Goal: Task Accomplishment & Management: Manage account settings

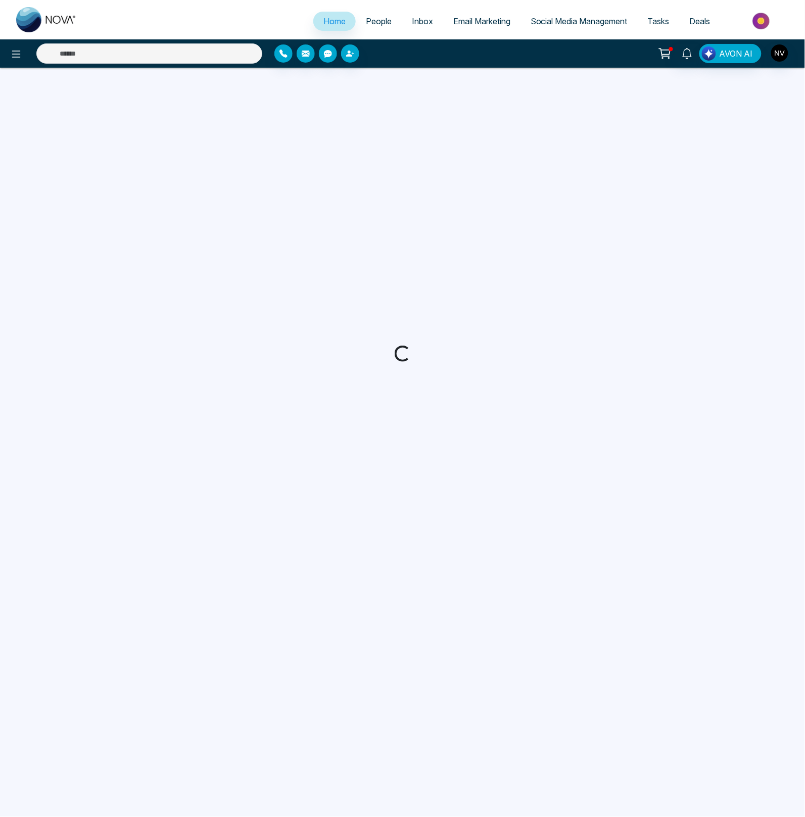
select select "*"
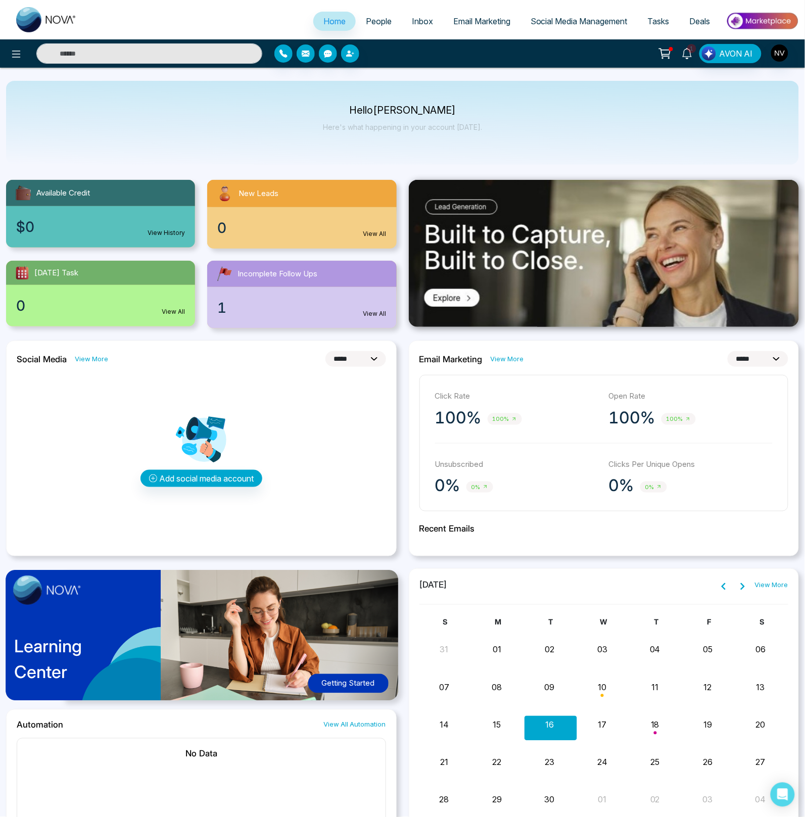
click at [691, 49] on span "1" at bounding box center [692, 48] width 9 height 9
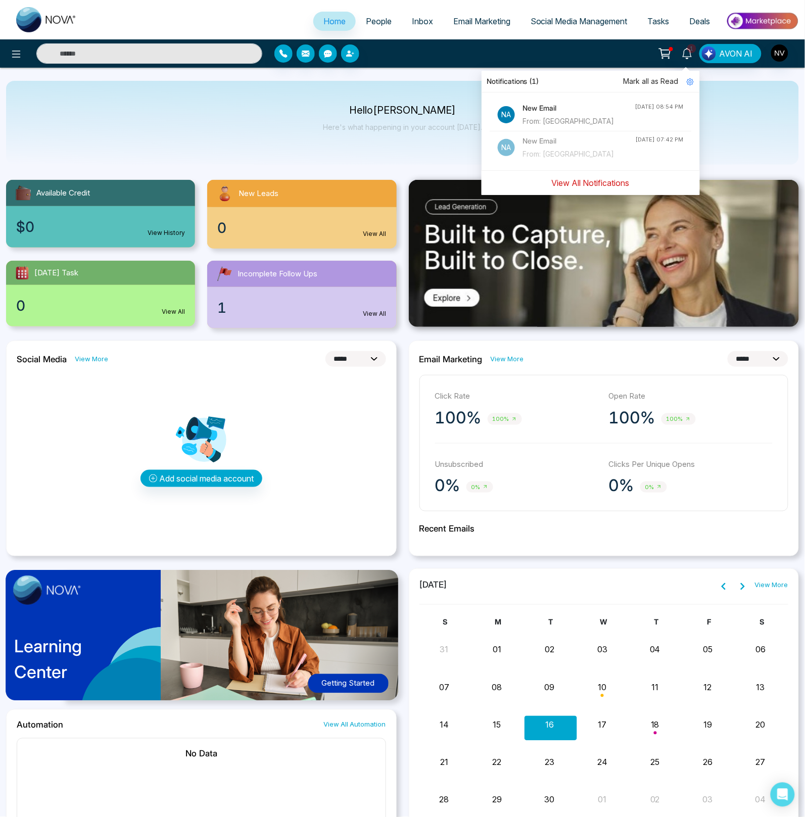
click at [572, 183] on button "View All Notifications" at bounding box center [590, 182] width 91 height 19
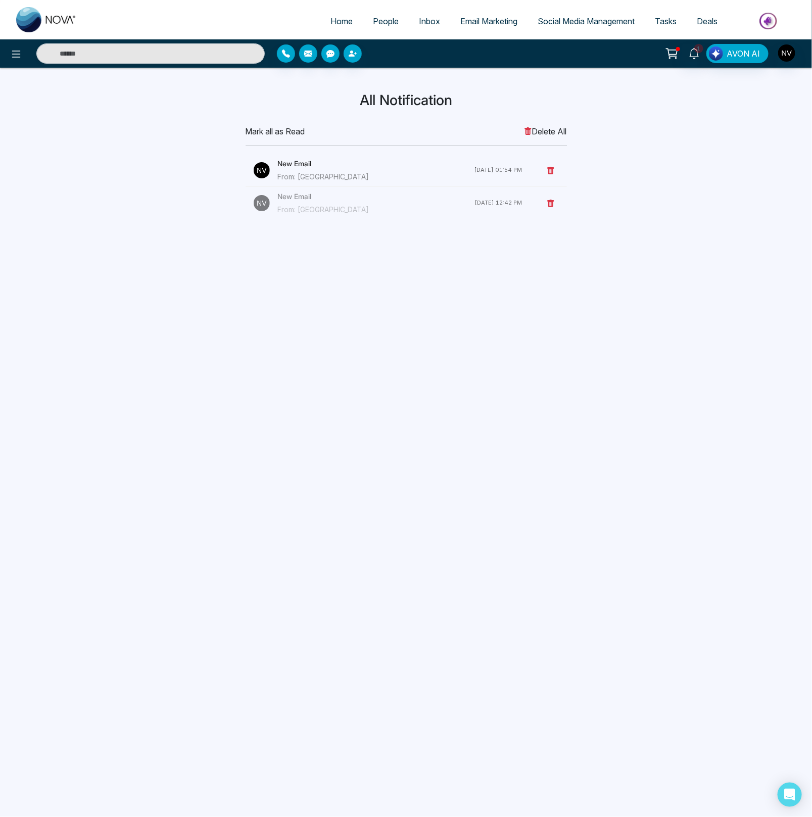
click at [296, 169] on div "New Email From: NYU" at bounding box center [376, 170] width 197 height 24
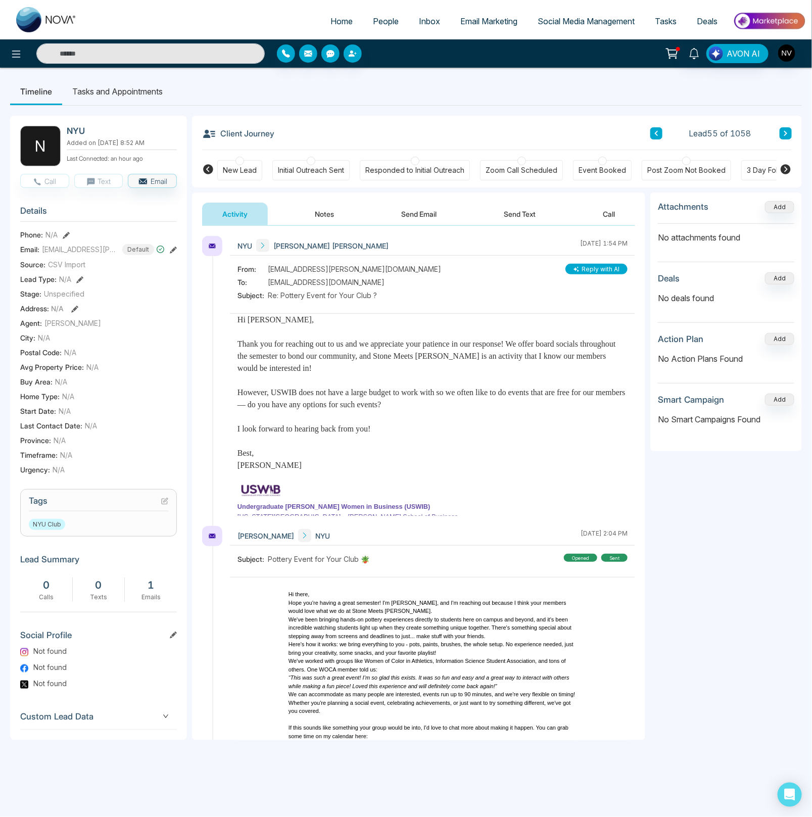
click at [421, 210] on button "Send Email" at bounding box center [419, 214] width 76 height 23
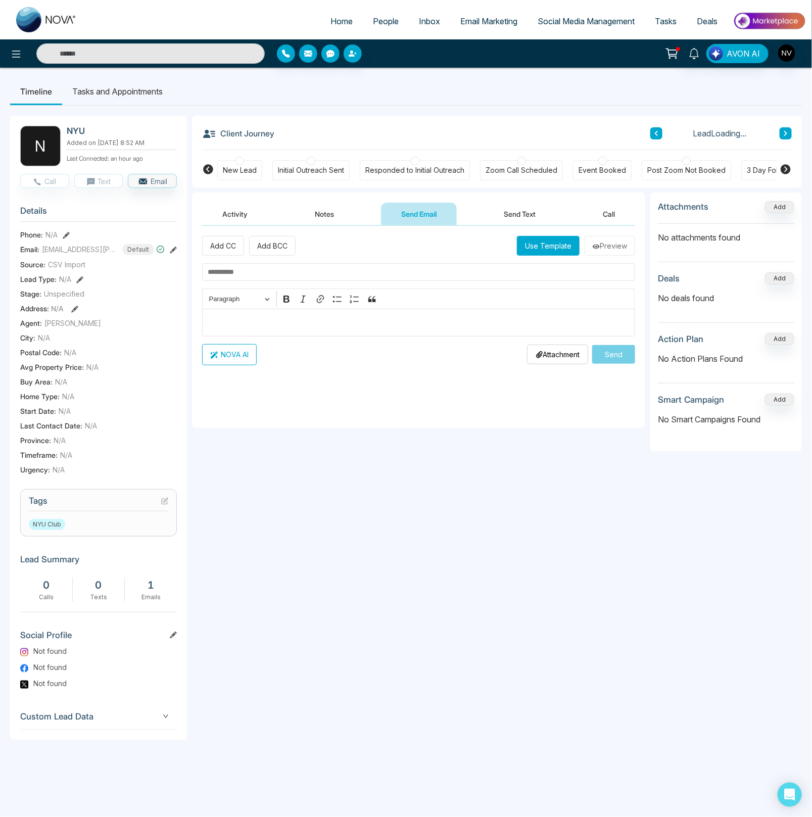
click at [307, 275] on input "text" at bounding box center [418, 272] width 433 height 18
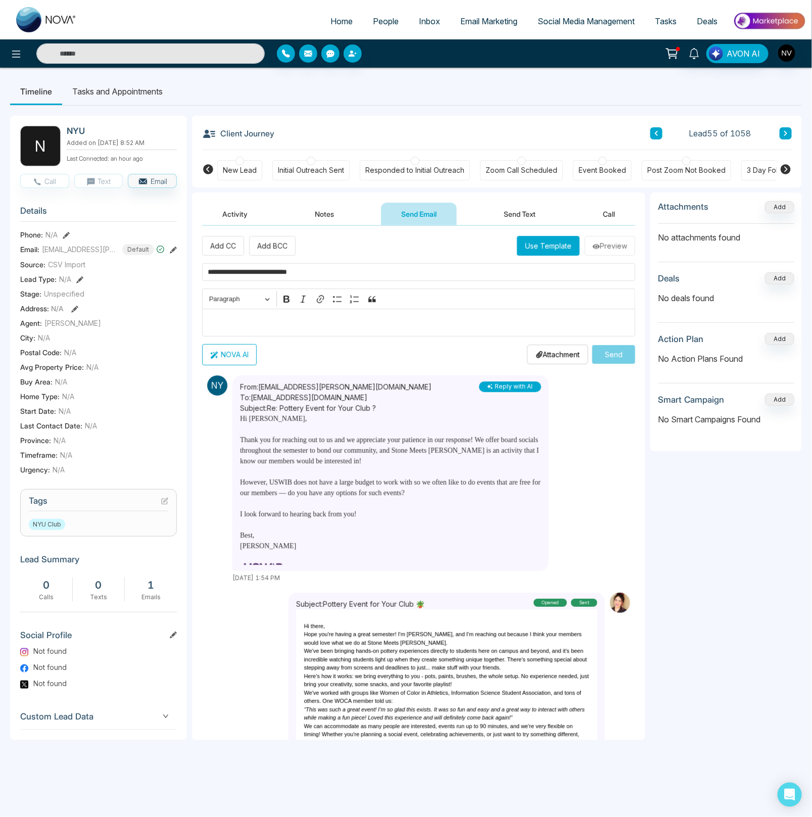
type input "**********"
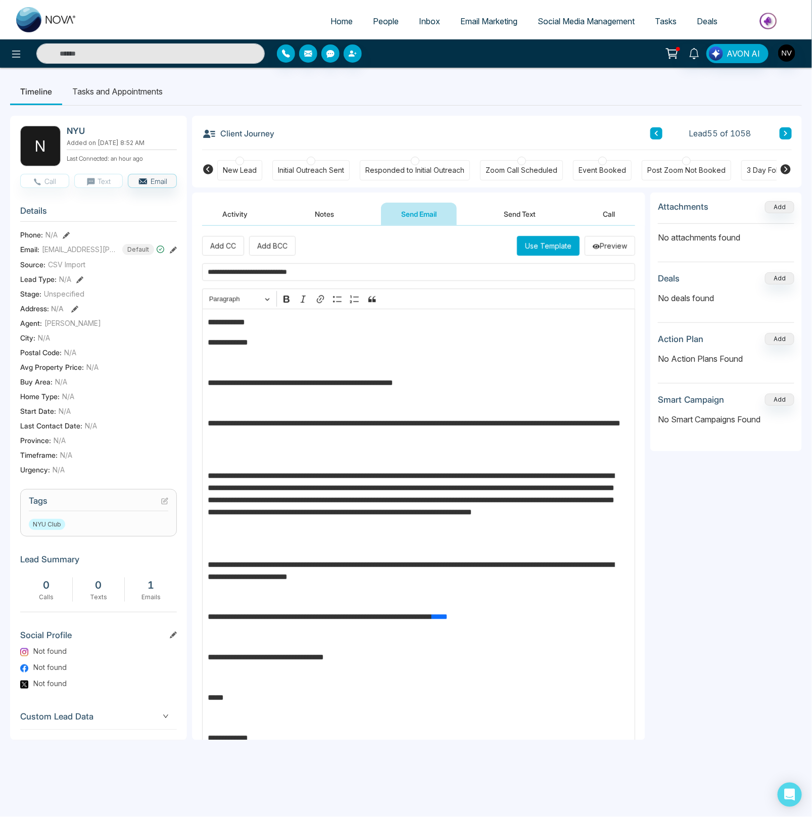
scroll to position [34, 0]
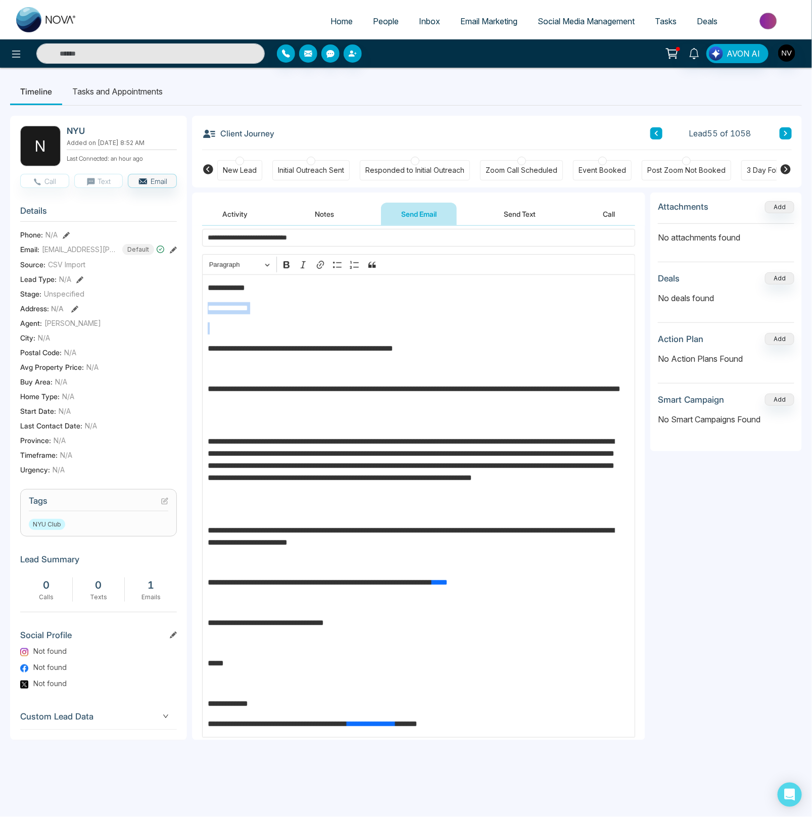
drag, startPoint x: 207, startPoint y: 348, endPoint x: 206, endPoint y: 314, distance: 33.9
click at [206, 314] on div "**********" at bounding box center [418, 507] width 433 height 464
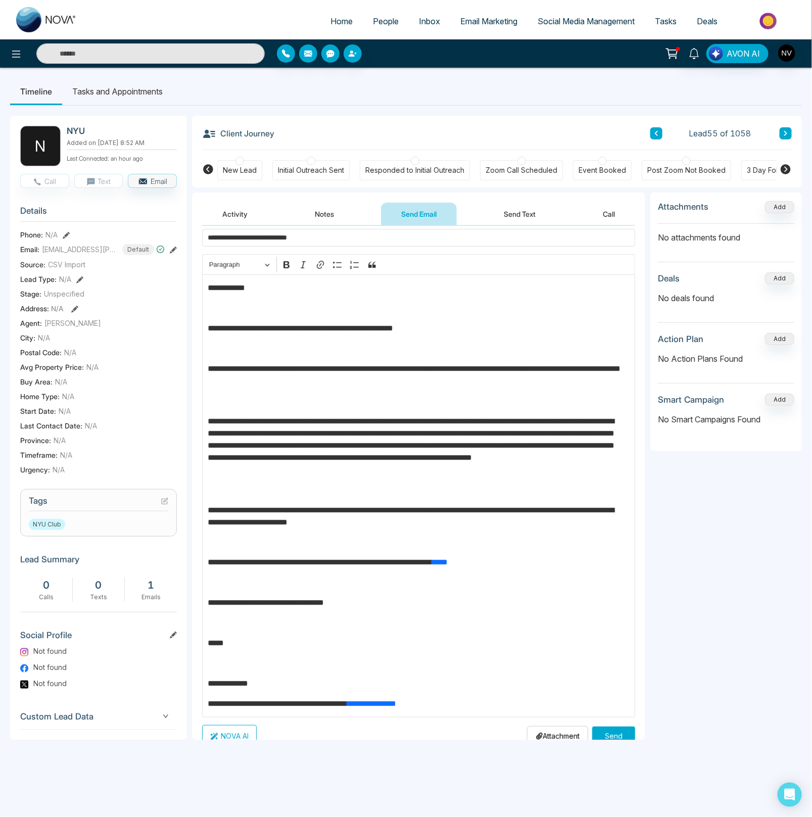
click at [349, 350] on p "Editor editing area: main" at bounding box center [419, 349] width 423 height 12
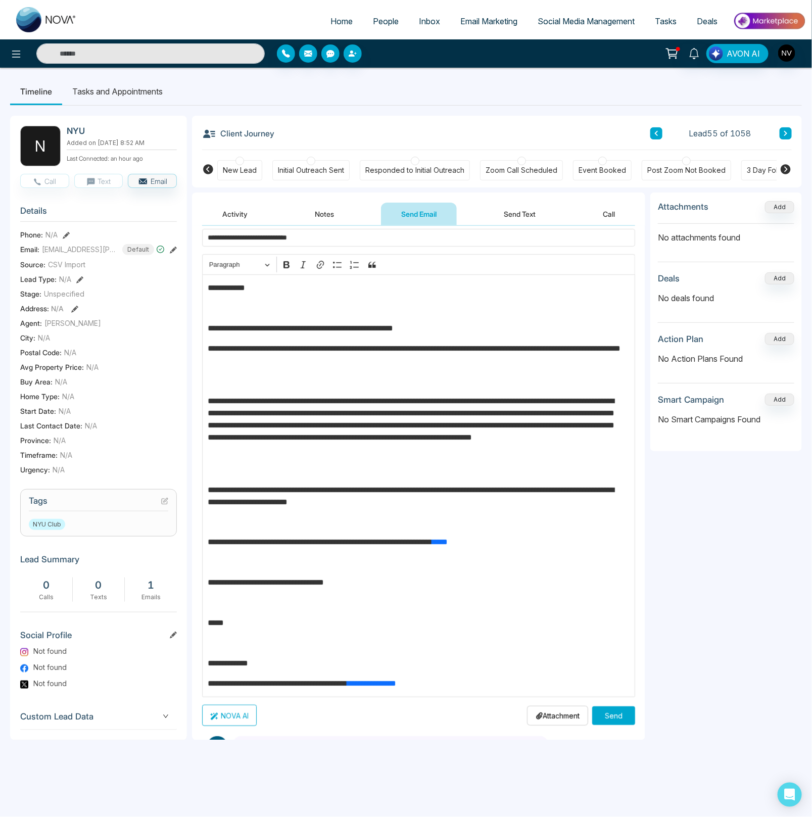
click at [290, 381] on p "Editor editing area: main" at bounding box center [419, 381] width 423 height 12
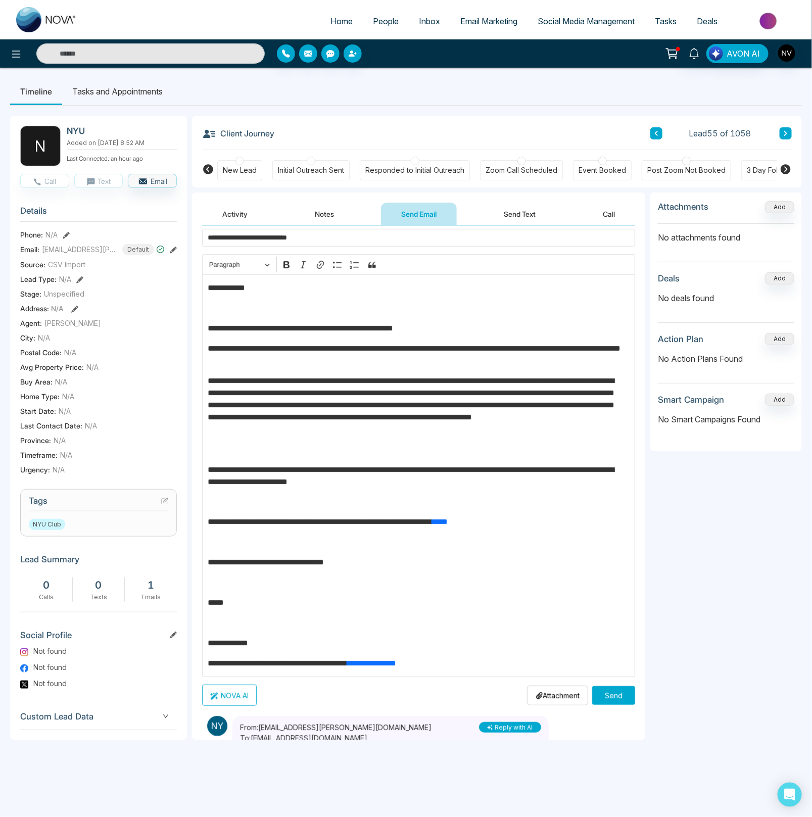
click at [254, 313] on p "Editor editing area: main" at bounding box center [416, 308] width 416 height 12
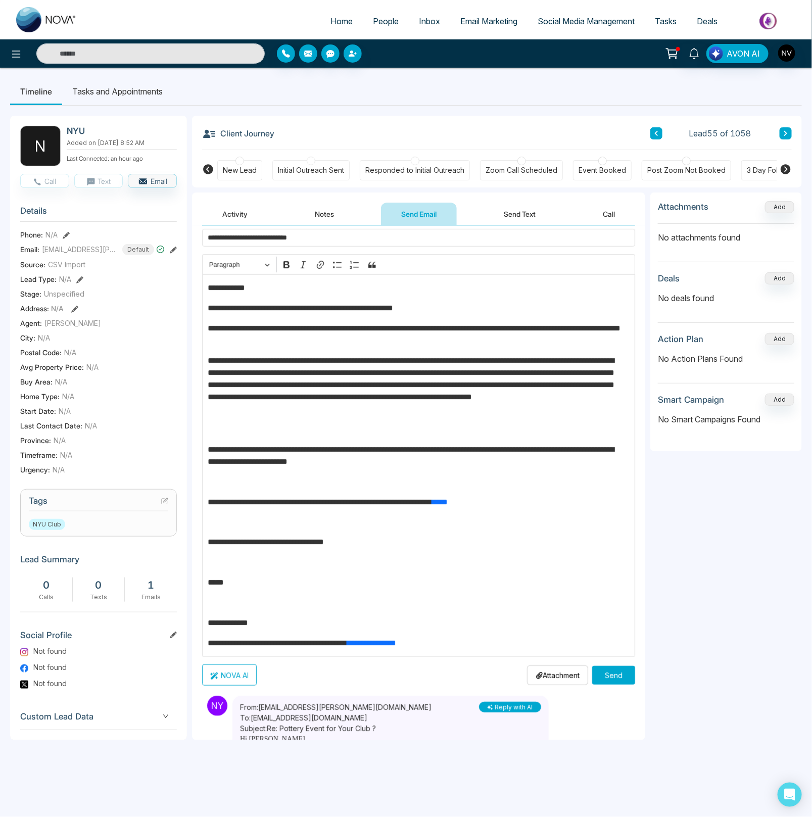
click at [262, 429] on p "Editor editing area: main" at bounding box center [419, 430] width 423 height 12
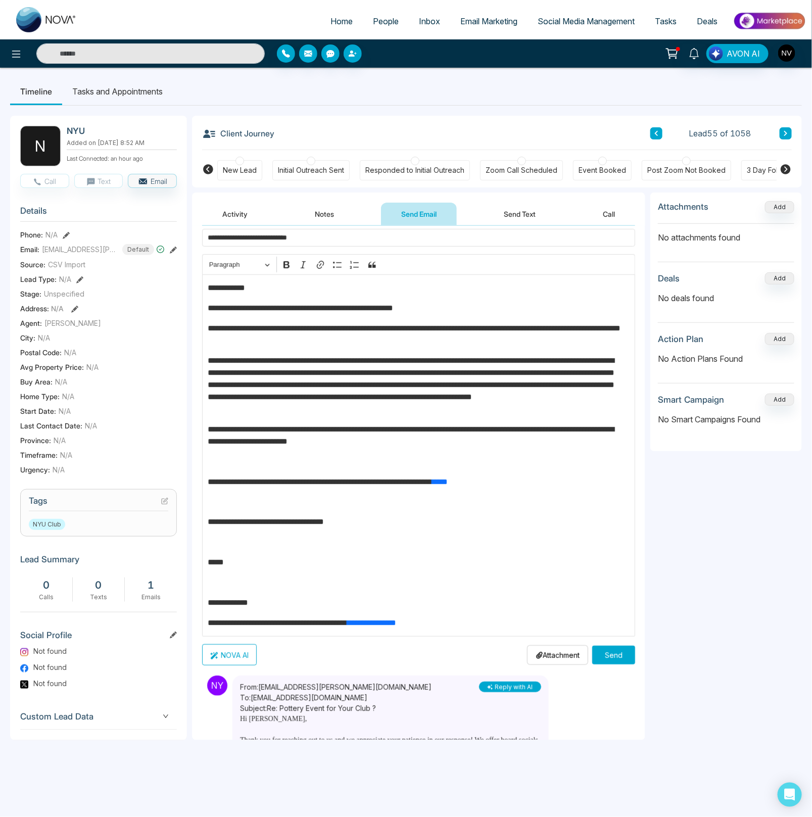
click at [255, 461] on p "Editor editing area: main" at bounding box center [419, 462] width 423 height 12
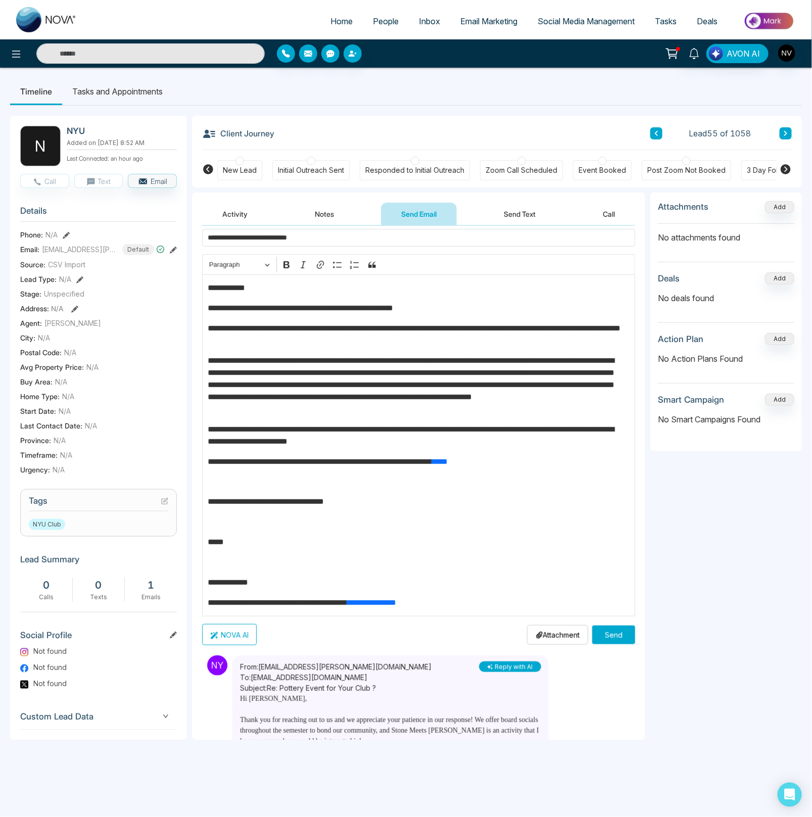
click at [244, 486] on p "Editor editing area: main" at bounding box center [419, 482] width 423 height 12
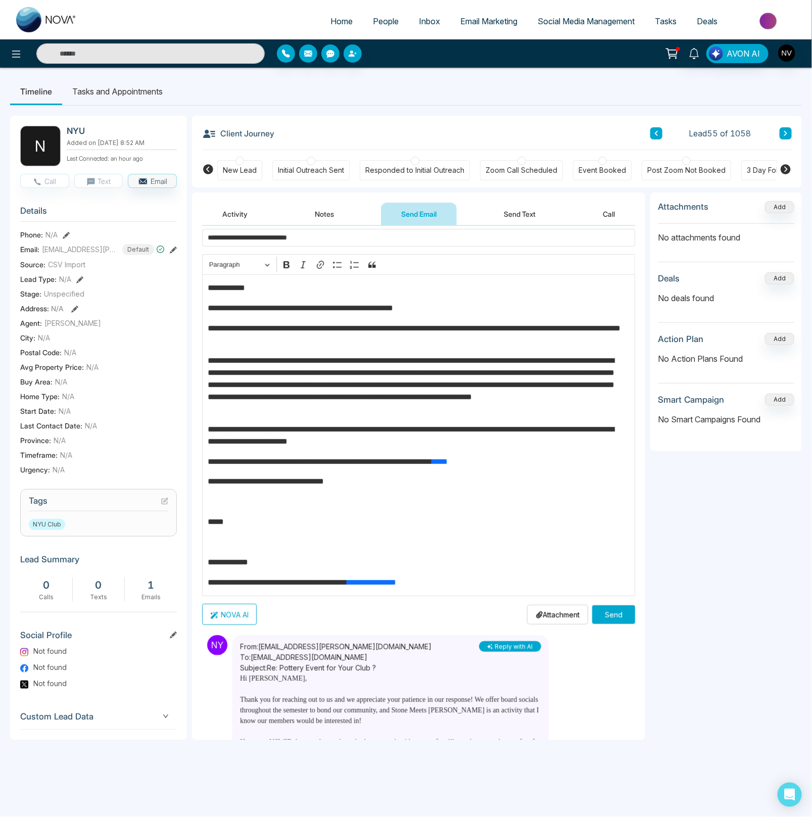
click at [242, 495] on div "**********" at bounding box center [418, 436] width 433 height 323
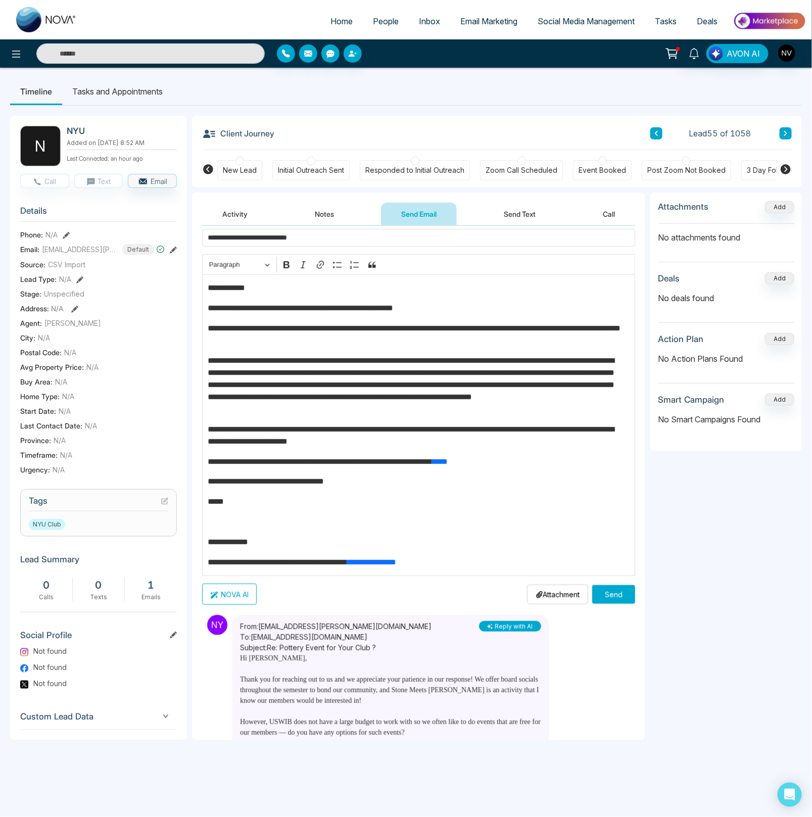
click at [324, 312] on p "**********" at bounding box center [416, 308] width 416 height 12
click at [494, 307] on p "**********" at bounding box center [416, 308] width 416 height 12
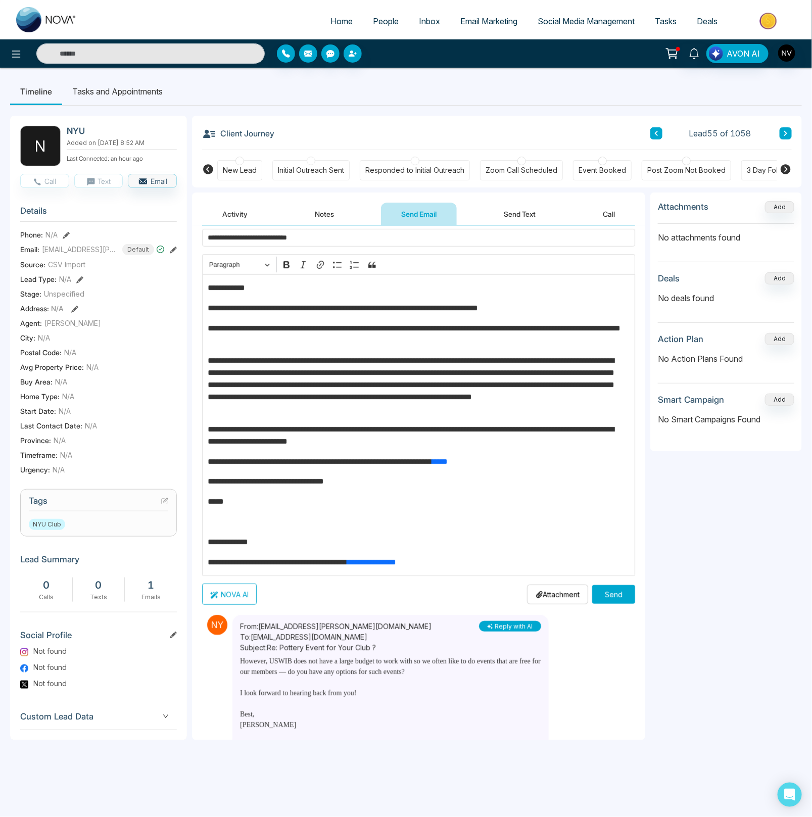
scroll to position [52, 0]
click at [560, 310] on p "**********" at bounding box center [416, 308] width 416 height 12
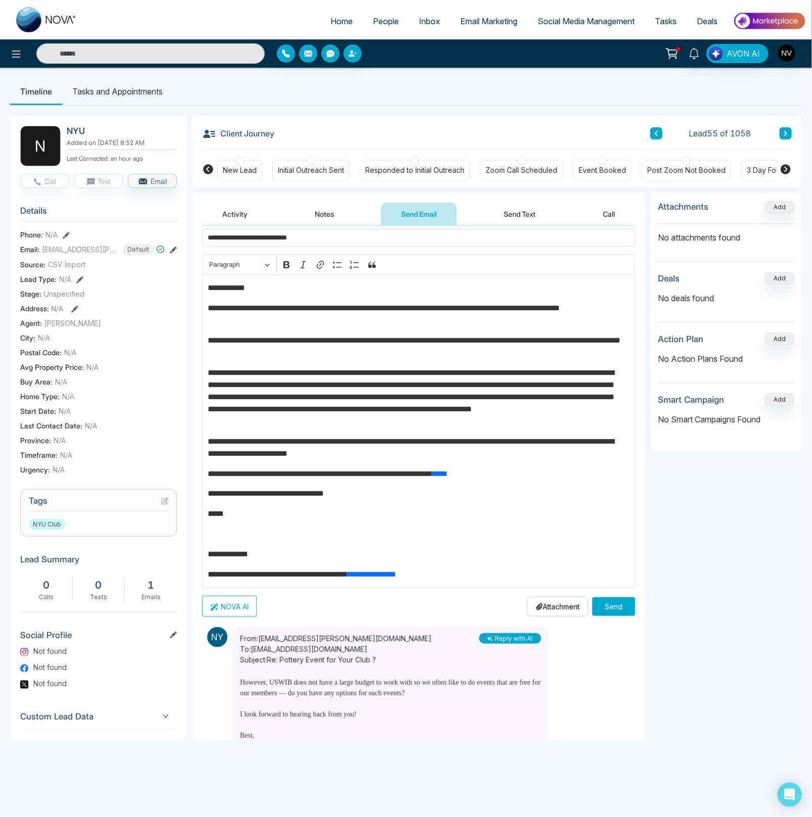
click at [398, 352] on p "**********" at bounding box center [416, 347] width 416 height 24
drag, startPoint x: 637, startPoint y: 427, endPoint x: 638, endPoint y: 434, distance: 6.6
click at [638, 434] on div "**********" at bounding box center [418, 483] width 453 height 515
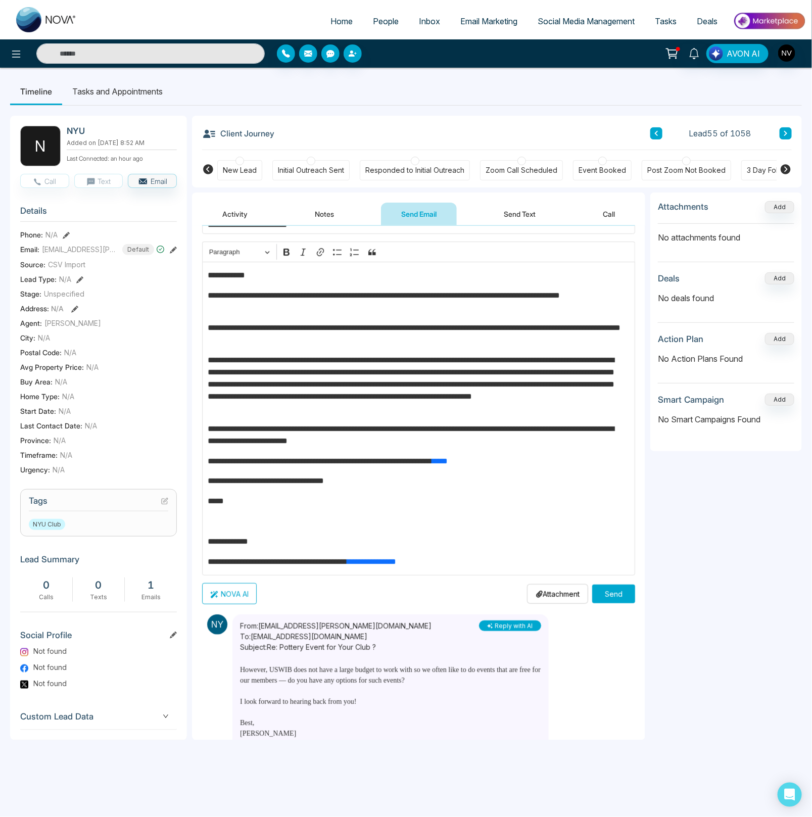
scroll to position [46, 0]
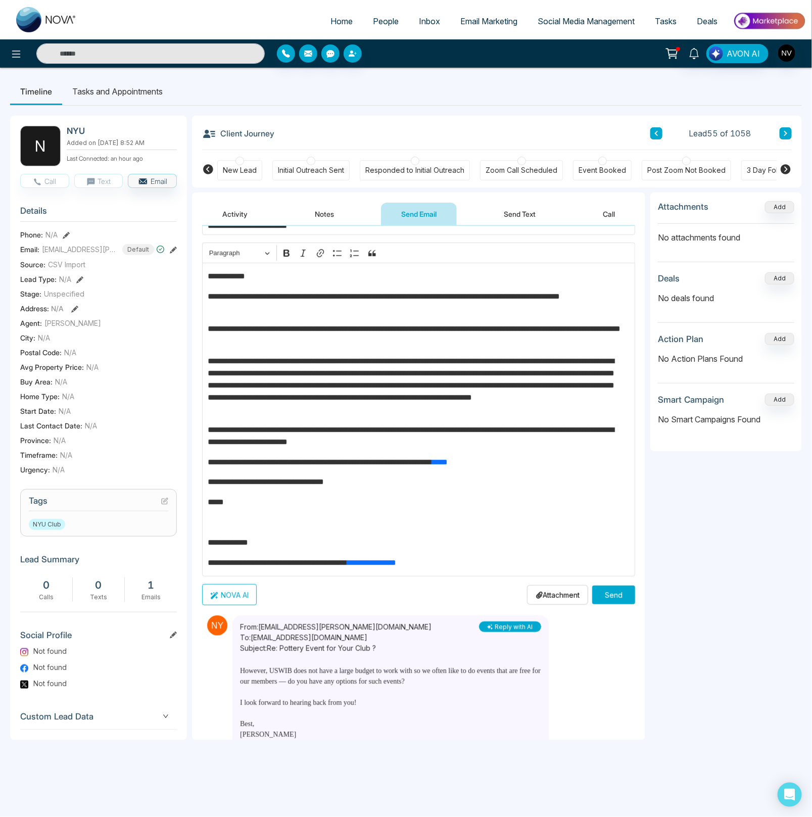
click at [535, 404] on p "**********" at bounding box center [416, 385] width 416 height 61
click at [522, 411] on p "**********" at bounding box center [416, 385] width 416 height 61
click at [474, 445] on p "**********" at bounding box center [416, 436] width 416 height 24
click at [277, 520] on p "Editor editing area: main" at bounding box center [419, 523] width 423 height 12
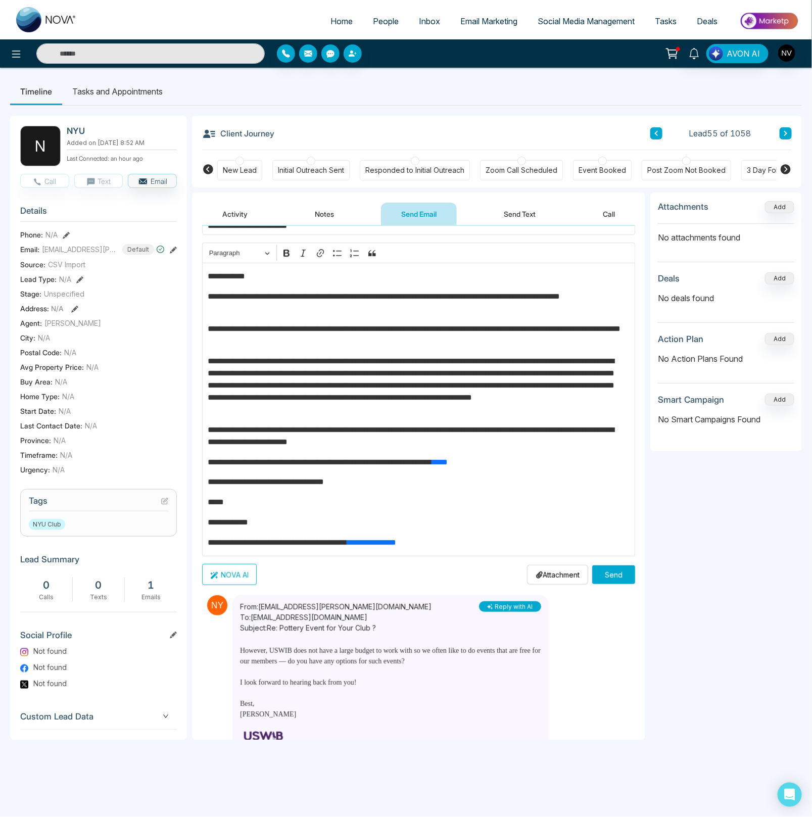
click at [257, 533] on div "**********" at bounding box center [418, 410] width 433 height 294
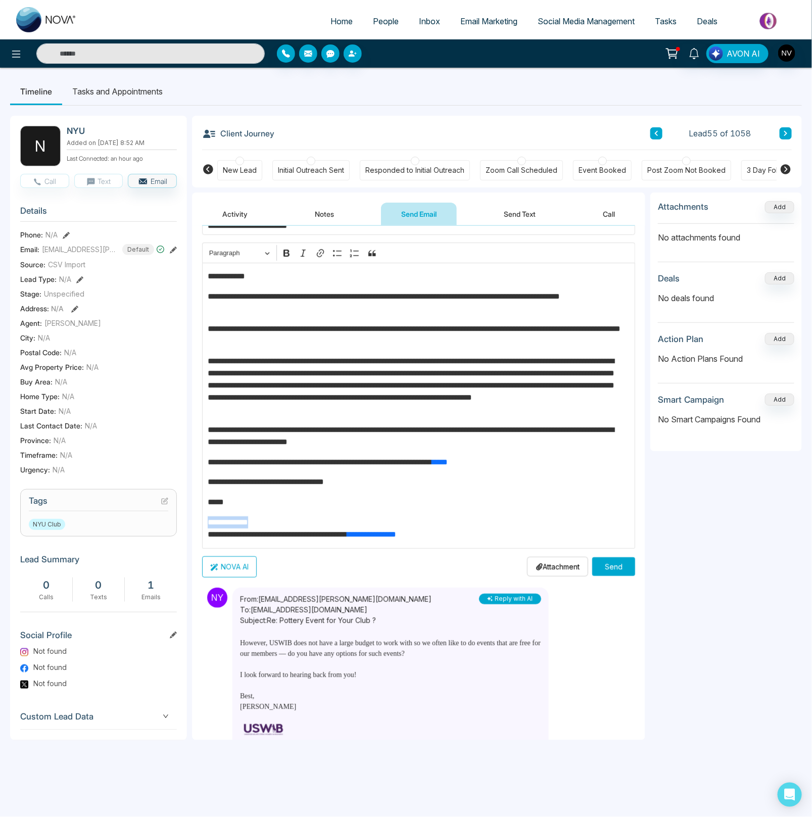
drag, startPoint x: 256, startPoint y: 523, endPoint x: 202, endPoint y: 522, distance: 53.6
click at [205, 522] on div "**********" at bounding box center [418, 406] width 433 height 286
click at [479, 535] on p "**********" at bounding box center [416, 529] width 416 height 24
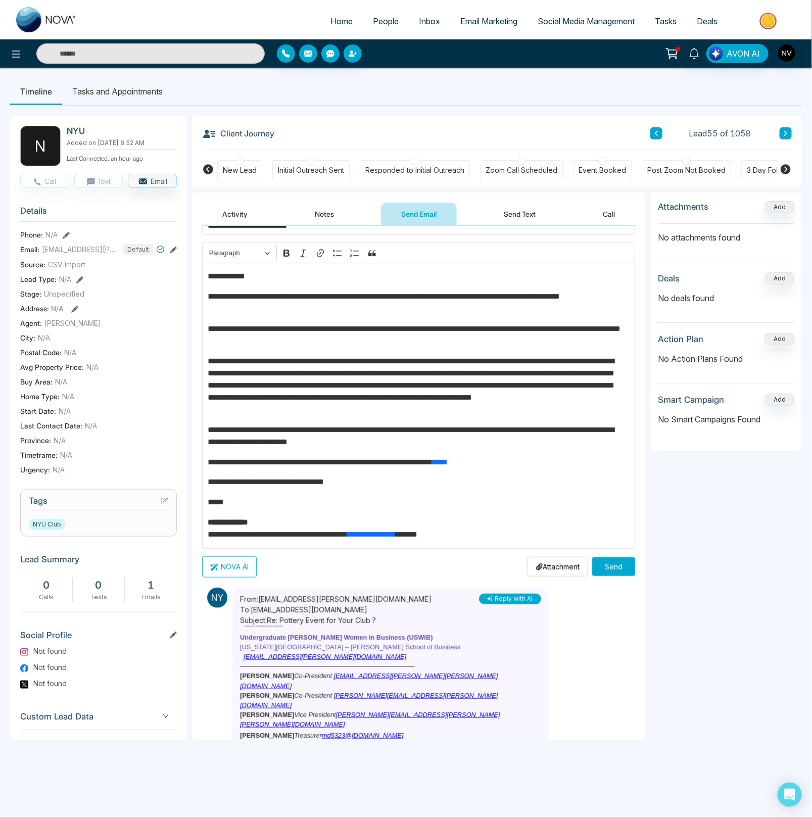
scroll to position [160, 0]
click at [427, 171] on div "Responded to Initial Outreach" at bounding box center [415, 170] width 99 height 10
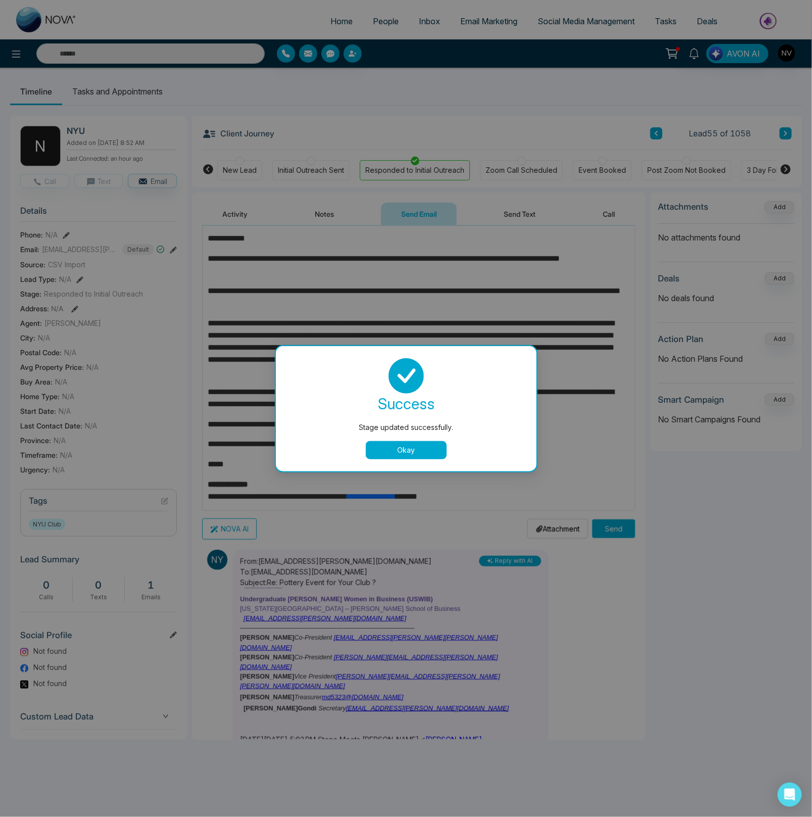
scroll to position [85, 0]
click at [389, 458] on button "Okay" at bounding box center [406, 450] width 81 height 18
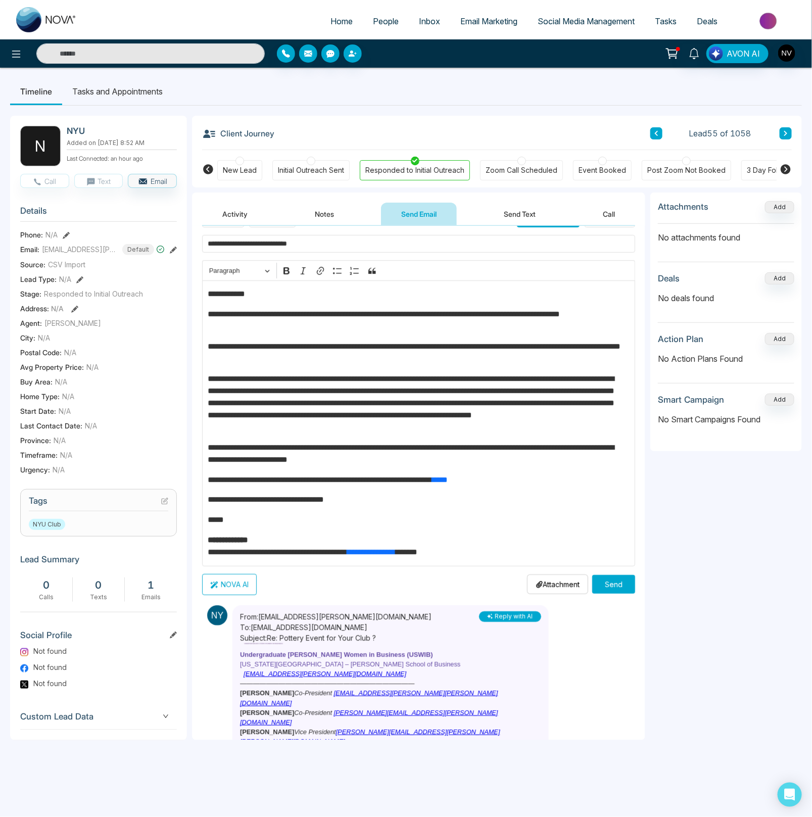
scroll to position [29, 0]
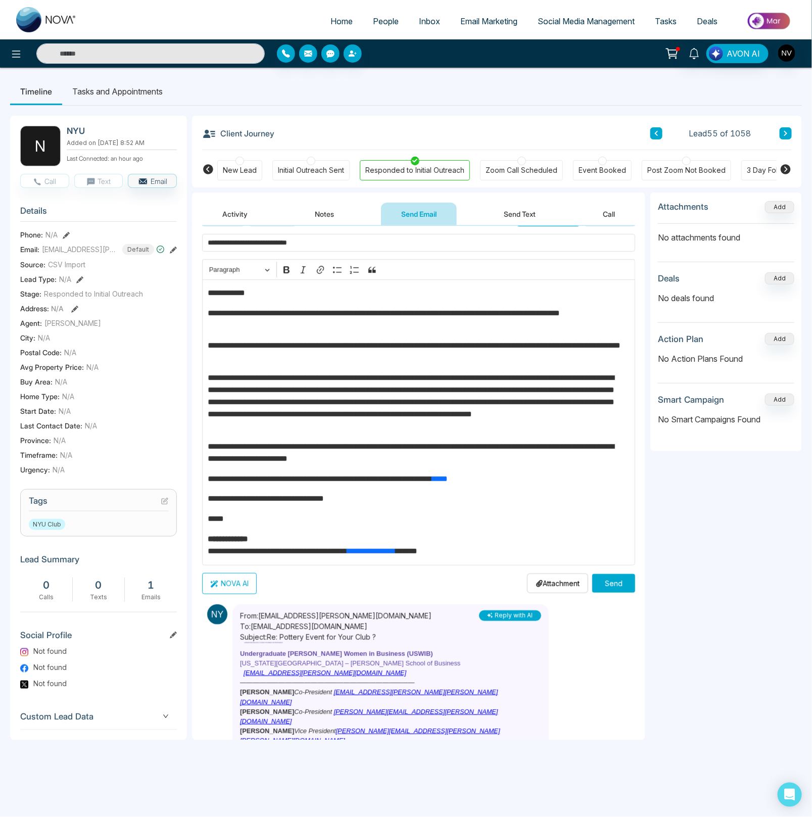
click at [430, 315] on p "**********" at bounding box center [416, 319] width 416 height 24
click at [426, 324] on p "**********" at bounding box center [416, 319] width 416 height 24
drag, startPoint x: 229, startPoint y: 332, endPoint x: 261, endPoint y: 334, distance: 32.4
click at [261, 334] on div "**********" at bounding box center [418, 423] width 433 height 286
drag, startPoint x: 302, startPoint y: 331, endPoint x: 266, endPoint y: 329, distance: 35.9
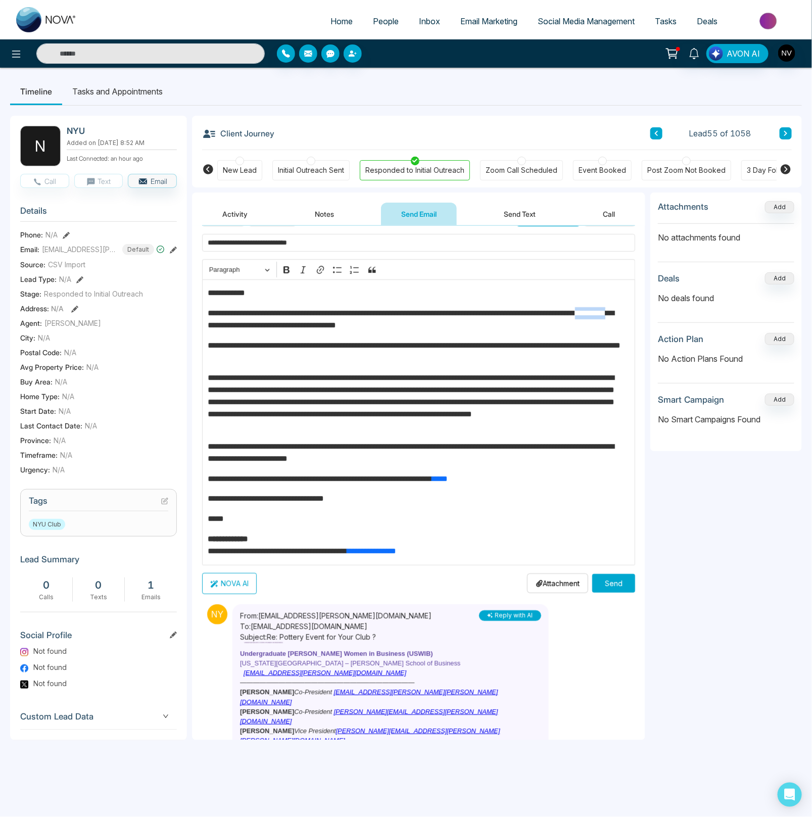
click at [266, 329] on p "**********" at bounding box center [416, 319] width 416 height 24
click at [449, 330] on p "**********" at bounding box center [416, 319] width 416 height 24
drag, startPoint x: 483, startPoint y: 331, endPoint x: 606, endPoint y: 317, distance: 123.0
click at [606, 317] on p "**********" at bounding box center [416, 319] width 416 height 24
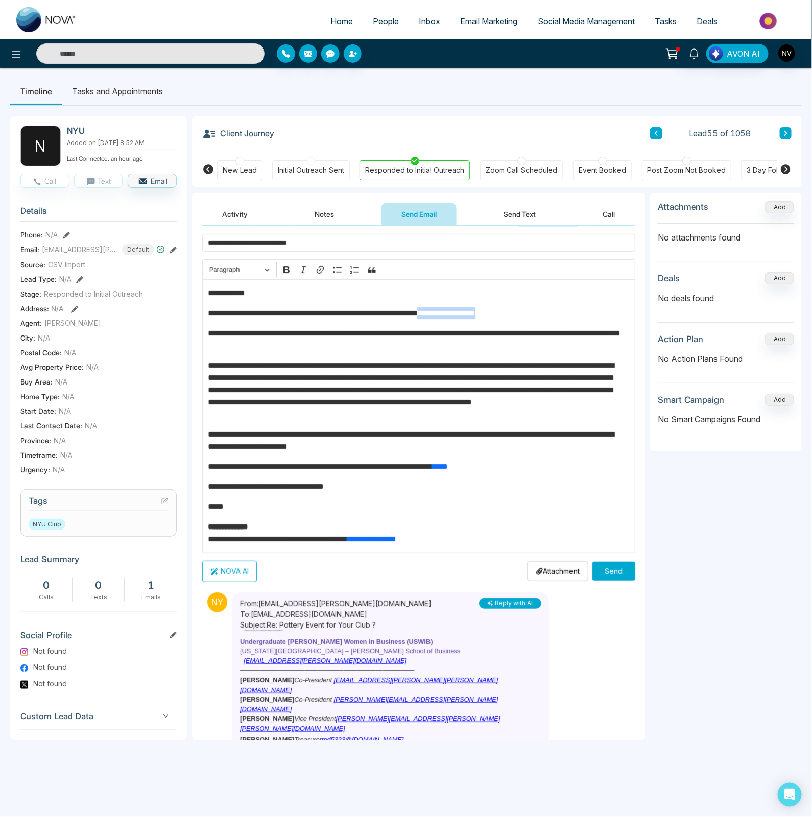
drag, startPoint x: 555, startPoint y: 317, endPoint x: 467, endPoint y: 317, distance: 88.0
click at [467, 317] on p "**********" at bounding box center [416, 313] width 416 height 12
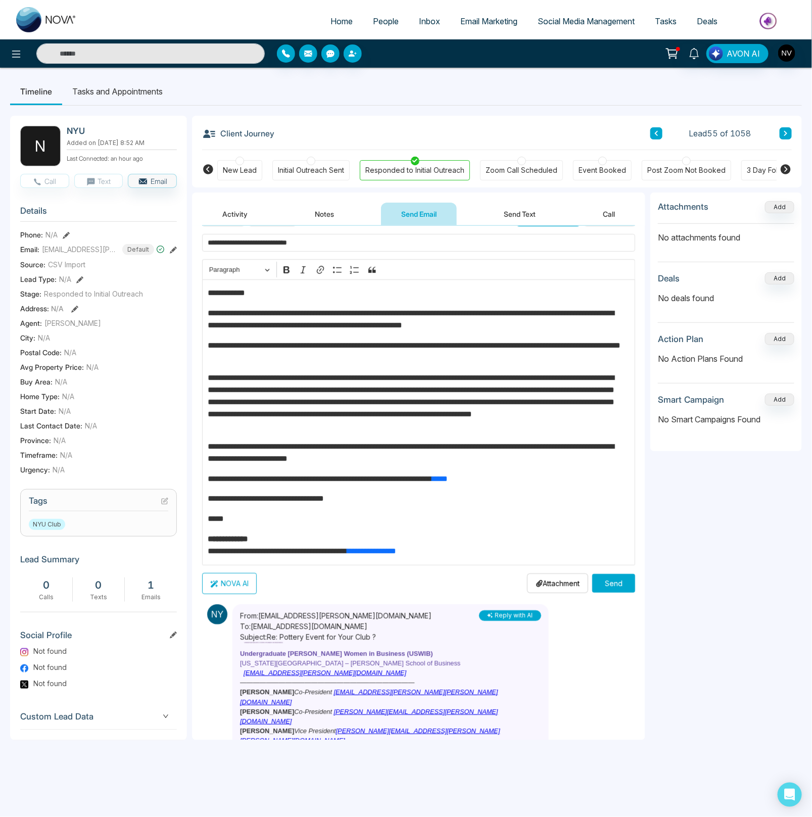
click at [423, 460] on p "**********" at bounding box center [416, 453] width 416 height 24
drag, startPoint x: 506, startPoint y: 452, endPoint x: 509, endPoint y: 461, distance: 8.6
click at [509, 461] on p "**********" at bounding box center [416, 453] width 416 height 24
click at [386, 509] on div "**********" at bounding box center [418, 423] width 433 height 286
click at [448, 480] on link "****" at bounding box center [441, 479] width 16 height 8
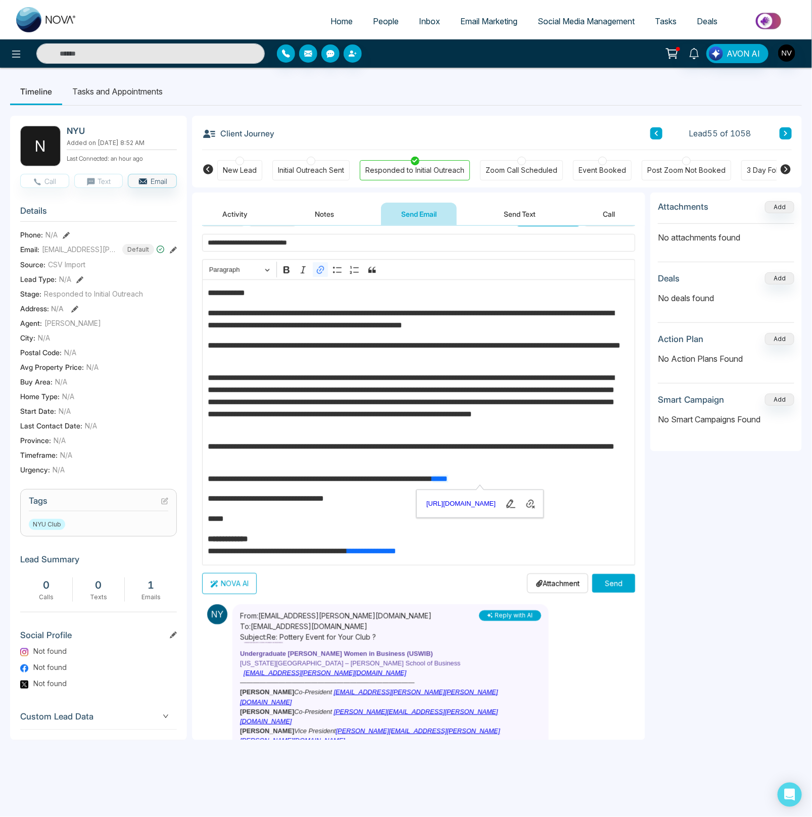
click at [495, 453] on p "**********" at bounding box center [416, 453] width 416 height 24
click at [551, 327] on p "**********" at bounding box center [416, 319] width 416 height 24
click at [478, 355] on p "**********" at bounding box center [416, 352] width 416 height 24
click at [411, 405] on p "**********" at bounding box center [416, 402] width 416 height 61
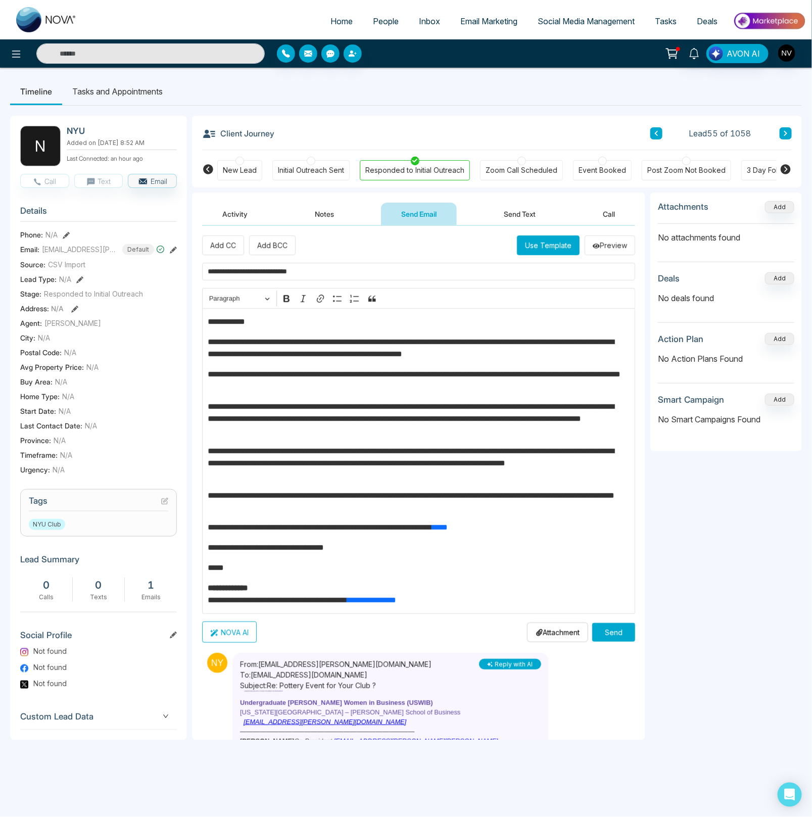
scroll to position [0, 0]
click at [601, 636] on button "Send" at bounding box center [614, 633] width 43 height 19
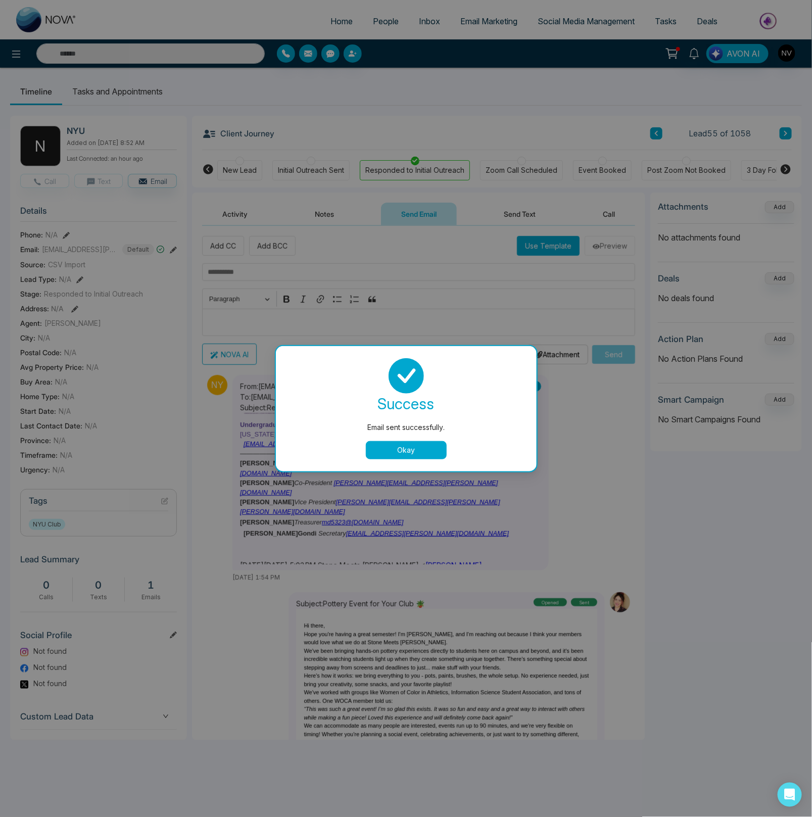
click at [398, 447] on button "Okay" at bounding box center [406, 450] width 81 height 18
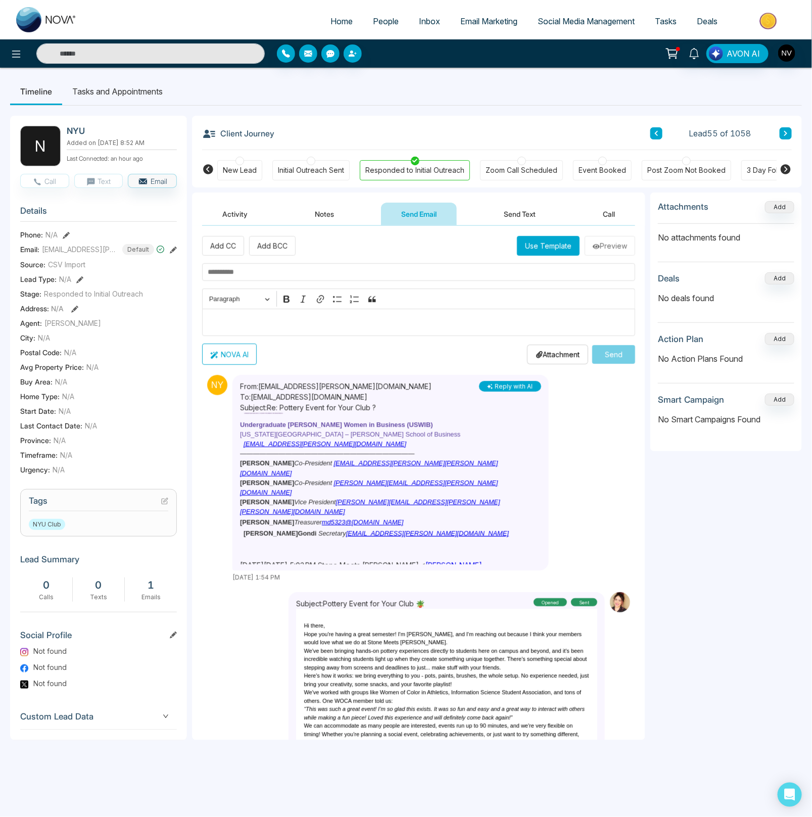
click at [74, 133] on h2 "NYU" at bounding box center [120, 131] width 106 height 10
click at [36, 149] on div "N" at bounding box center [40, 146] width 40 height 40
click at [123, 47] on input "text" at bounding box center [150, 53] width 229 height 20
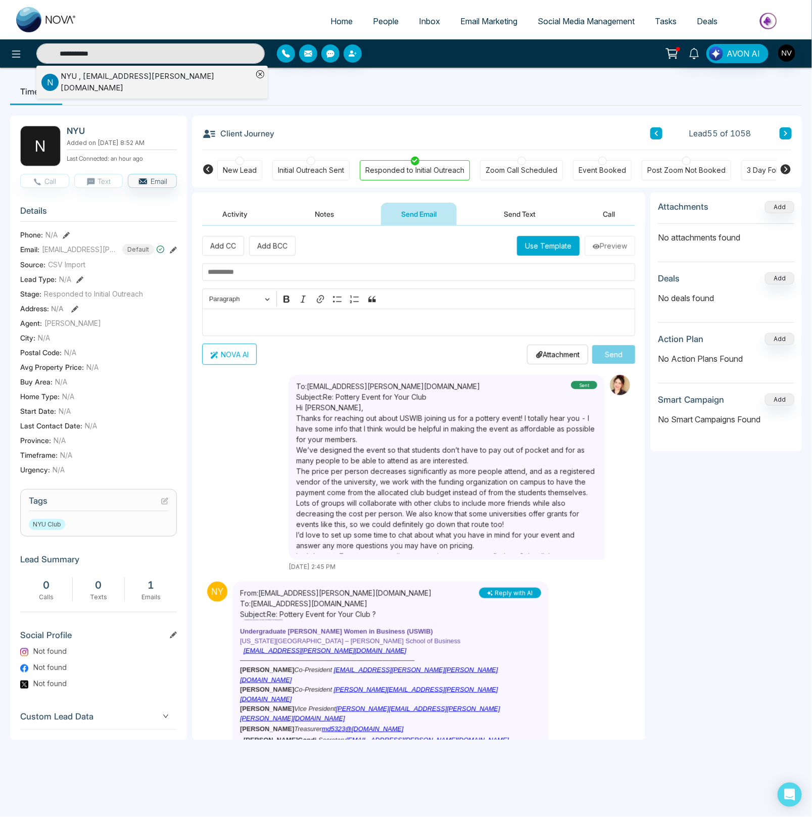
type input "**********"
click at [125, 78] on div "NYU , uswib@stern.nyu.edu" at bounding box center [157, 82] width 192 height 23
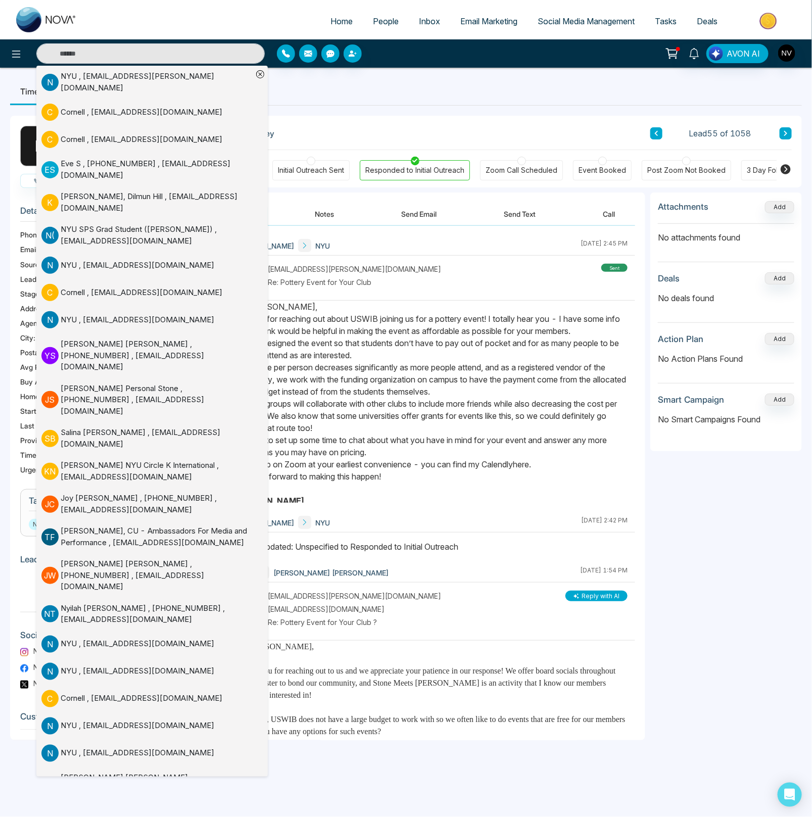
click at [308, 213] on button "Notes" at bounding box center [325, 214] width 60 height 23
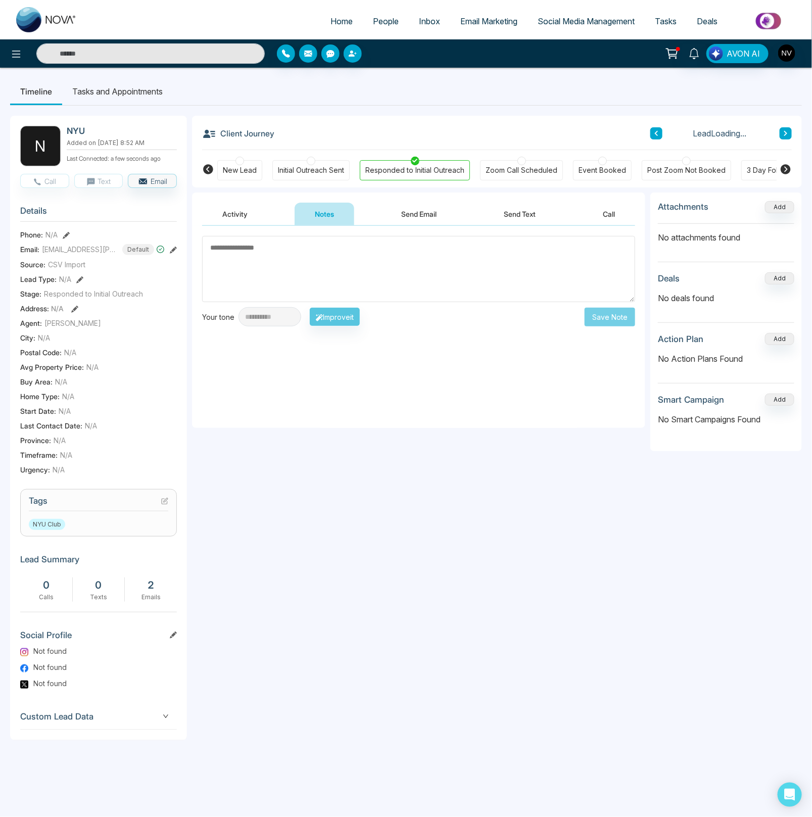
click at [285, 277] on textarea at bounding box center [418, 269] width 433 height 66
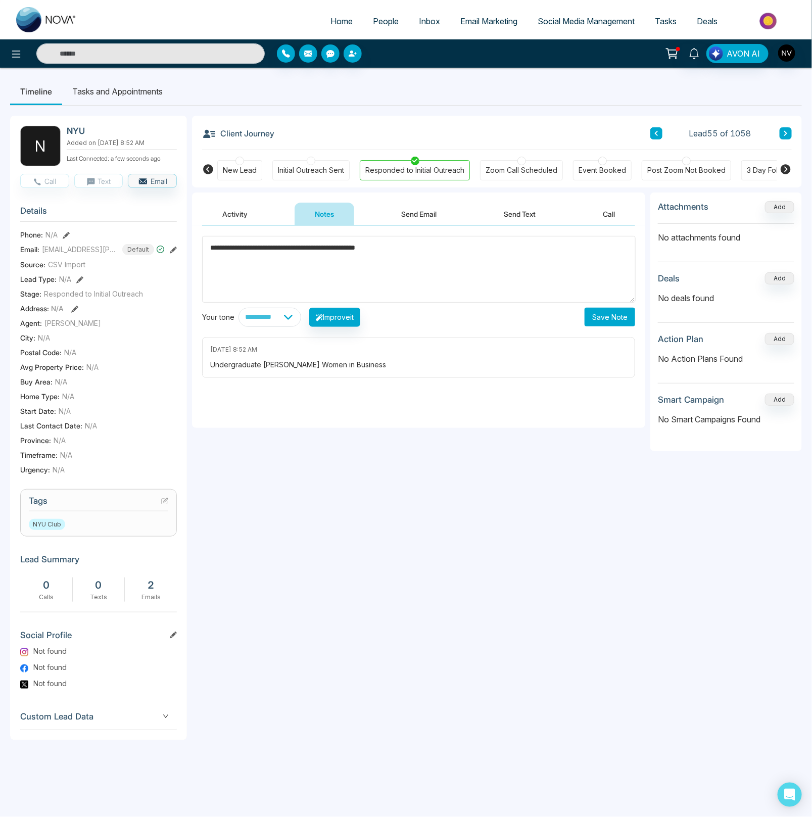
type textarea "**********"
click at [601, 321] on button "Save Note" at bounding box center [610, 317] width 51 height 19
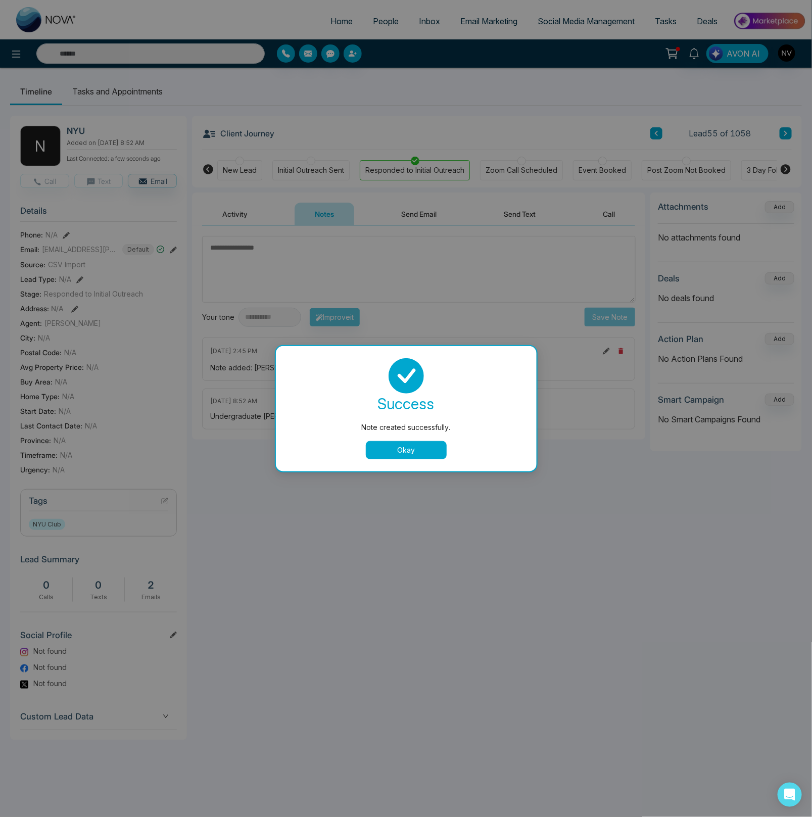
click at [406, 442] on button "Okay" at bounding box center [406, 450] width 81 height 18
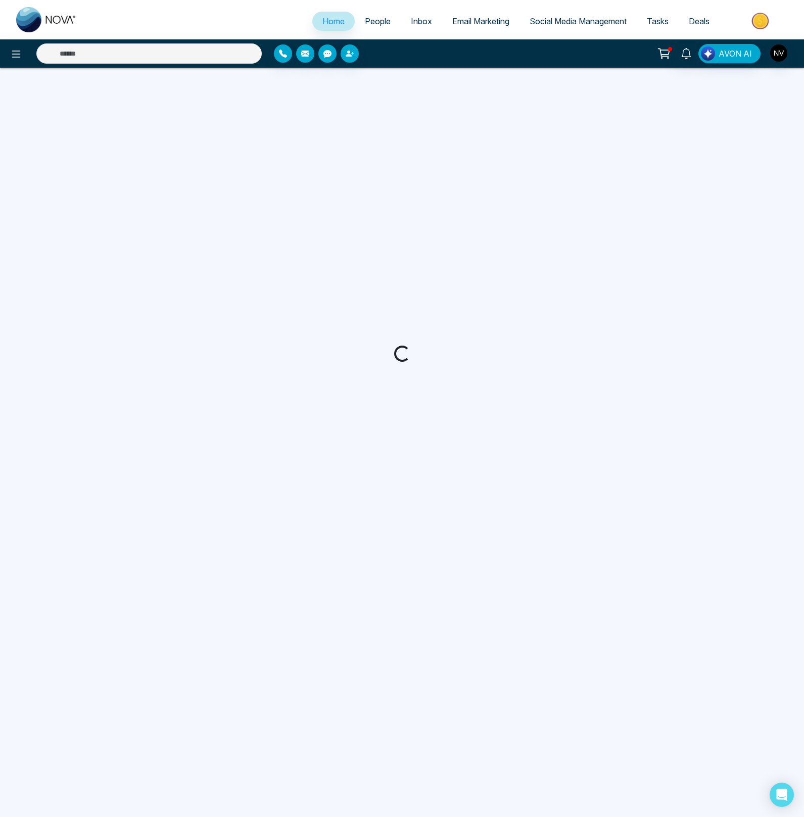
select select "*"
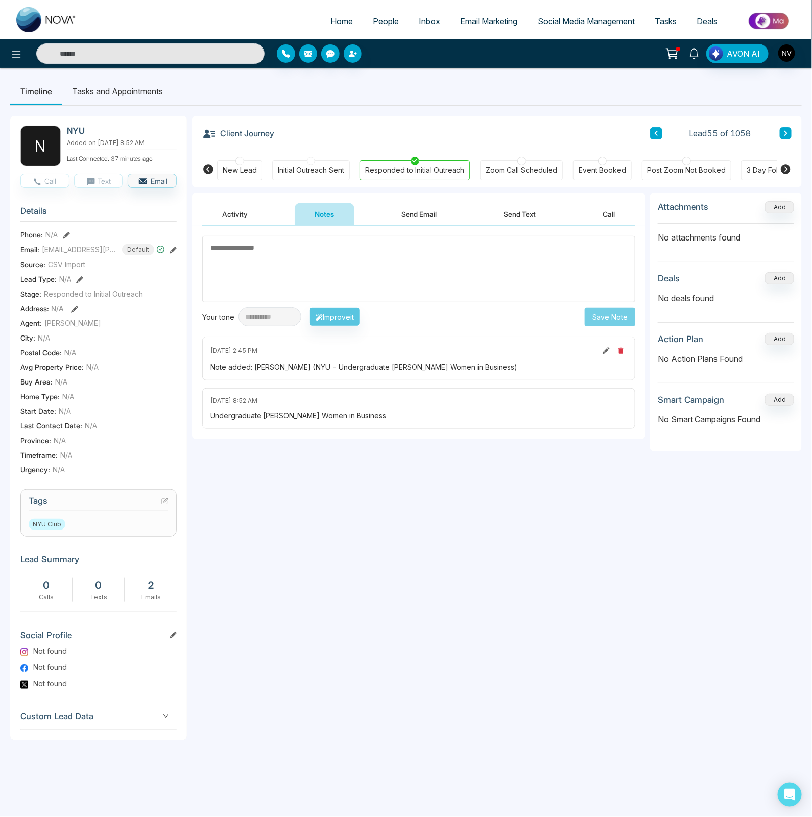
click at [699, 54] on icon at bounding box center [694, 53] width 11 height 11
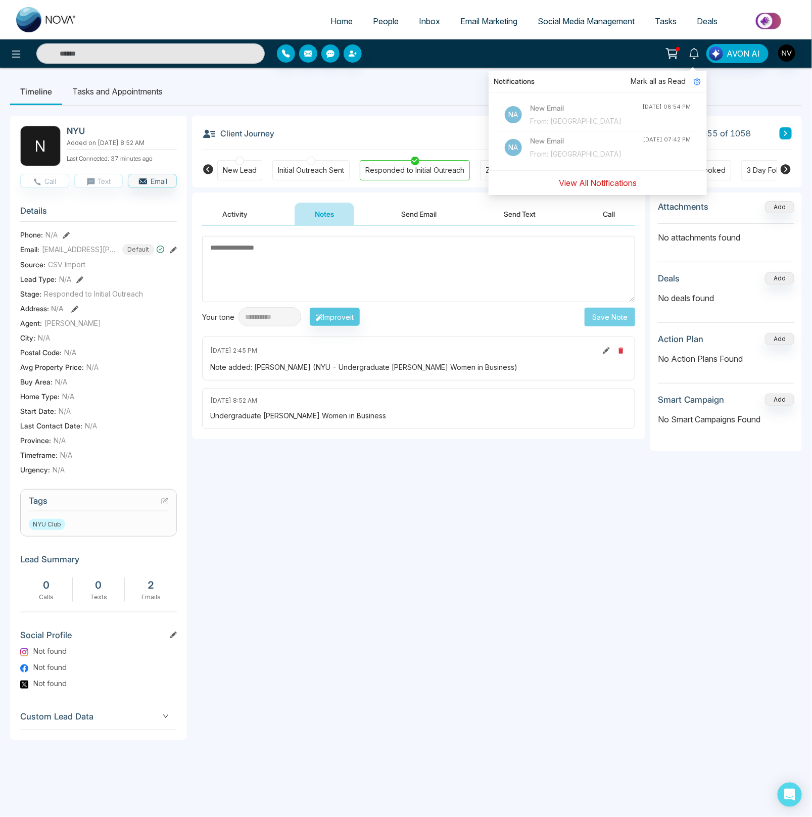
click at [595, 179] on button "View All Notifications" at bounding box center [598, 182] width 91 height 19
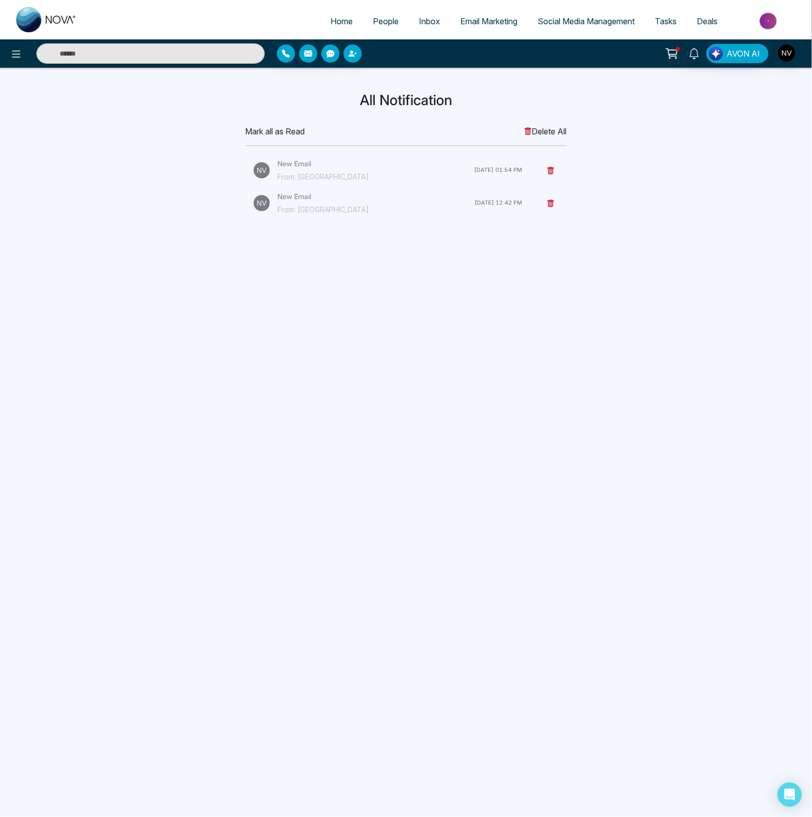
click at [550, 129] on span "Delete All" at bounding box center [545, 131] width 43 height 12
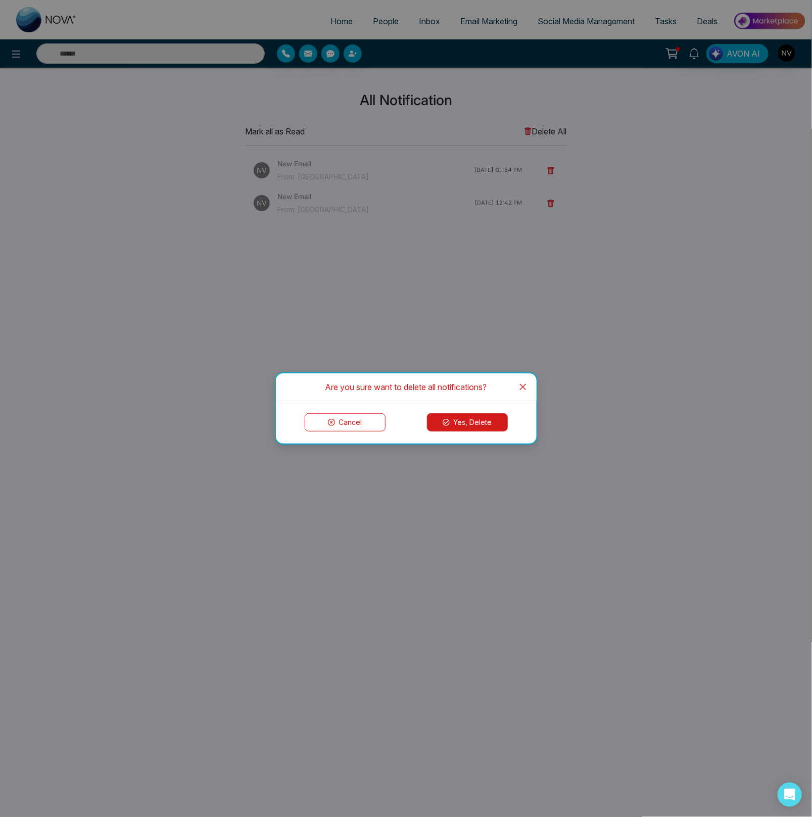
click at [475, 420] on button "Yes, Delete" at bounding box center [467, 423] width 81 height 18
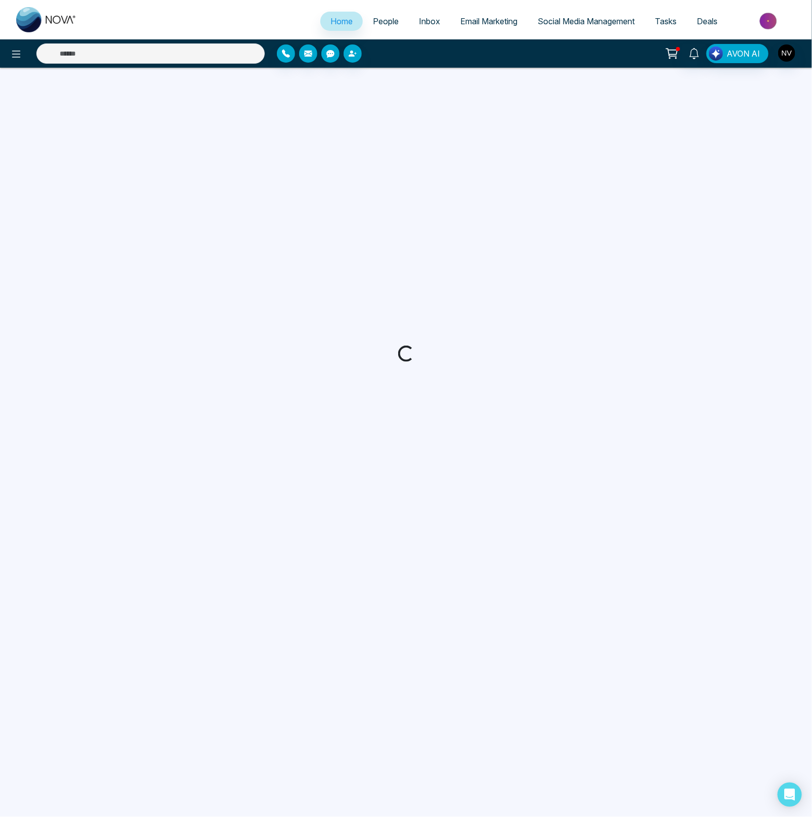
select select "*"
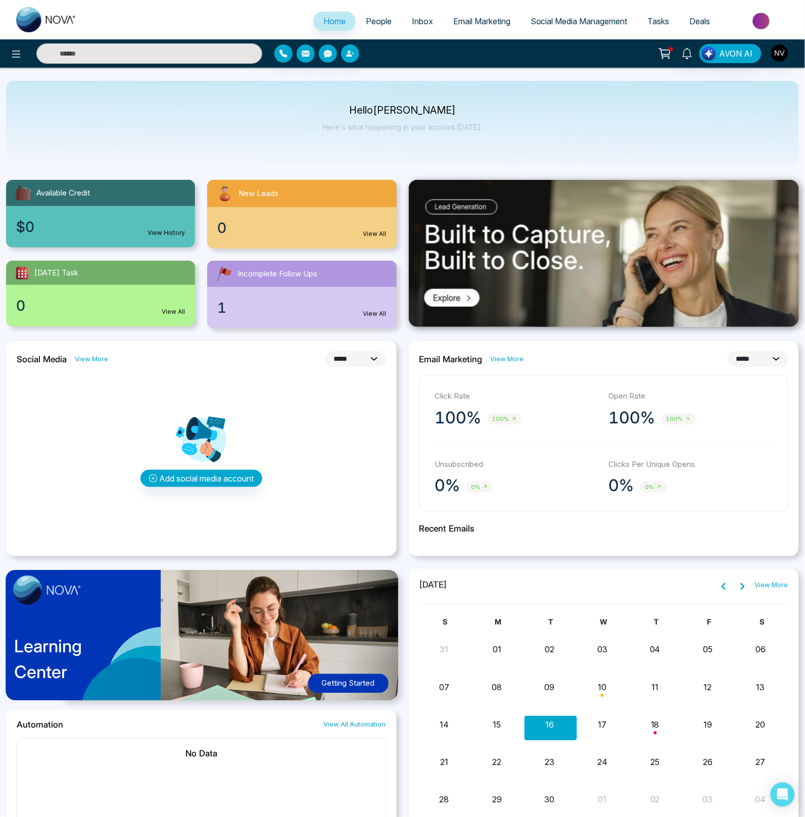
click at [487, 16] on span "Email Marketing" at bounding box center [481, 21] width 57 height 10
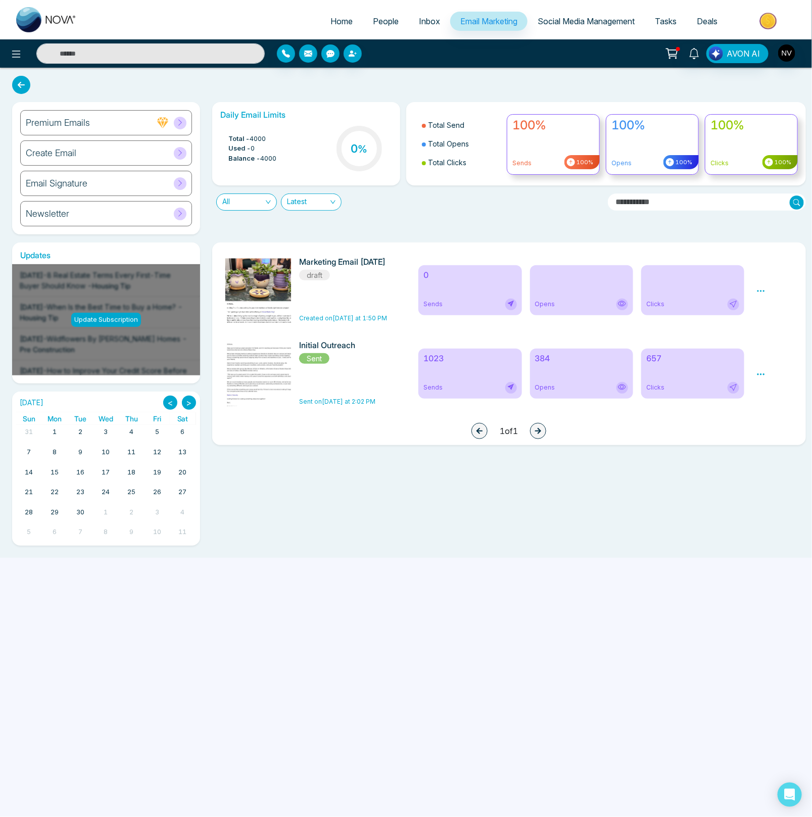
click at [763, 292] on icon at bounding box center [761, 291] width 9 height 9
click at [773, 322] on link "Edit" at bounding box center [771, 320] width 12 height 9
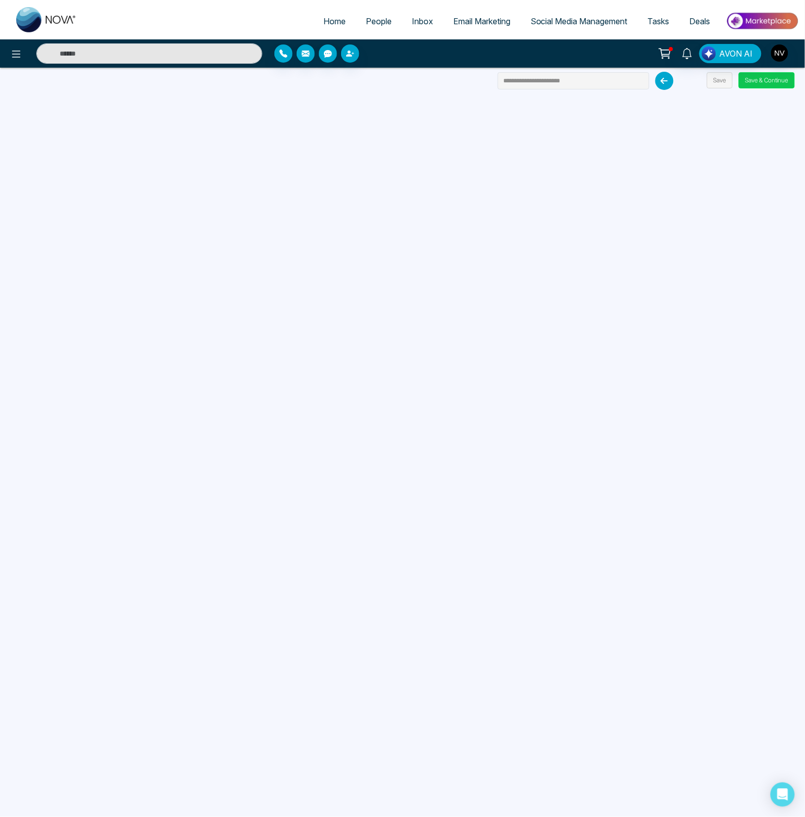
click at [768, 72] on button "Save & Continue" at bounding box center [767, 80] width 56 height 16
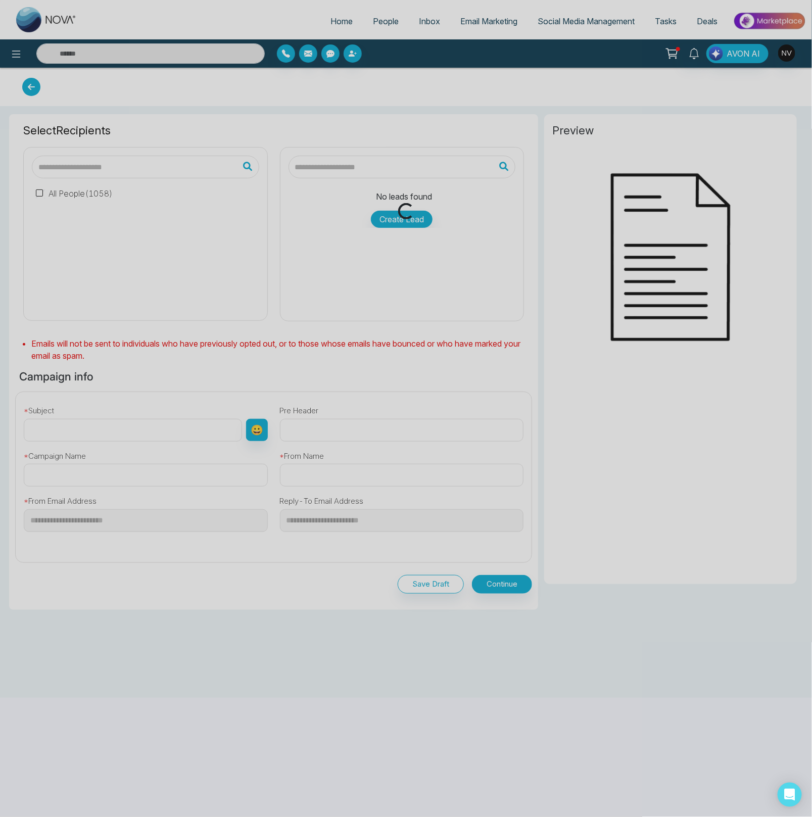
type input "**********"
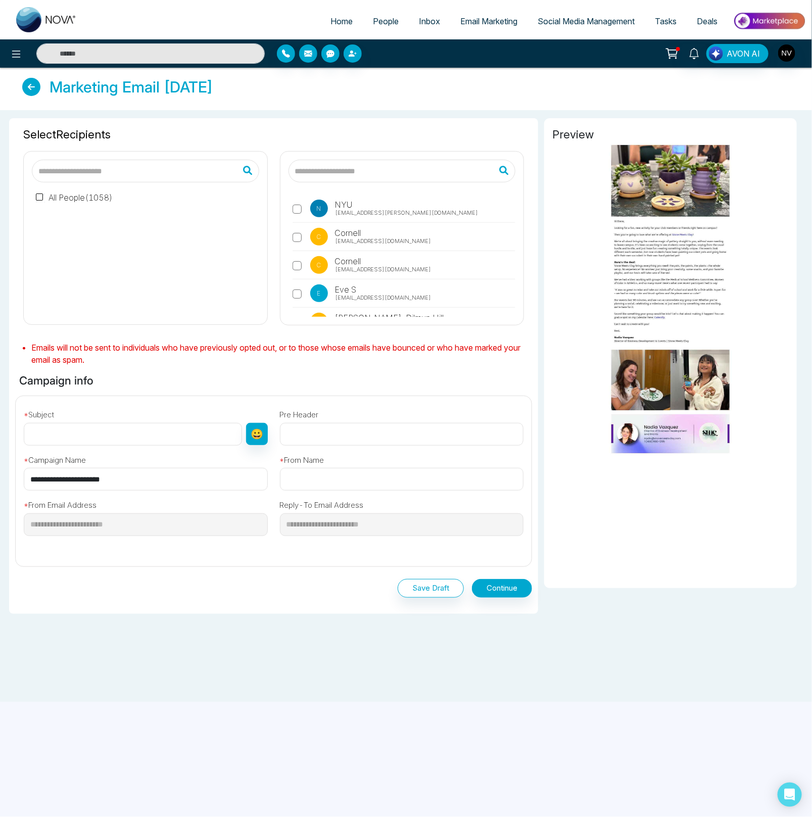
click at [332, 175] on input "text" at bounding box center [402, 171] width 227 height 23
click at [177, 175] on input "text" at bounding box center [145, 171] width 227 height 23
click at [301, 144] on div "N NYU uswib@stern.nyu.edu C Cornell em.ficcc@gmail.com C Cornell ghsab.dns@corn…" at bounding box center [402, 234] width 257 height 183
click at [22, 51] on icon at bounding box center [16, 54] width 12 height 12
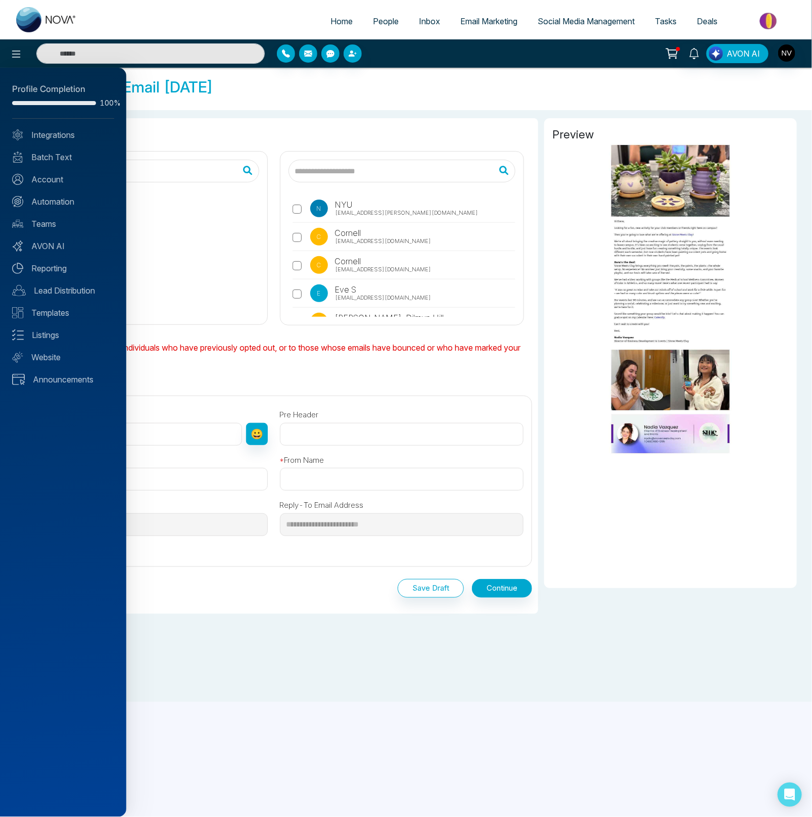
click at [115, 43] on div at bounding box center [406, 408] width 812 height 817
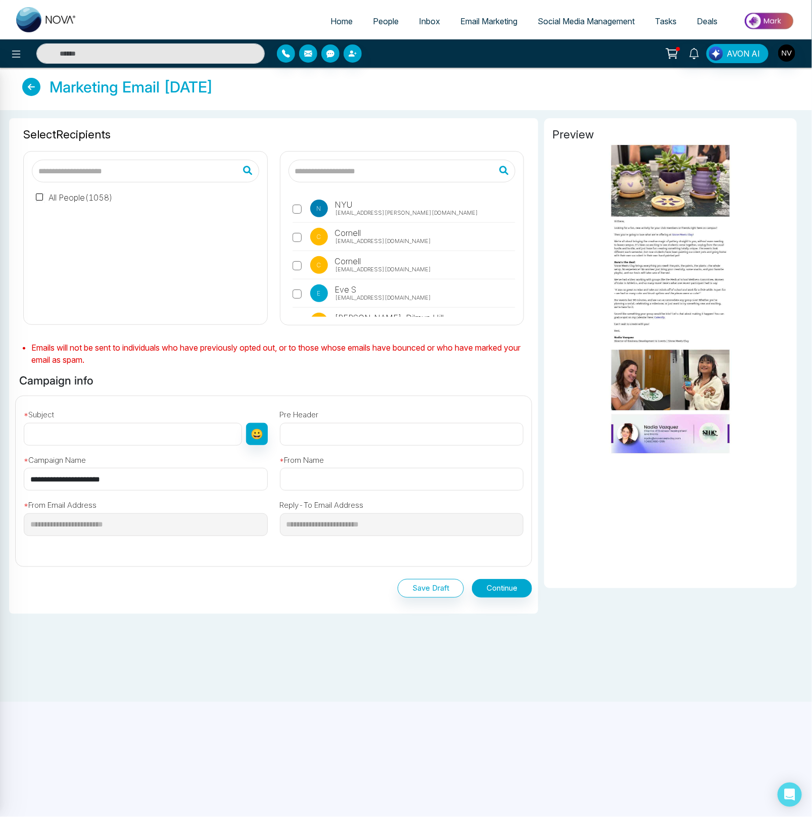
click at [112, 55] on div at bounding box center [406, 408] width 812 height 817
click at [111, 51] on input "text" at bounding box center [150, 53] width 229 height 20
type input "*******"
click at [290, 93] on div "Marketing Email 9-16-25" at bounding box center [406, 89] width 792 height 22
click at [343, 20] on span "Home" at bounding box center [342, 21] width 22 height 10
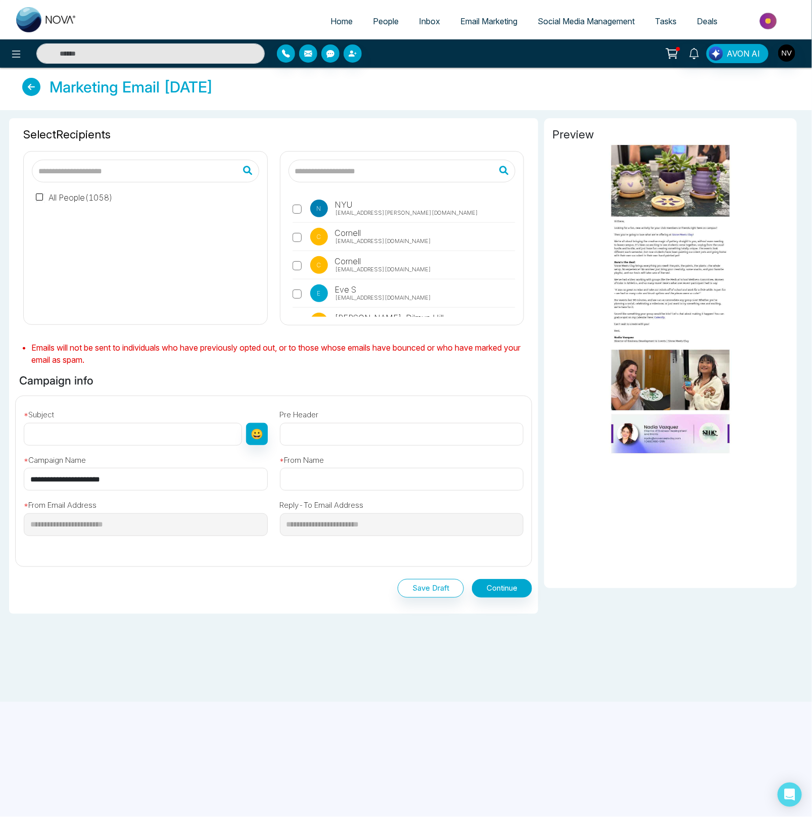
select select "*"
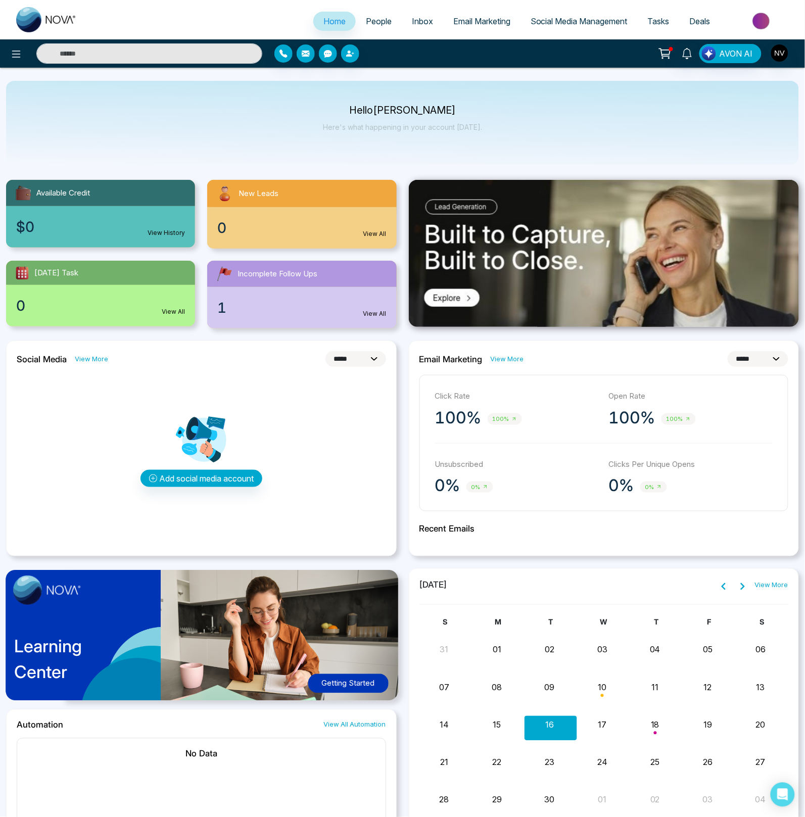
click at [369, 20] on span "People" at bounding box center [379, 21] width 26 height 10
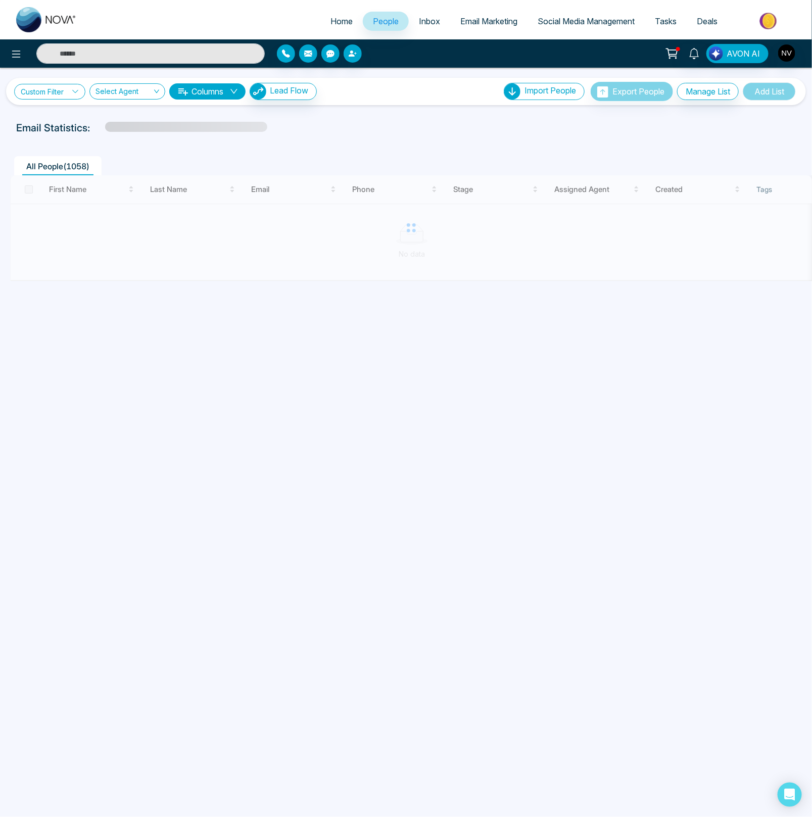
click at [56, 90] on link "Custom Filter" at bounding box center [49, 92] width 71 height 16
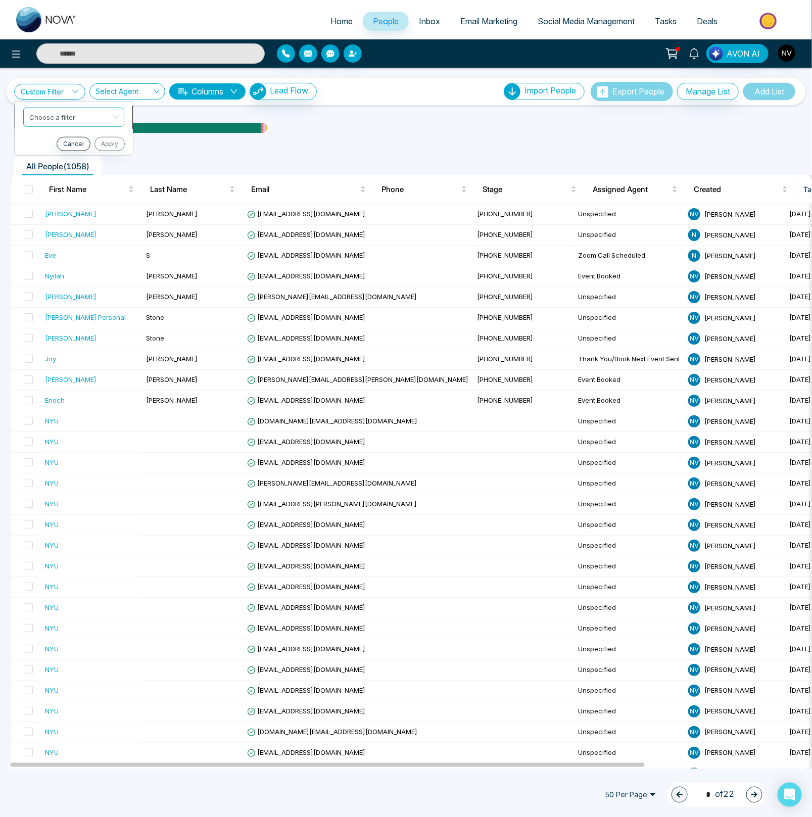
click at [62, 116] on input "search" at bounding box center [70, 115] width 82 height 15
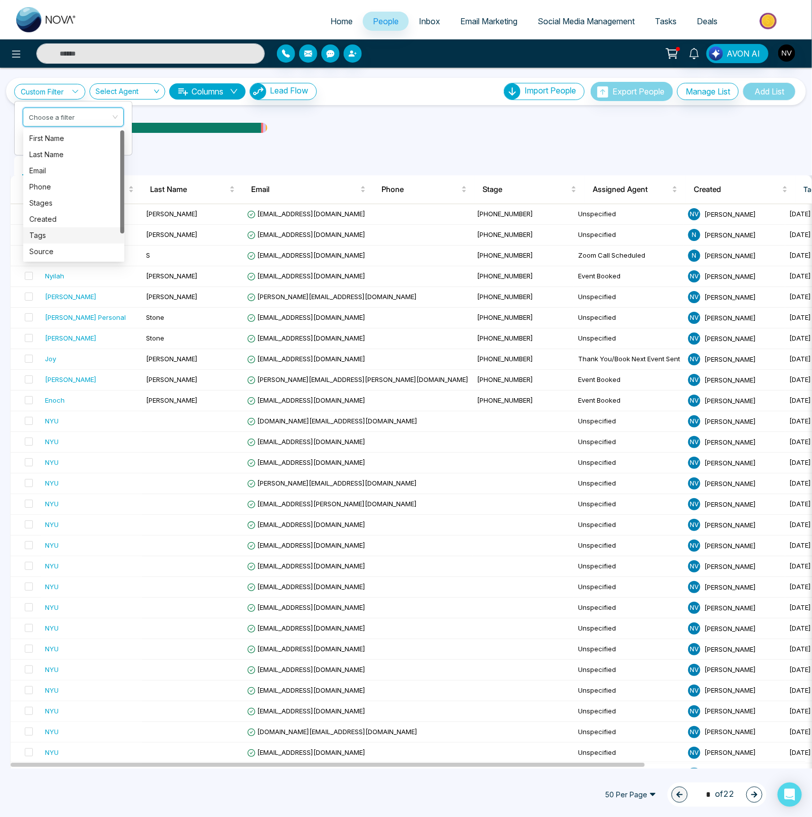
click at [43, 234] on div "Tags" at bounding box center [73, 235] width 89 height 11
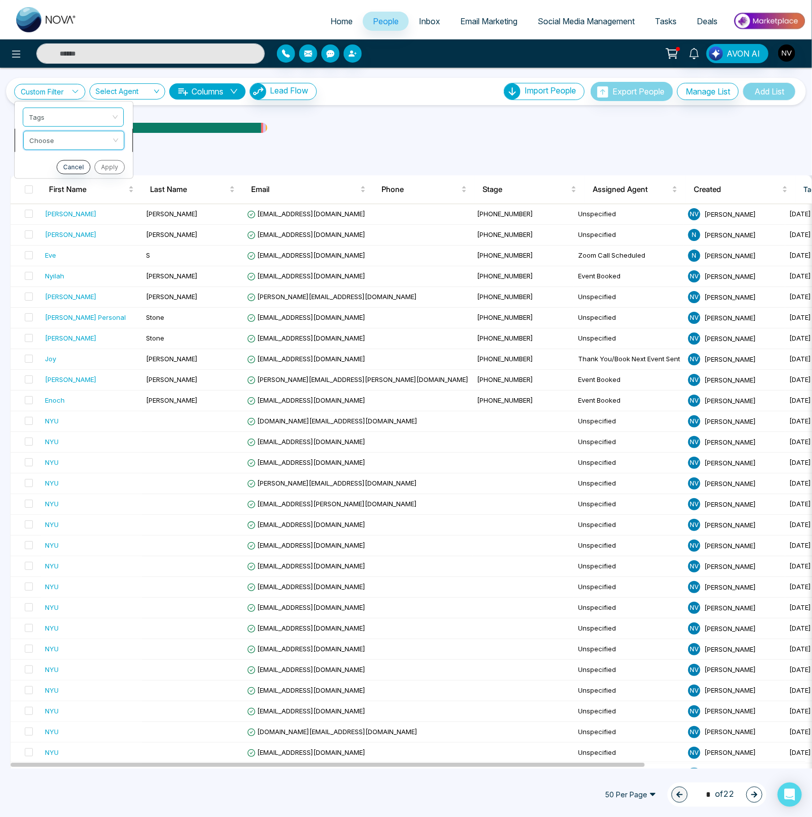
click at [67, 143] on input "search" at bounding box center [70, 138] width 82 height 15
click at [61, 162] on div "include" at bounding box center [73, 161] width 89 height 11
click at [64, 159] on input "search" at bounding box center [70, 161] width 82 height 15
click at [55, 235] on div "NYU Club" at bounding box center [73, 233] width 89 height 11
click at [109, 189] on button "Apply" at bounding box center [109, 190] width 30 height 14
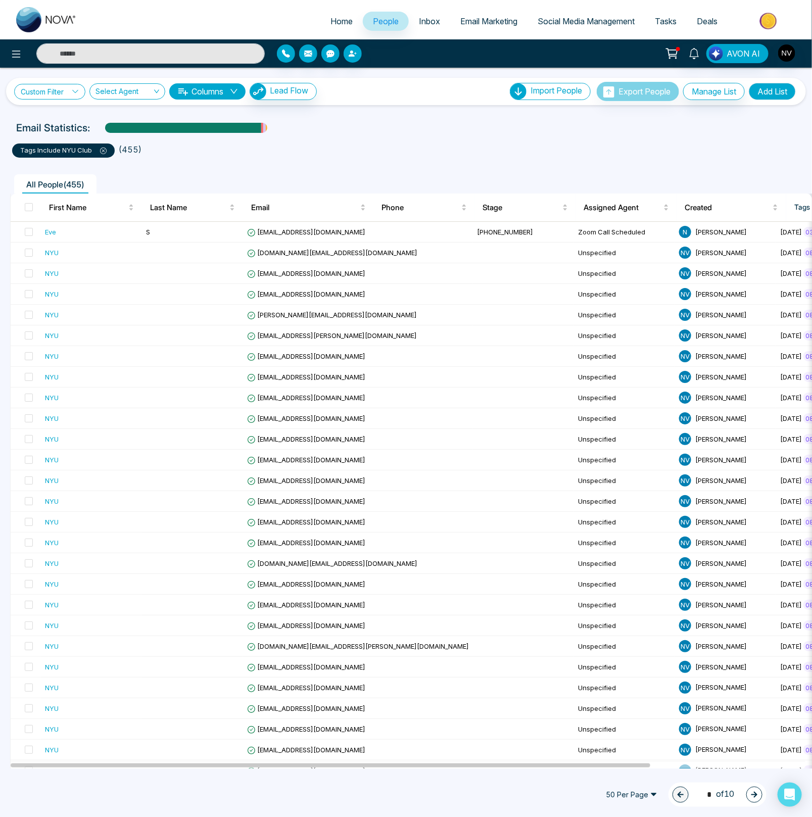
click at [84, 94] on link "Custom Filter" at bounding box center [49, 92] width 71 height 16
click at [75, 114] on input "search" at bounding box center [70, 115] width 82 height 15
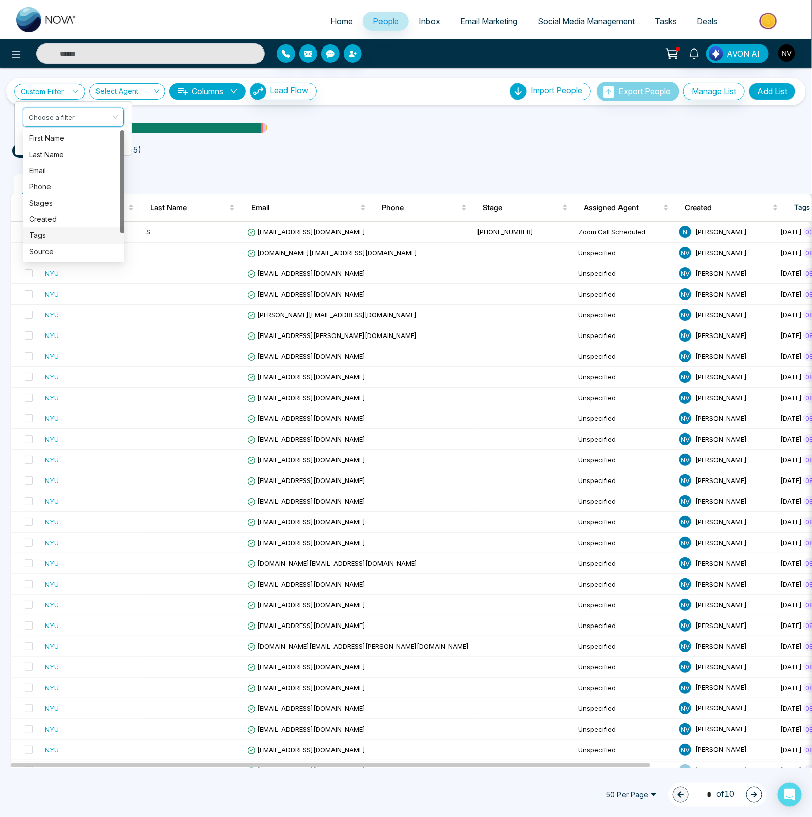
click at [73, 232] on div "Tags" at bounding box center [73, 235] width 89 height 11
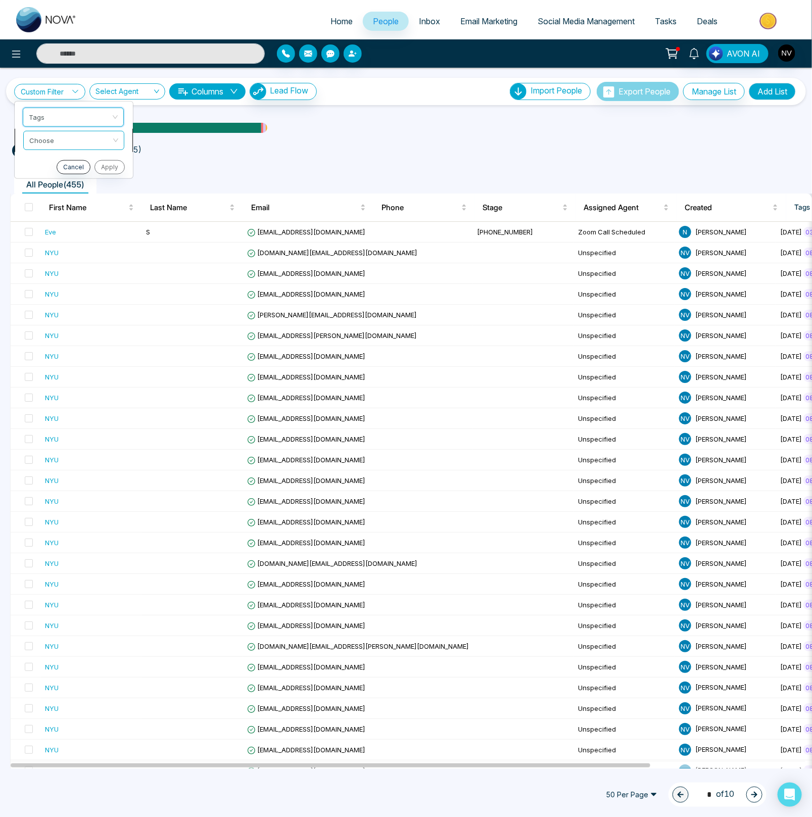
click at [93, 138] on input "search" at bounding box center [70, 138] width 82 height 15
click at [65, 181] on div "exclude" at bounding box center [73, 177] width 89 height 11
click at [72, 162] on input "search" at bounding box center [70, 161] width 82 height 15
click at [52, 232] on div "Eve" at bounding box center [50, 232] width 11 height 10
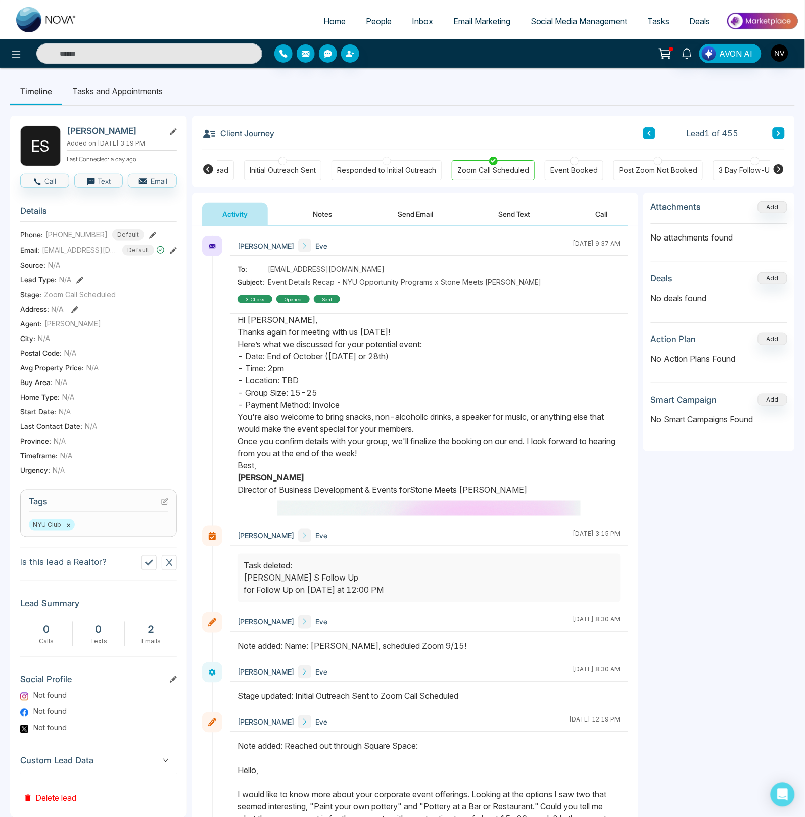
scroll to position [28, 0]
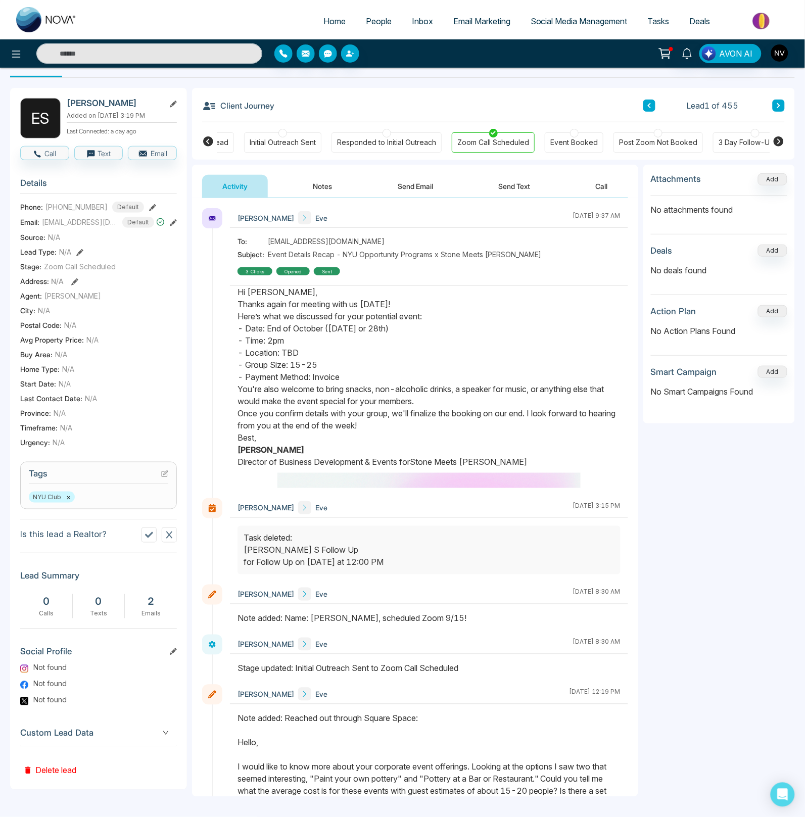
click at [115, 503] on div "NYU Club ×" at bounding box center [99, 497] width 140 height 11
click at [67, 502] on button "×" at bounding box center [68, 497] width 5 height 9
click at [166, 478] on icon at bounding box center [164, 474] width 7 height 7
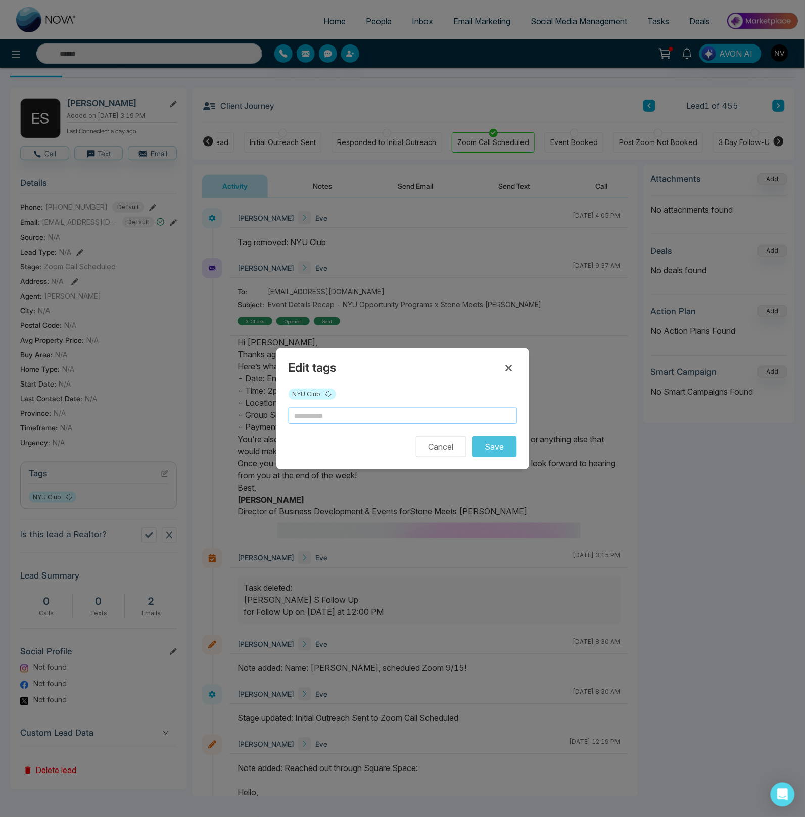
click at [315, 419] on input "text" at bounding box center [403, 416] width 229 height 16
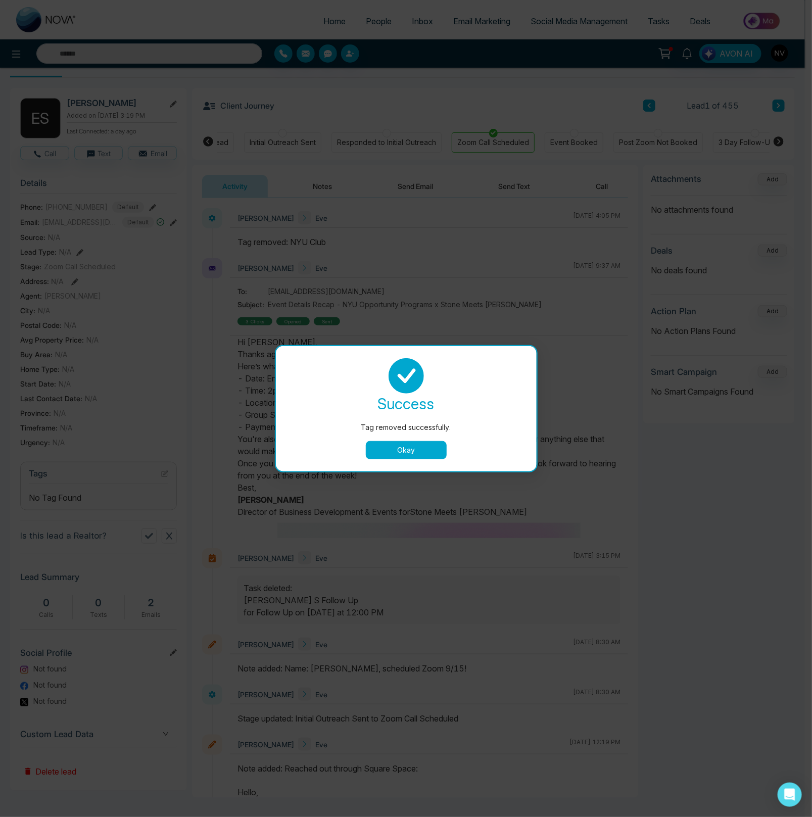
click at [418, 455] on button "Okay" at bounding box center [406, 450] width 81 height 18
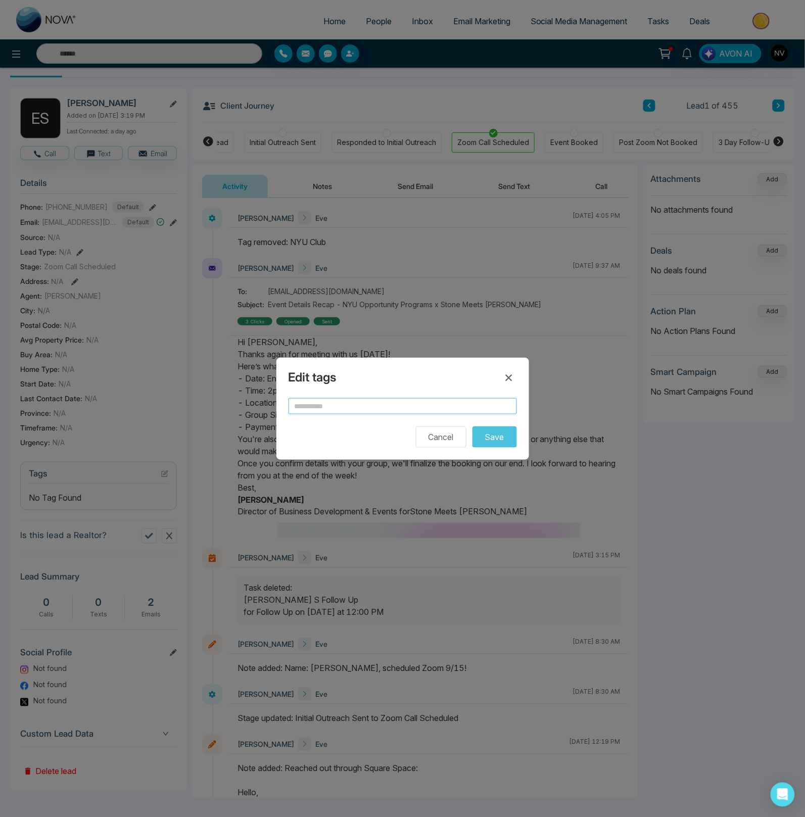
click at [376, 405] on input "text" at bounding box center [403, 406] width 229 height 16
type input "**********"
click at [488, 439] on button "Save" at bounding box center [495, 437] width 44 height 21
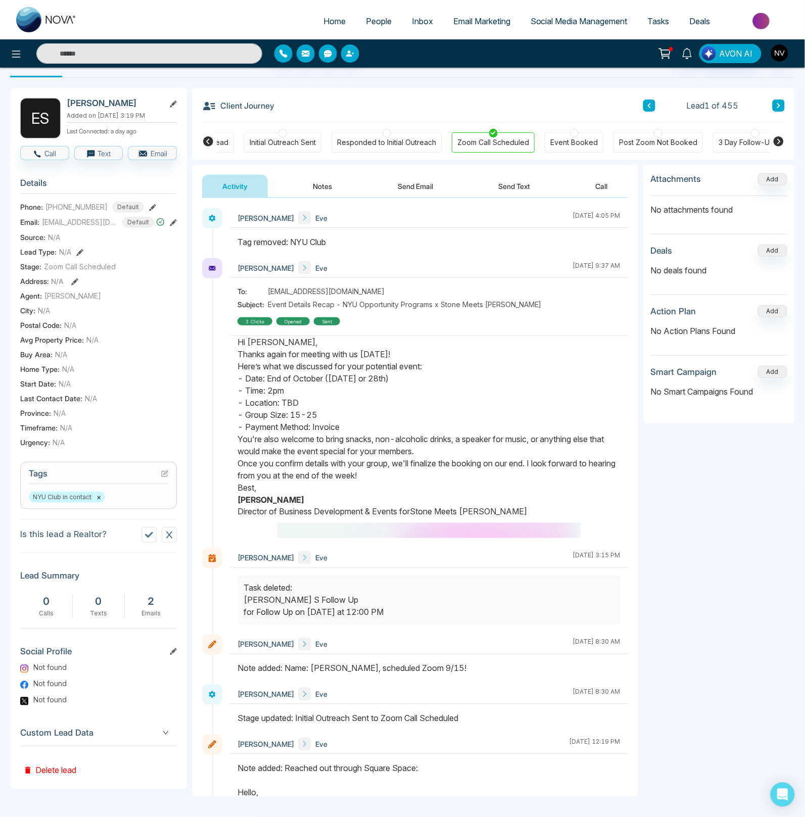
click at [377, 16] on span "People" at bounding box center [379, 21] width 26 height 10
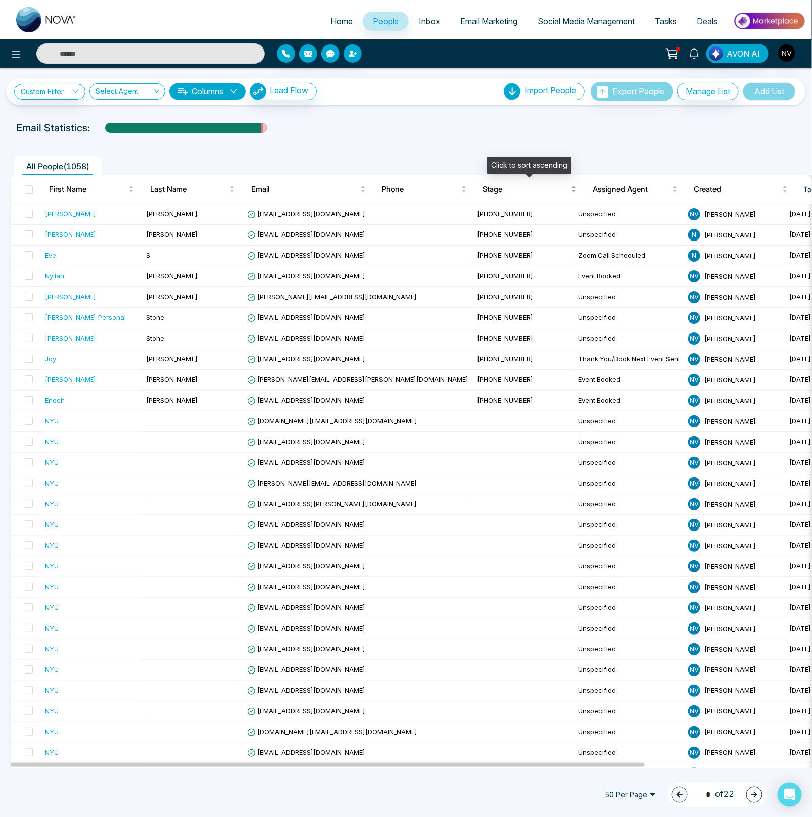
click at [506, 192] on span "Stage" at bounding box center [526, 190] width 86 height 12
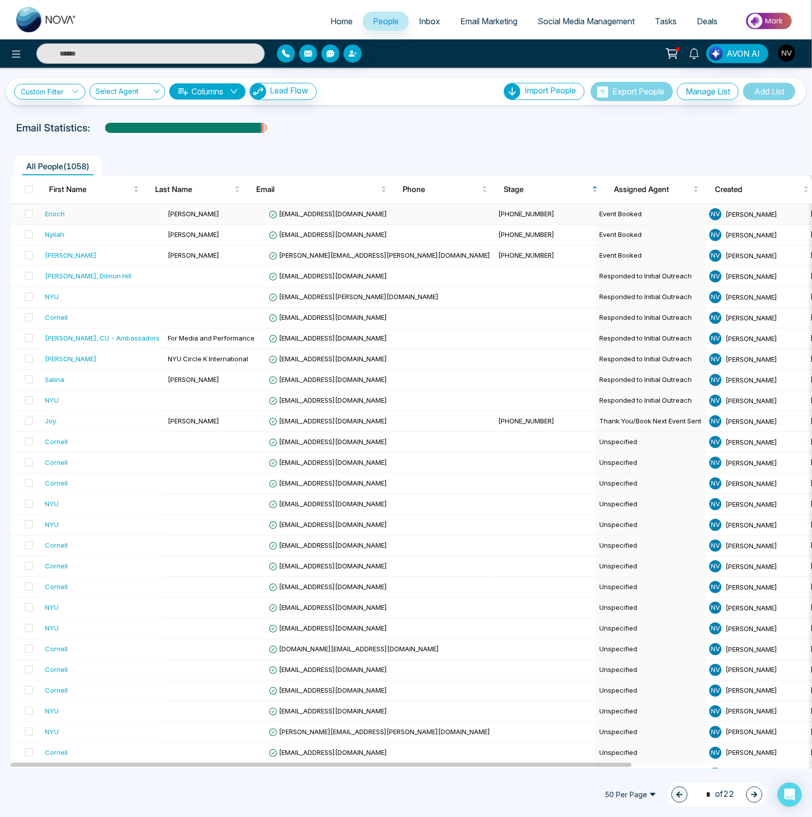
click at [596, 214] on td "Event Booked" at bounding box center [651, 214] width 110 height 21
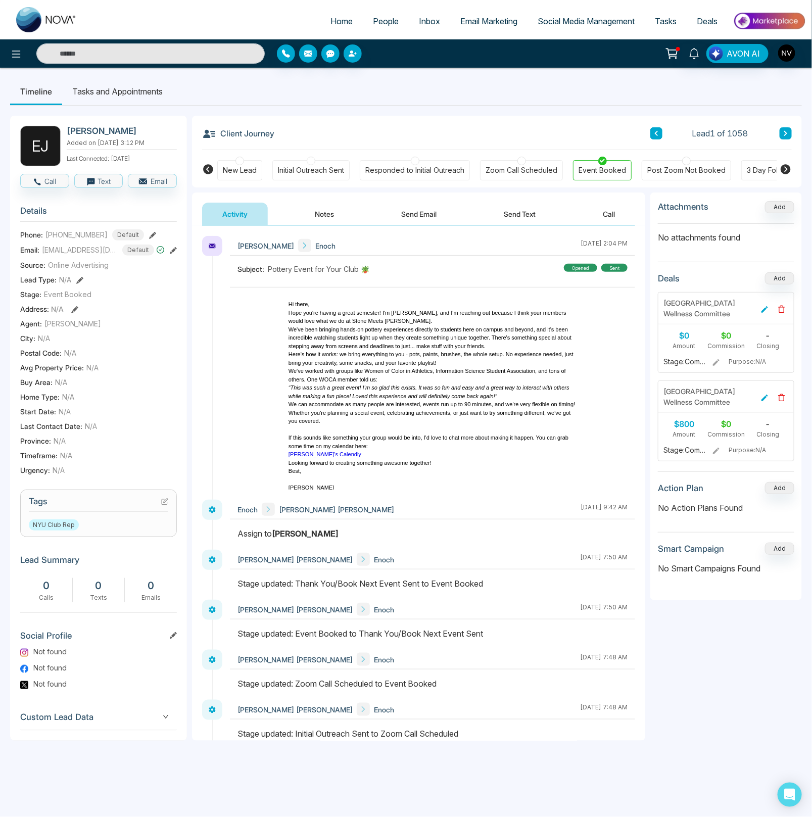
click at [785, 169] on icon at bounding box center [786, 169] width 10 height 10
click at [787, 171] on icon at bounding box center [786, 169] width 12 height 12
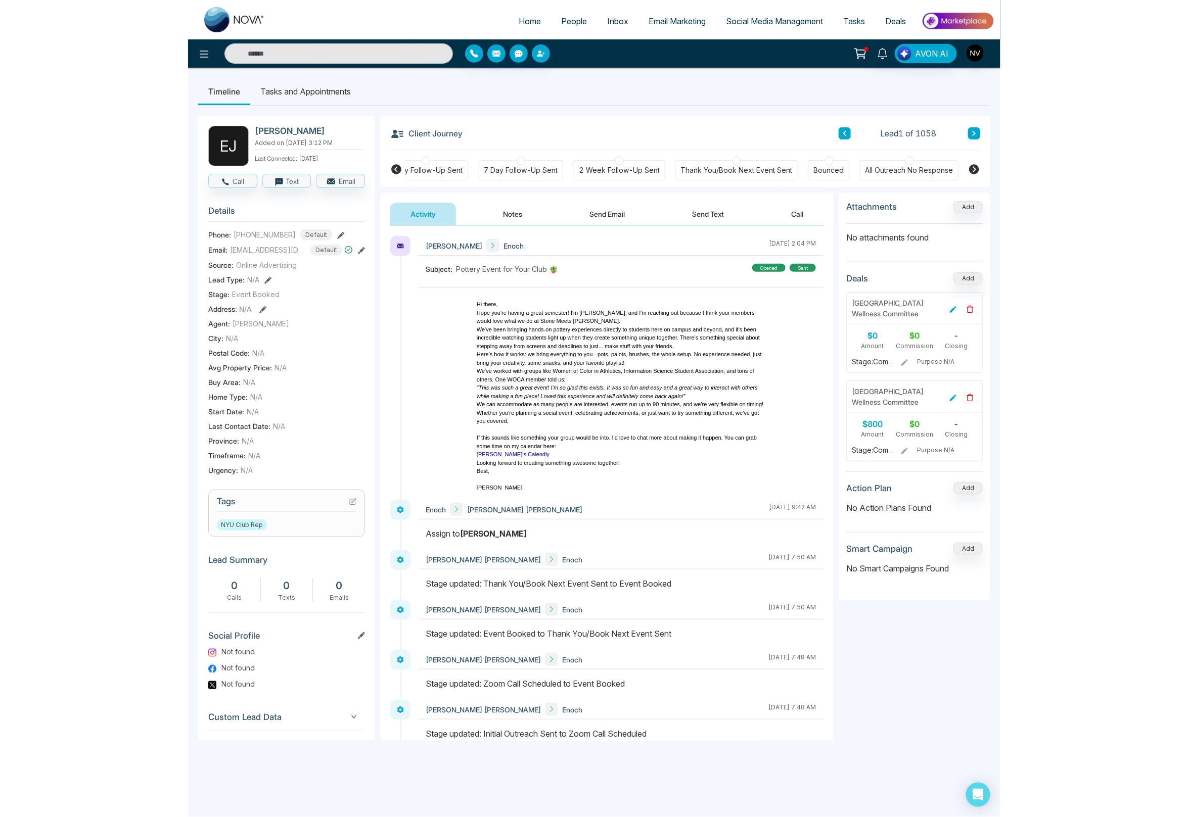
scroll to position [0, 560]
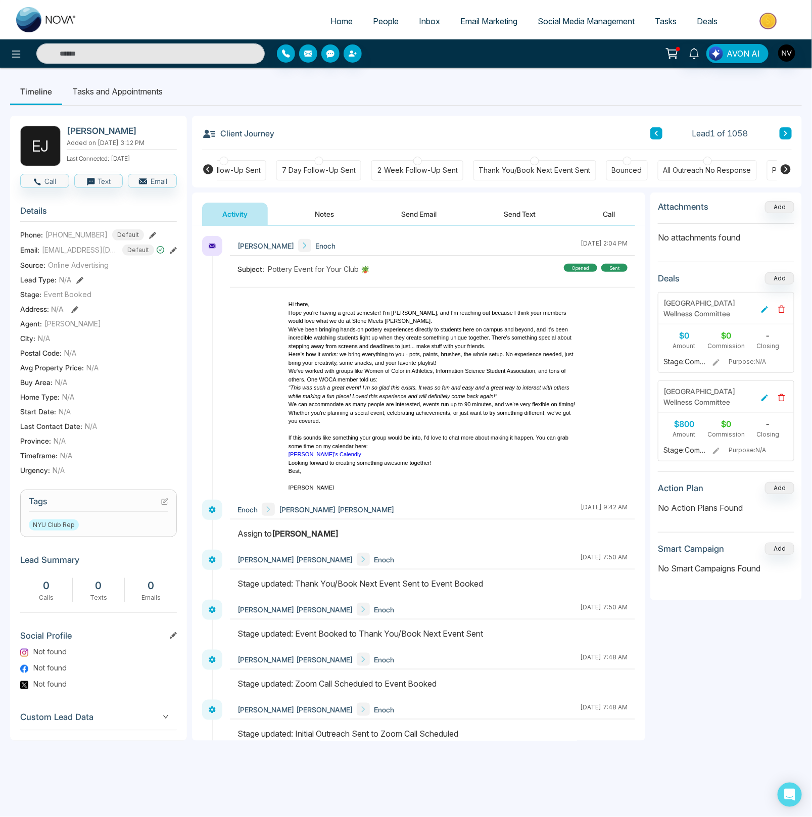
click at [566, 175] on div "Thank You/Book Next Event Sent" at bounding box center [535, 170] width 112 height 10
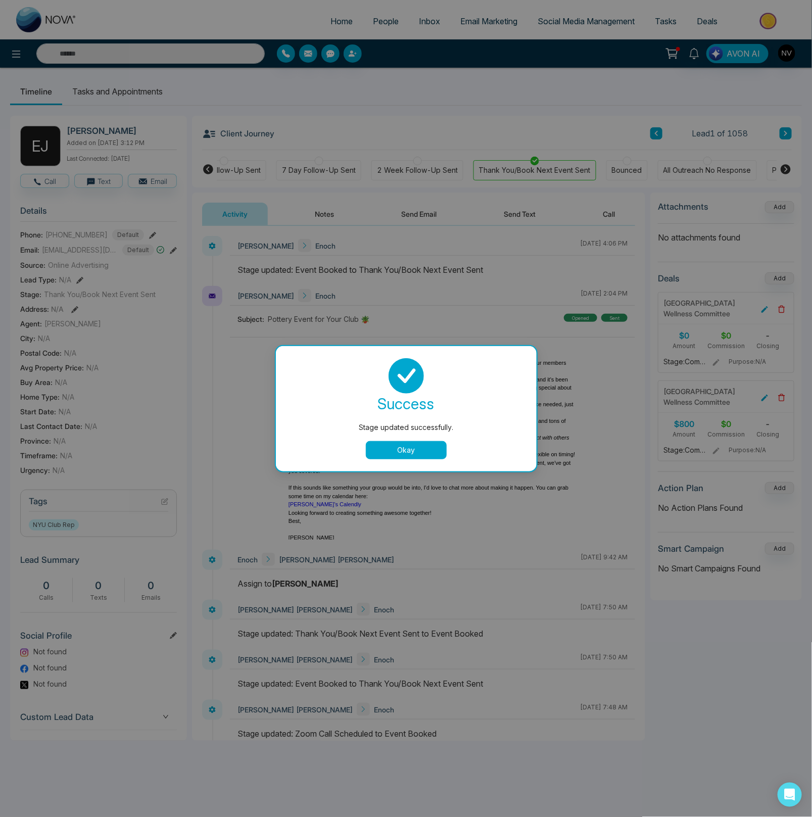
click at [408, 448] on button "Okay" at bounding box center [406, 450] width 81 height 18
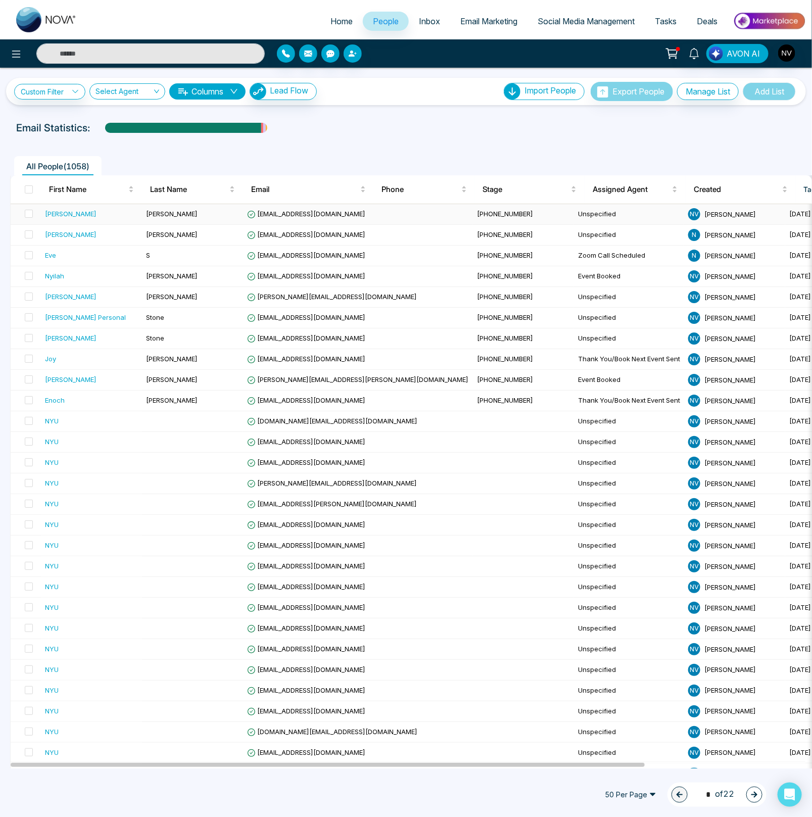
click at [58, 214] on div "[PERSON_NAME]" at bounding box center [71, 214] width 52 height 10
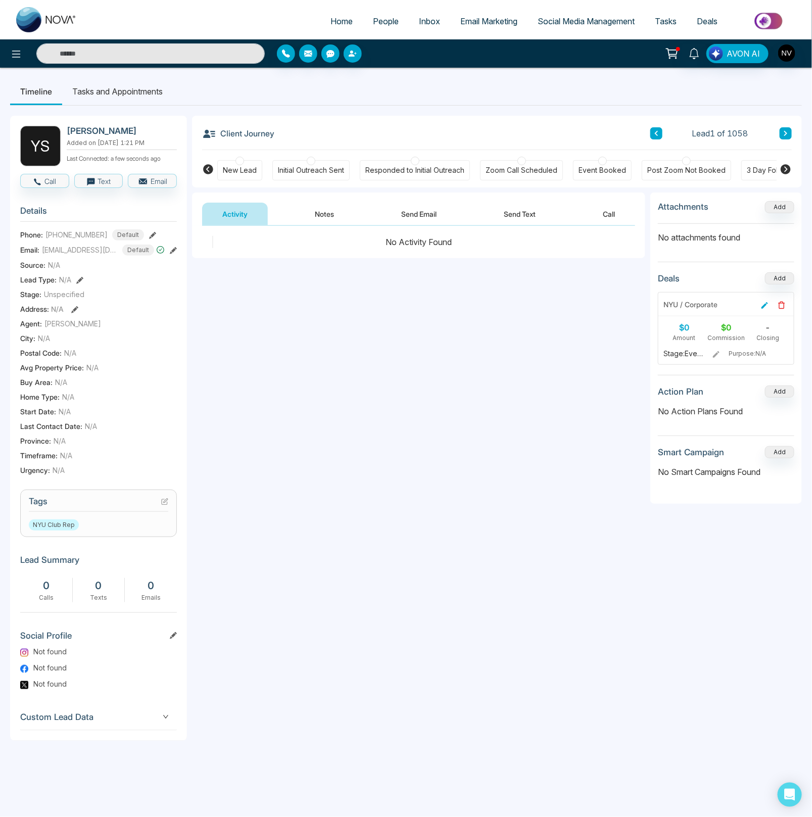
click at [507, 174] on div "Zoom Call Scheduled" at bounding box center [522, 170] width 72 height 10
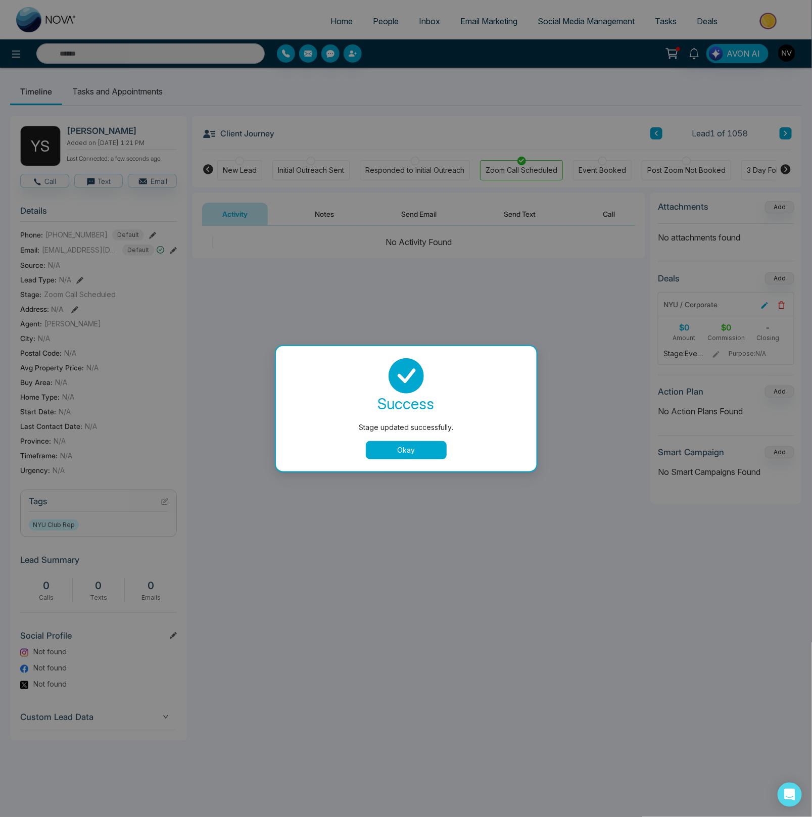
click at [380, 450] on button "Okay" at bounding box center [406, 450] width 81 height 18
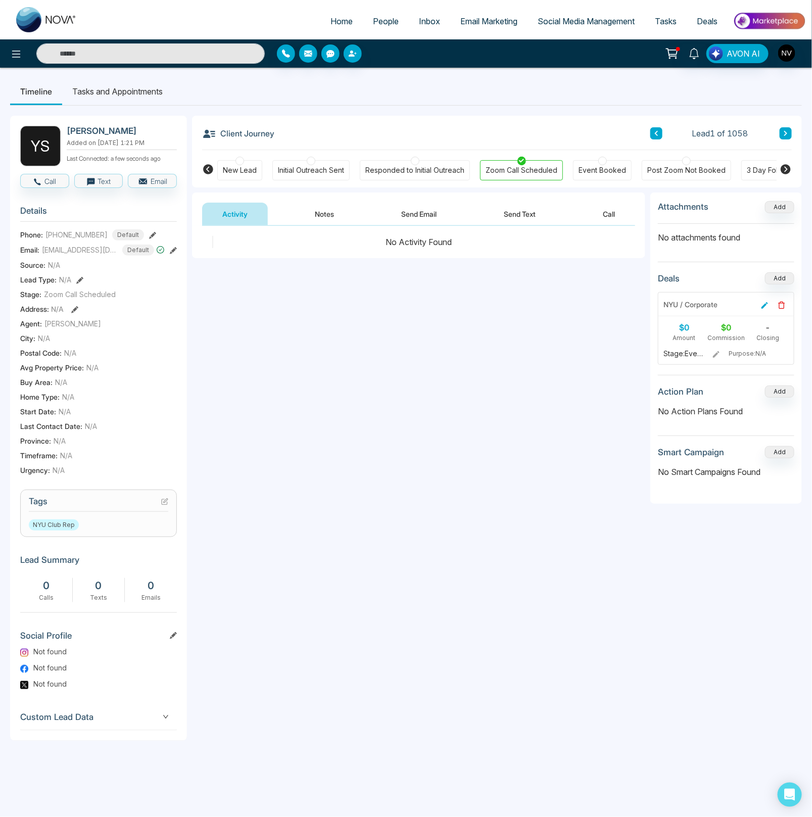
click at [165, 503] on icon at bounding box center [166, 501] width 4 height 4
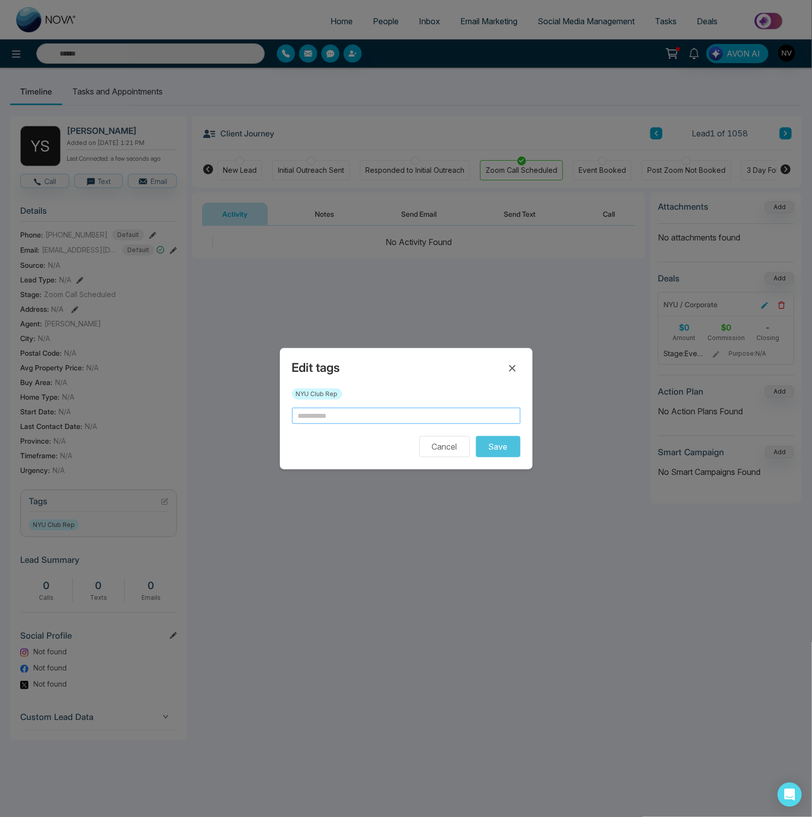
click at [320, 412] on input "text" at bounding box center [406, 416] width 229 height 16
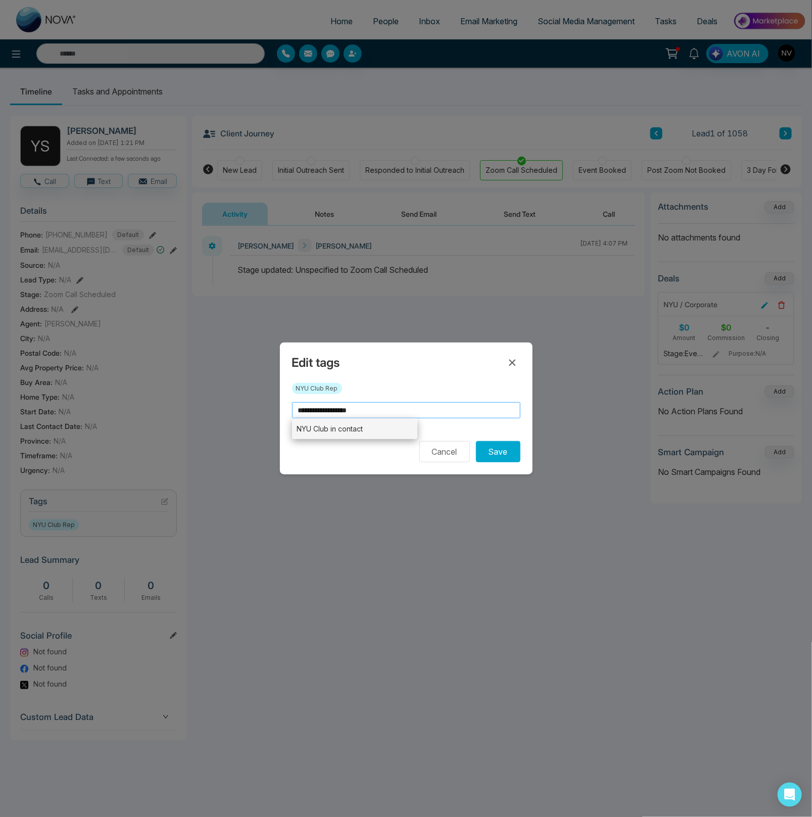
type input "**********"
click at [355, 431] on li "NYU Club in contact" at bounding box center [355, 429] width 126 height 21
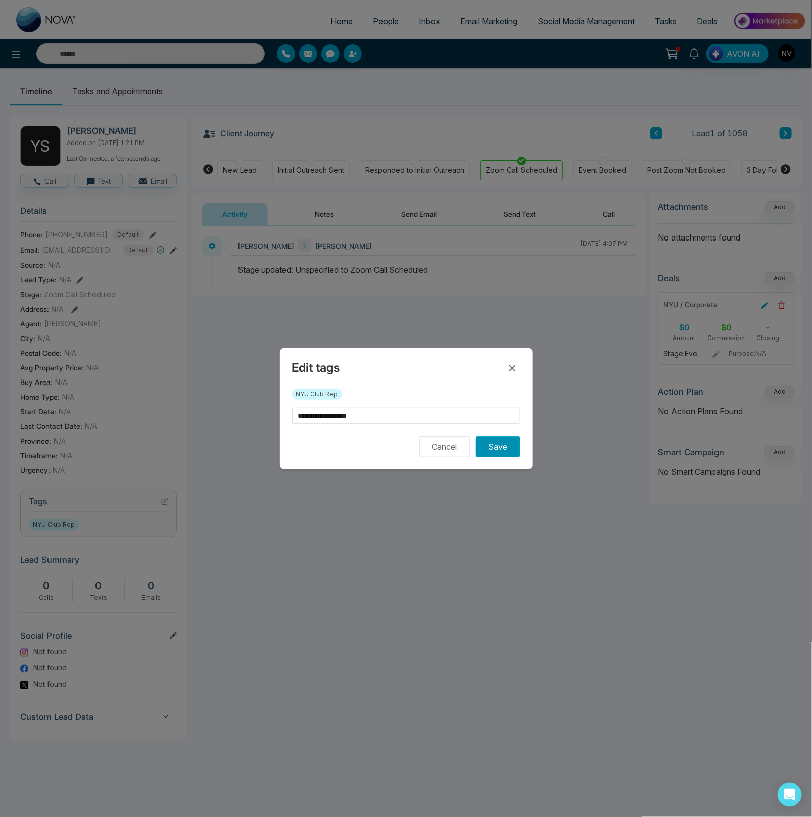
click at [498, 456] on button "Save" at bounding box center [498, 446] width 44 height 21
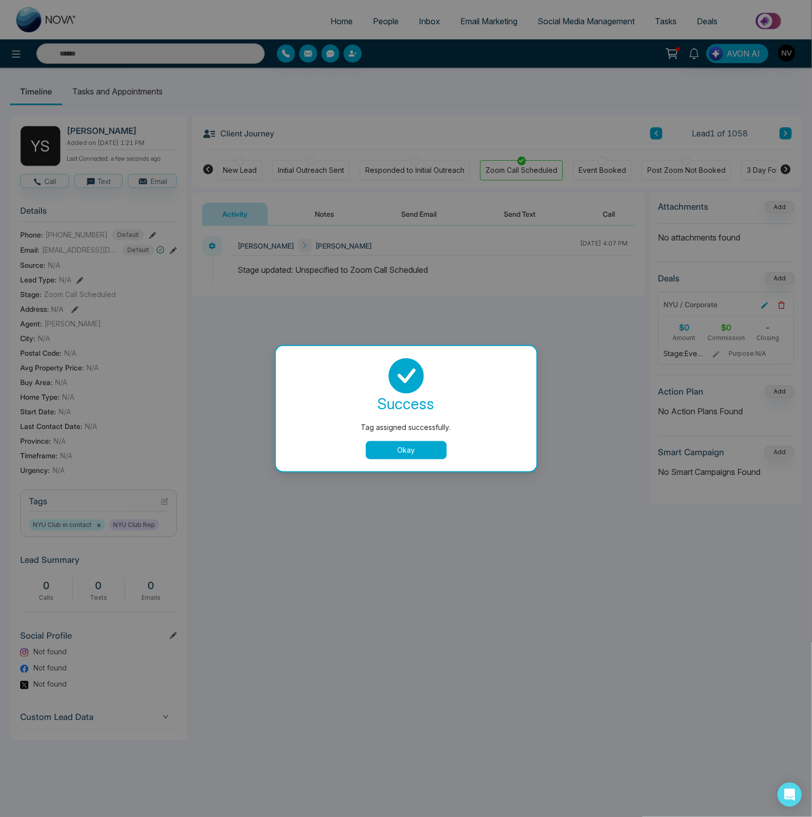
click at [401, 449] on button "Okay" at bounding box center [406, 450] width 81 height 18
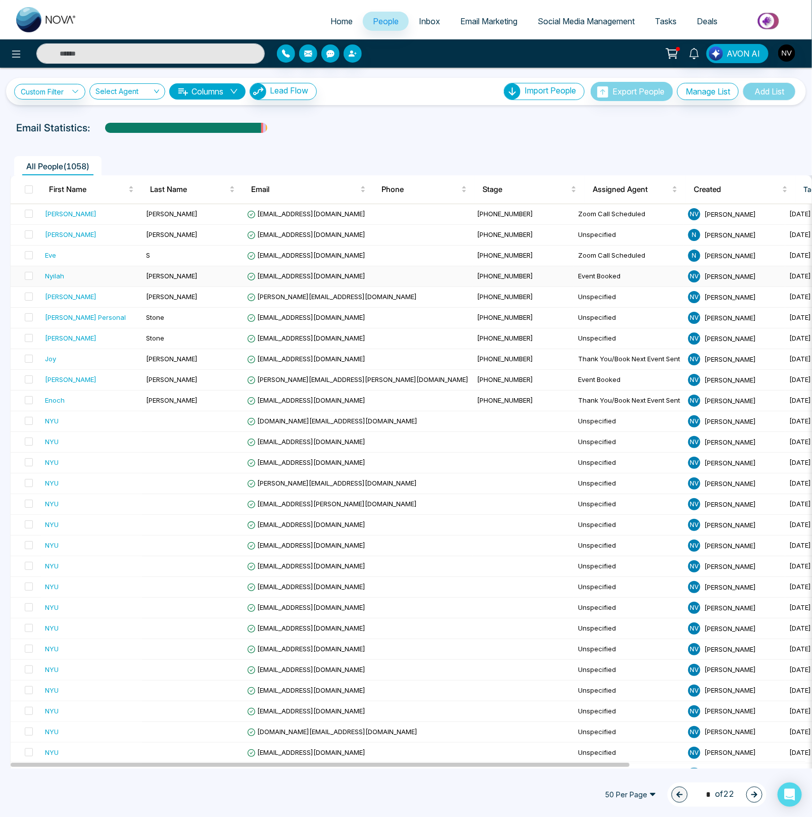
click at [47, 277] on div "Nyilah" at bounding box center [54, 276] width 19 height 10
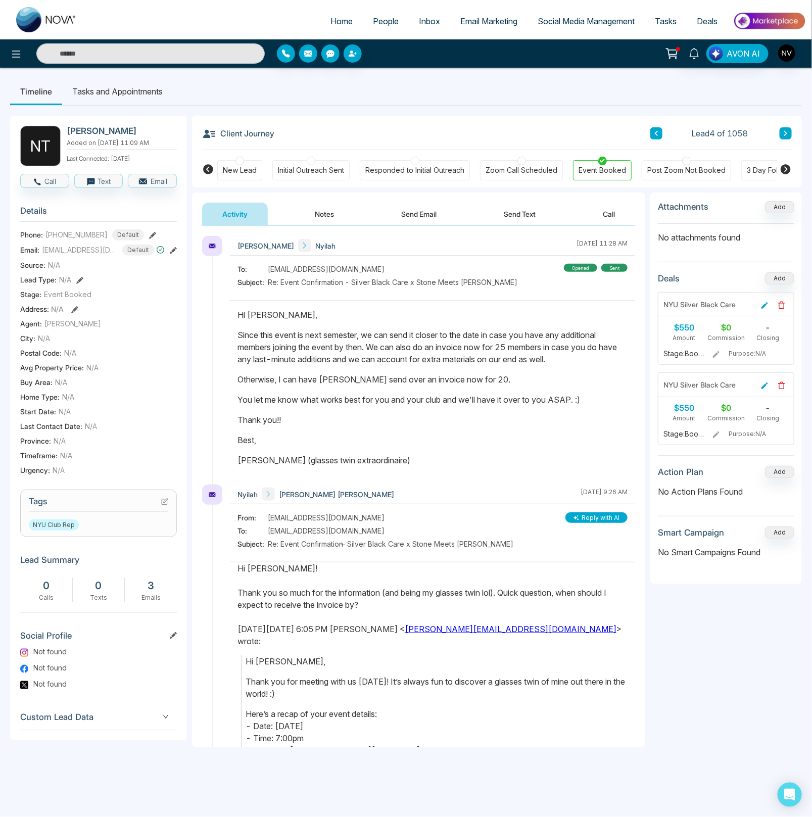
click at [162, 506] on icon at bounding box center [164, 501] width 7 height 7
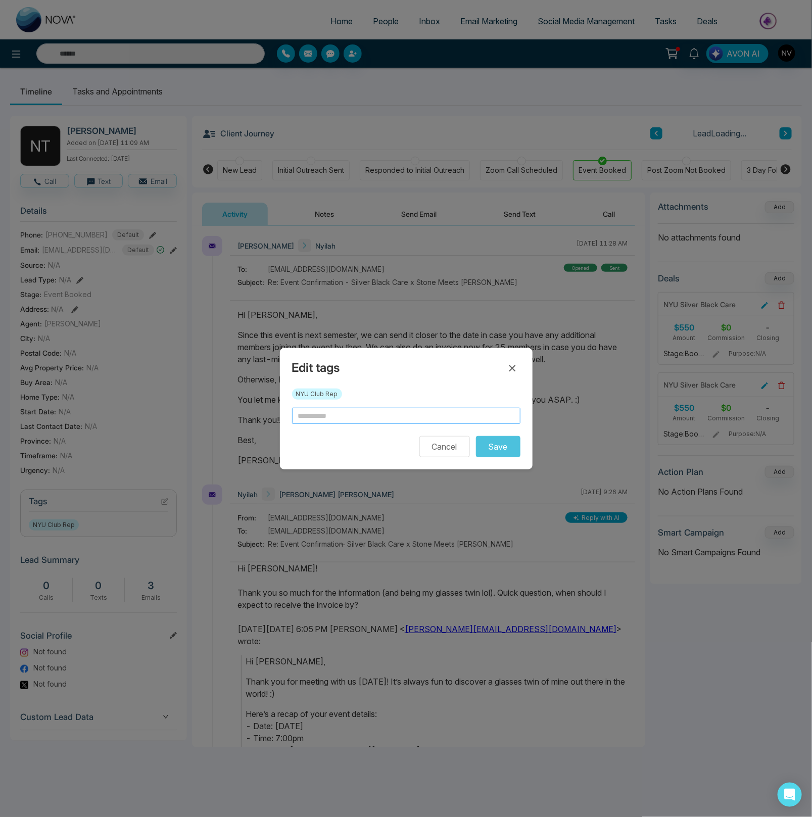
click at [363, 416] on input "text" at bounding box center [406, 416] width 229 height 16
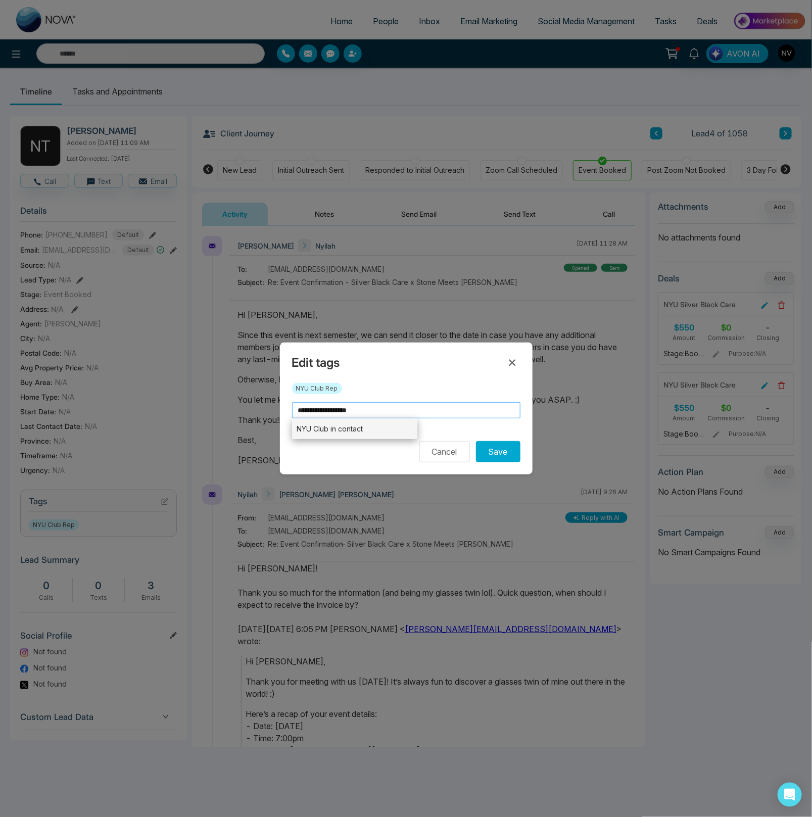
type input "**********"
click at [367, 427] on li "NYU Club in contact" at bounding box center [355, 429] width 126 height 21
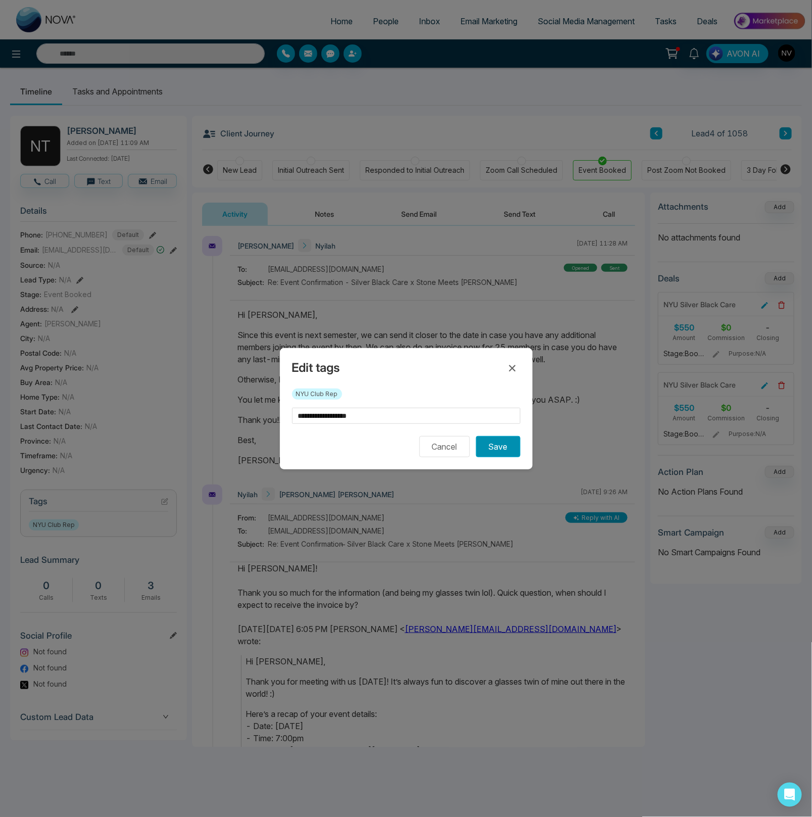
click at [485, 445] on button "Save" at bounding box center [498, 446] width 44 height 21
click at [515, 370] on icon at bounding box center [512, 368] width 7 height 7
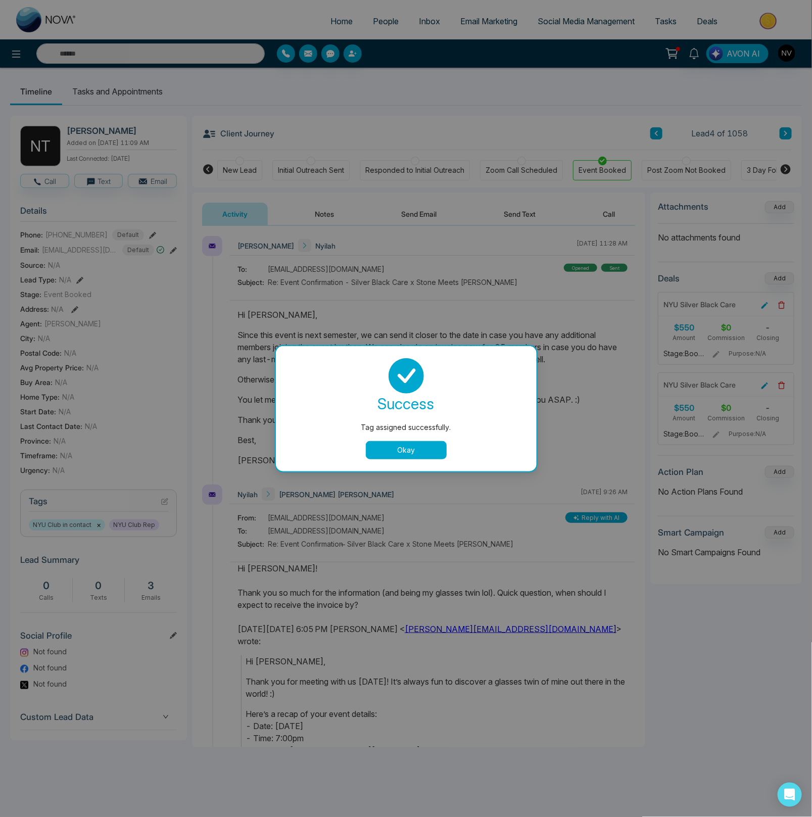
click at [415, 450] on button "Okay" at bounding box center [406, 450] width 81 height 18
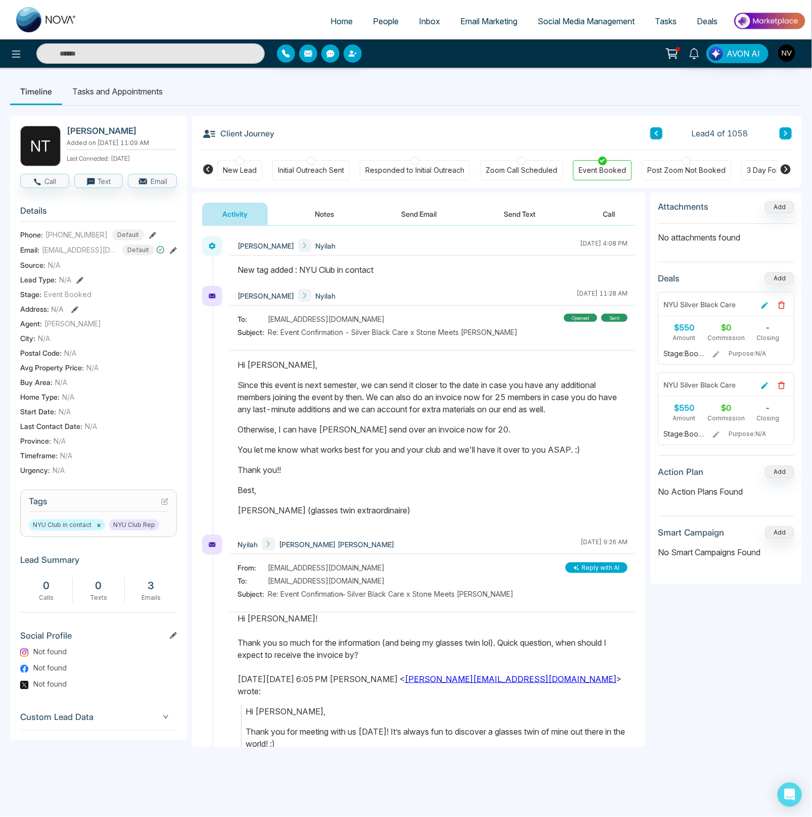
click at [373, 20] on span "People" at bounding box center [386, 21] width 26 height 10
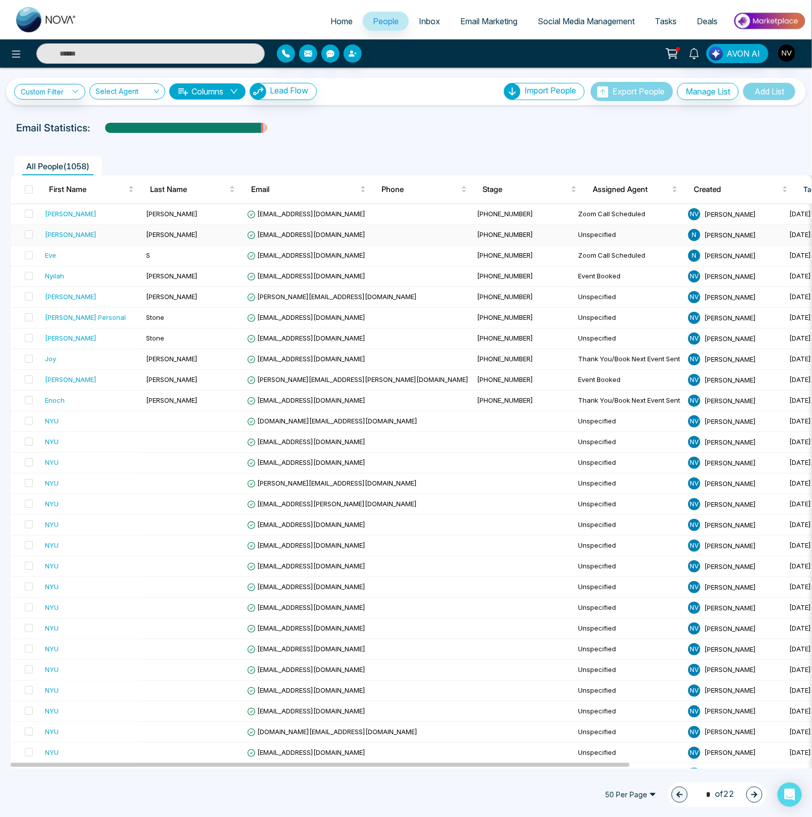
click at [174, 235] on td "[PERSON_NAME]" at bounding box center [192, 235] width 101 height 21
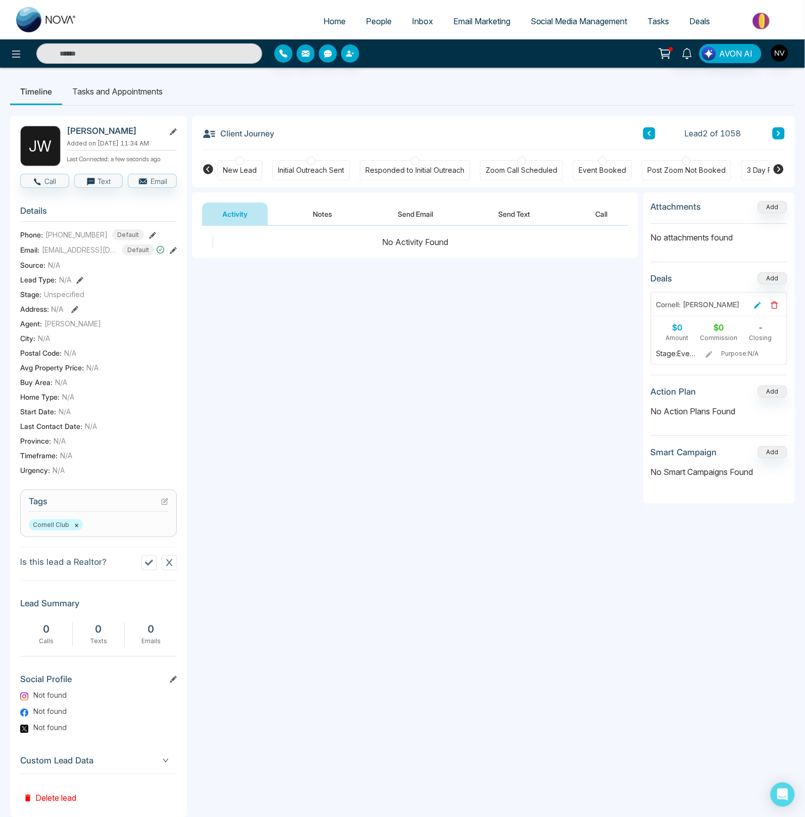
click at [76, 530] on button "×" at bounding box center [76, 525] width 5 height 9
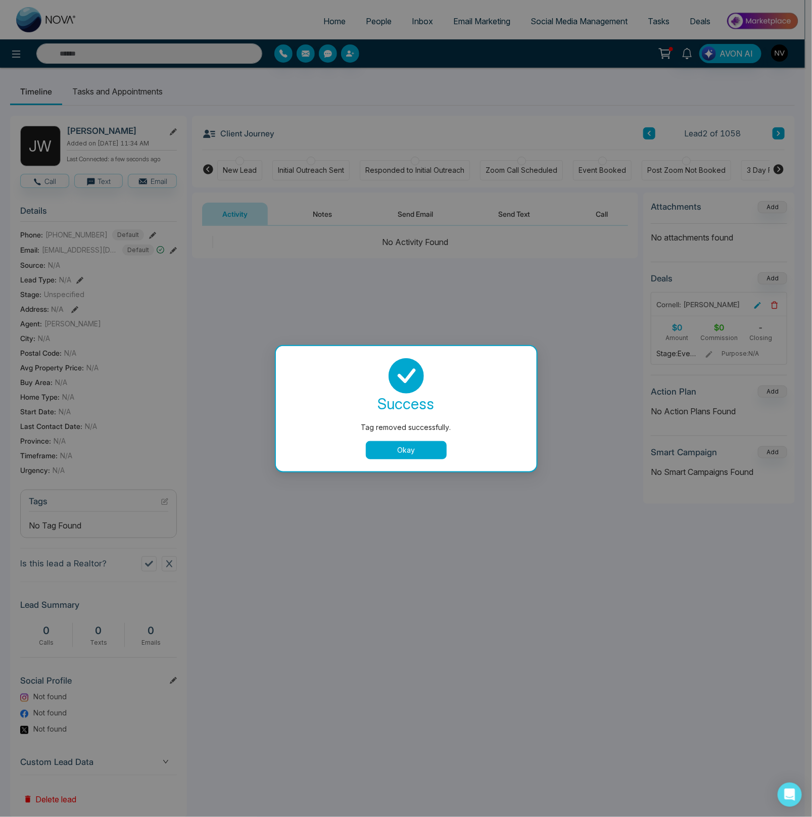
click at [389, 449] on button "Okay" at bounding box center [406, 450] width 81 height 18
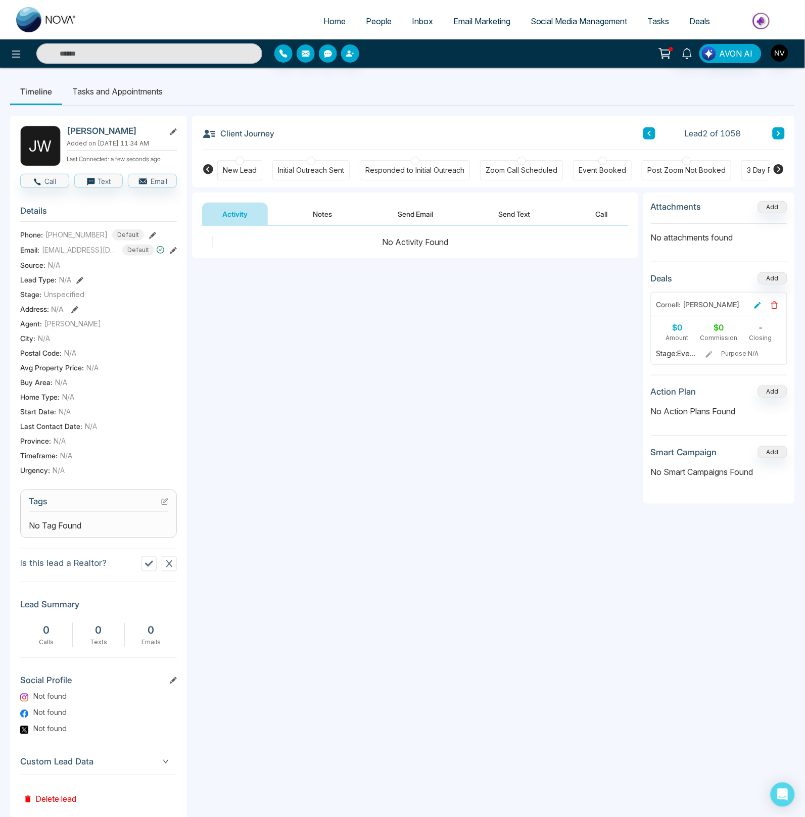
click at [167, 503] on icon at bounding box center [166, 501] width 4 height 4
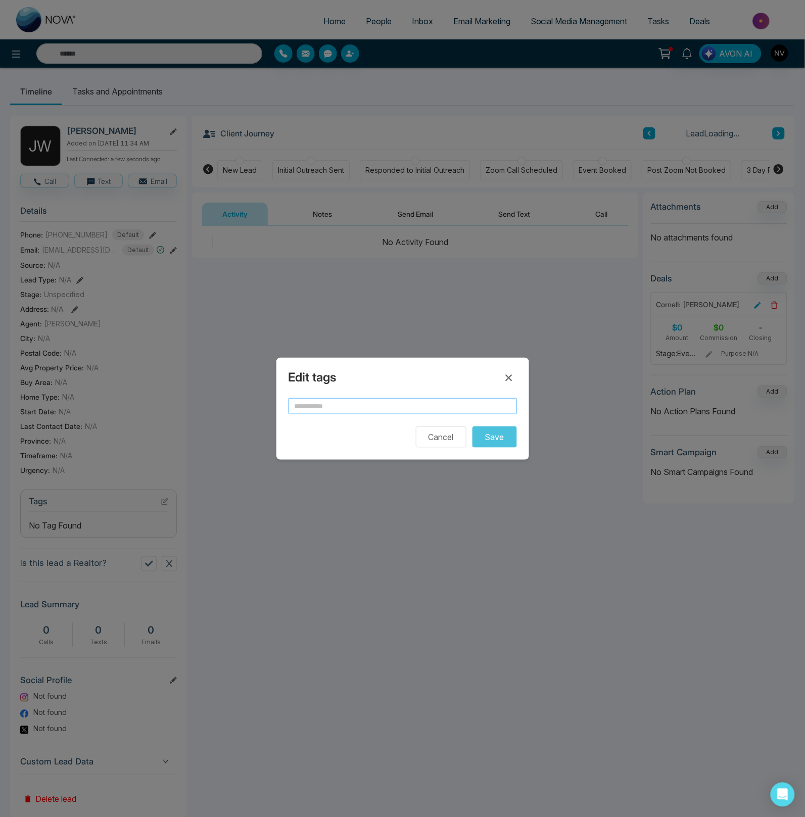
click at [347, 408] on input "text" at bounding box center [403, 406] width 229 height 16
type input "**********"
click at [509, 438] on button "Save" at bounding box center [495, 437] width 44 height 21
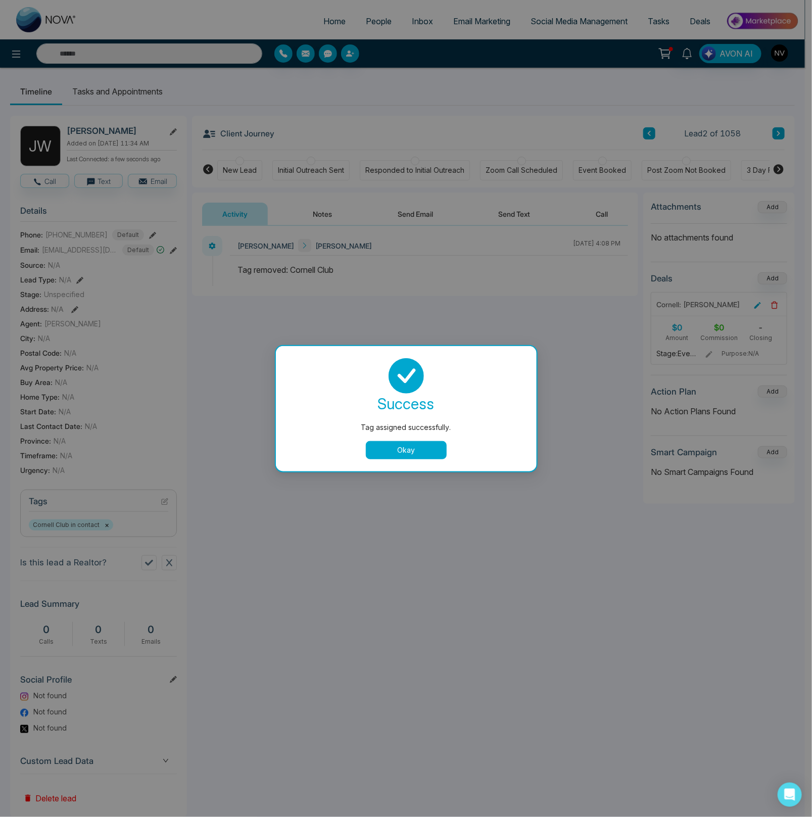
click at [424, 447] on button "Okay" at bounding box center [406, 450] width 81 height 18
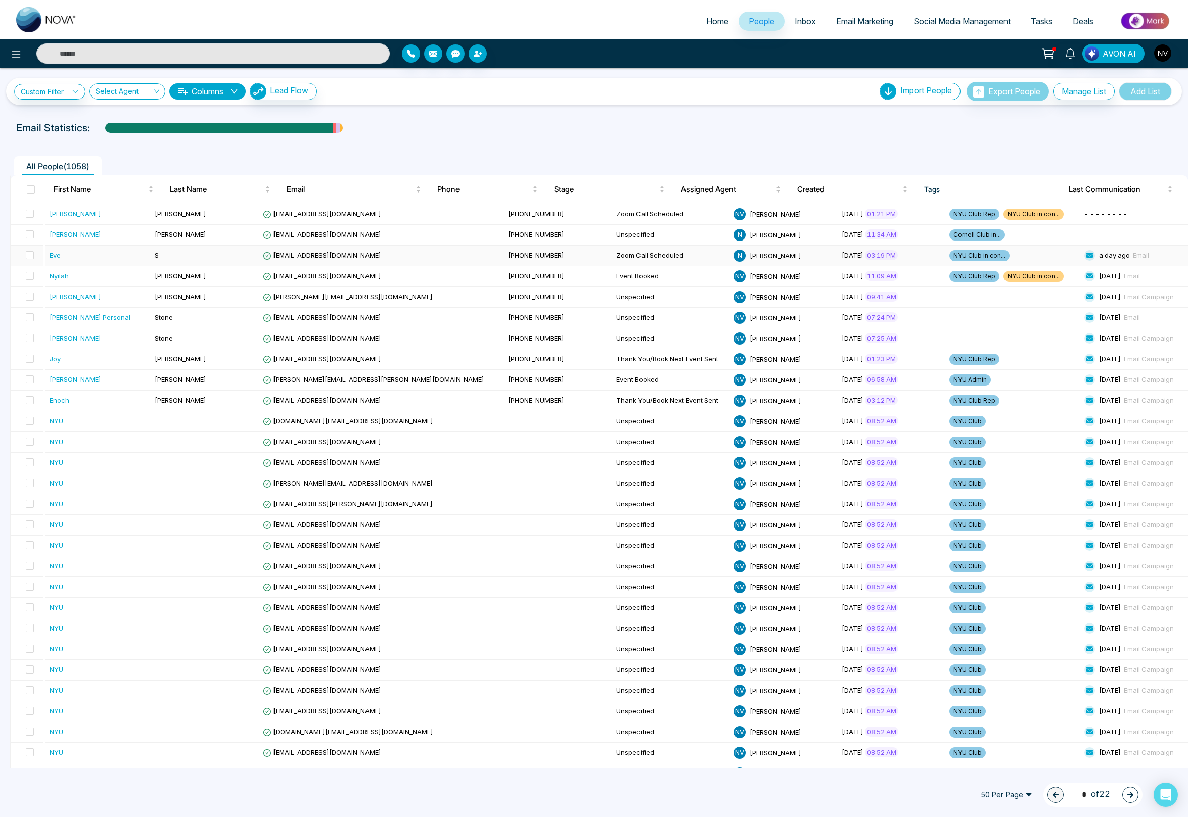
click at [57, 255] on div "Eve" at bounding box center [55, 255] width 11 height 10
click at [812, 274] on span "NYU Club Rep" at bounding box center [974, 276] width 50 height 11
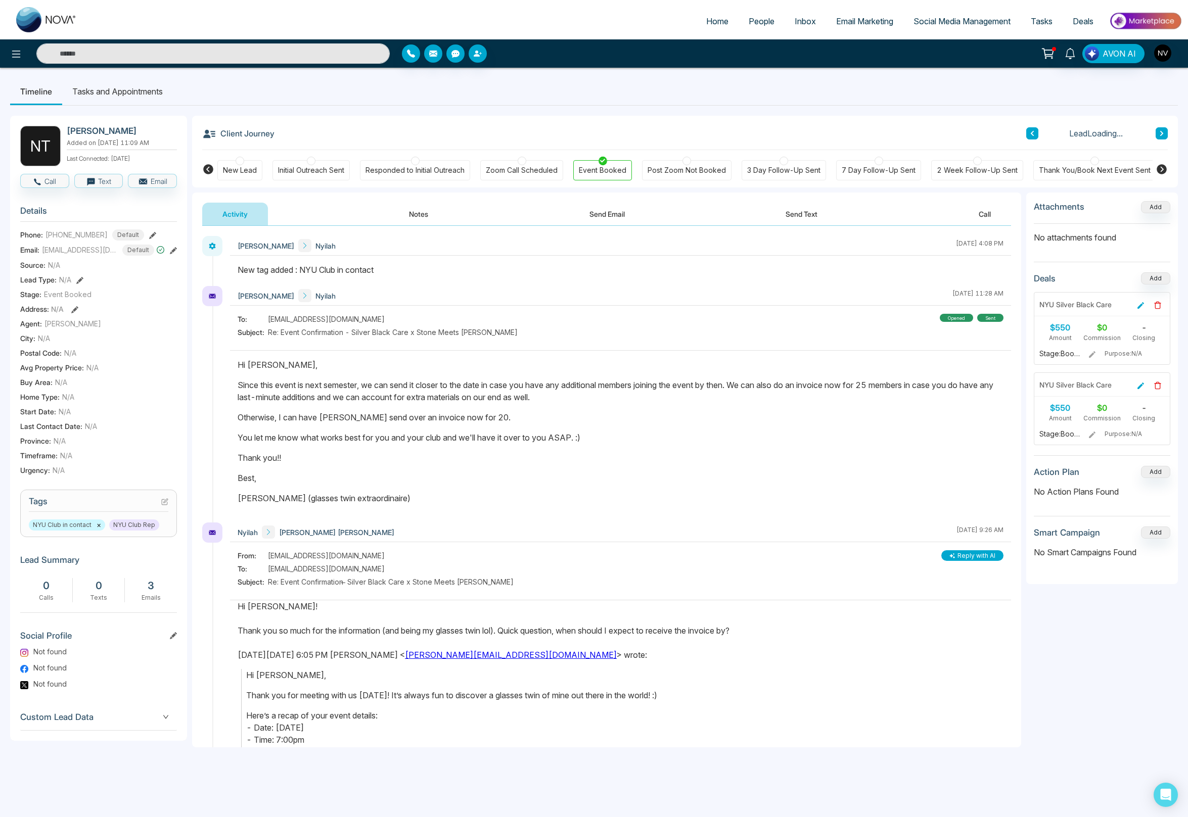
click at [149, 529] on span "NYU Club Rep" at bounding box center [134, 525] width 50 height 11
click at [161, 506] on icon at bounding box center [164, 501] width 7 height 7
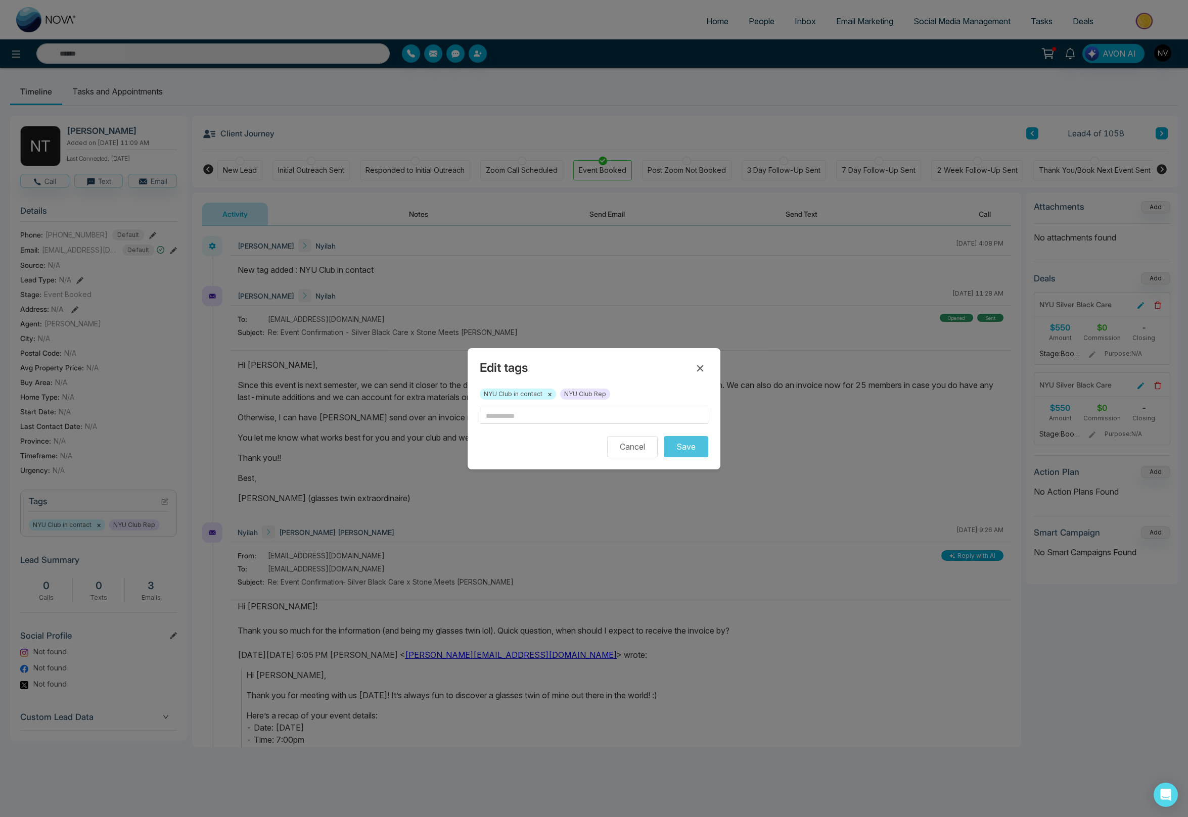
click at [603, 392] on span "NYU Club Rep" at bounding box center [585, 394] width 50 height 11
click at [698, 366] on icon at bounding box center [700, 368] width 7 height 7
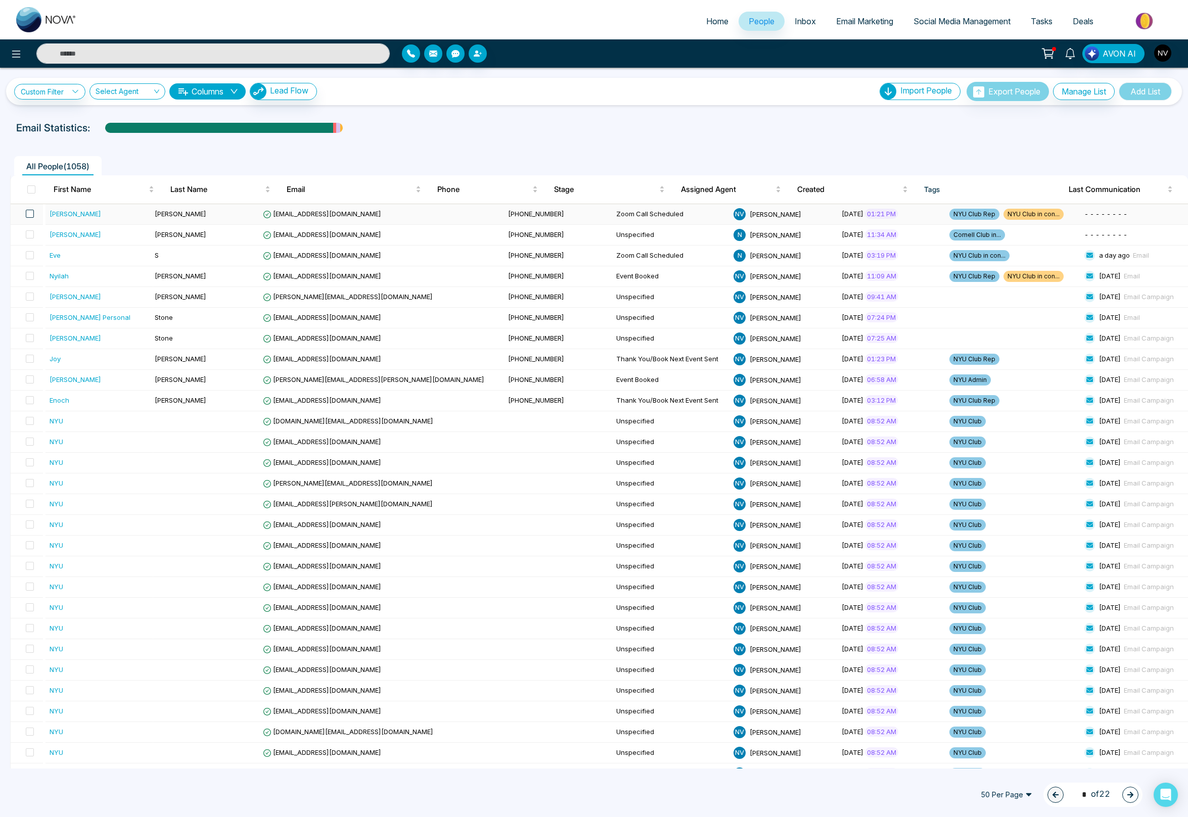
click at [31, 213] on span at bounding box center [30, 214] width 8 height 8
click at [29, 236] on span at bounding box center [30, 235] width 8 height 8
click at [33, 256] on span at bounding box center [30, 255] width 8 height 8
click at [32, 278] on span at bounding box center [30, 276] width 8 height 8
click at [812, 794] on icon "button" at bounding box center [1130, 795] width 7 height 7
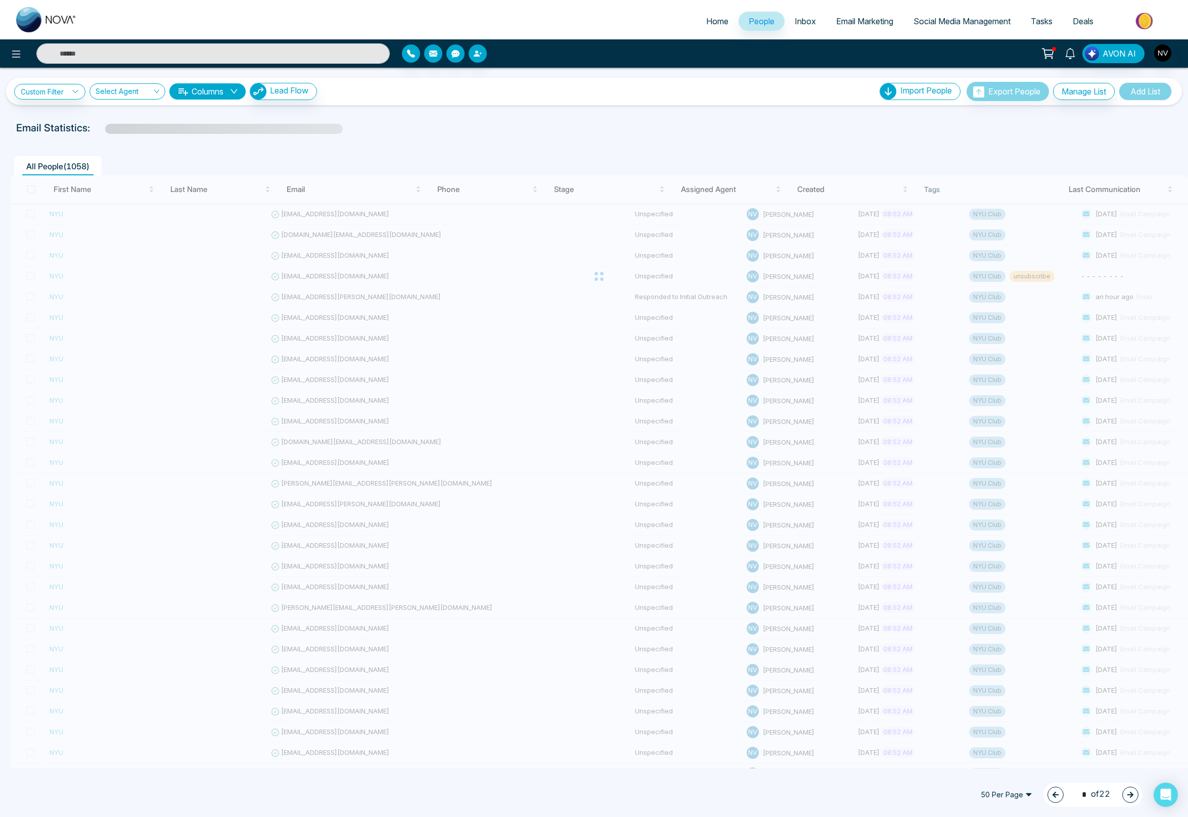
type input "*"
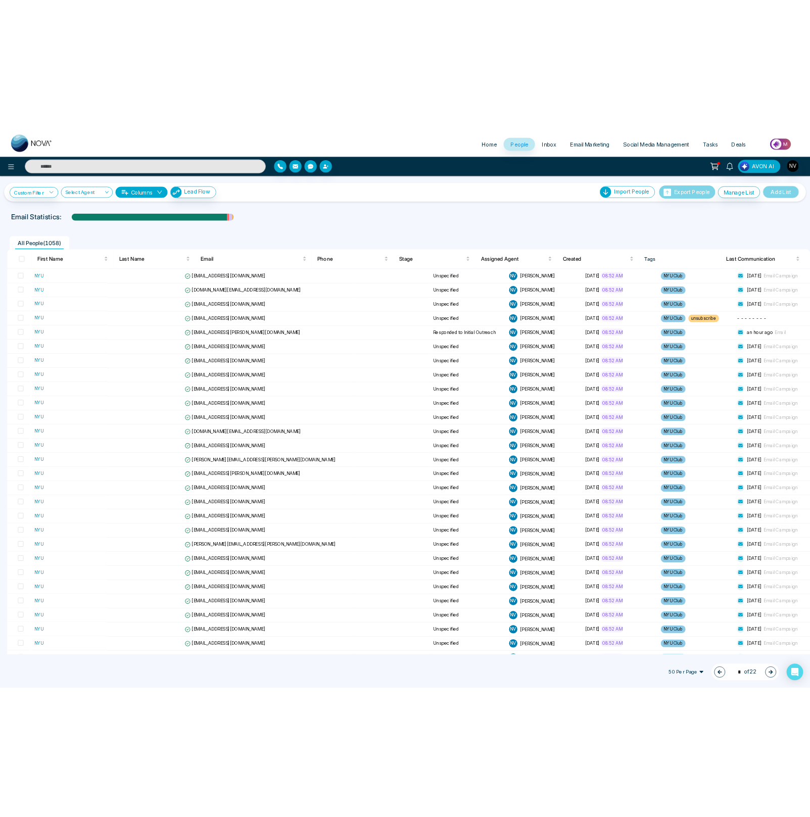
scroll to position [420, 0]
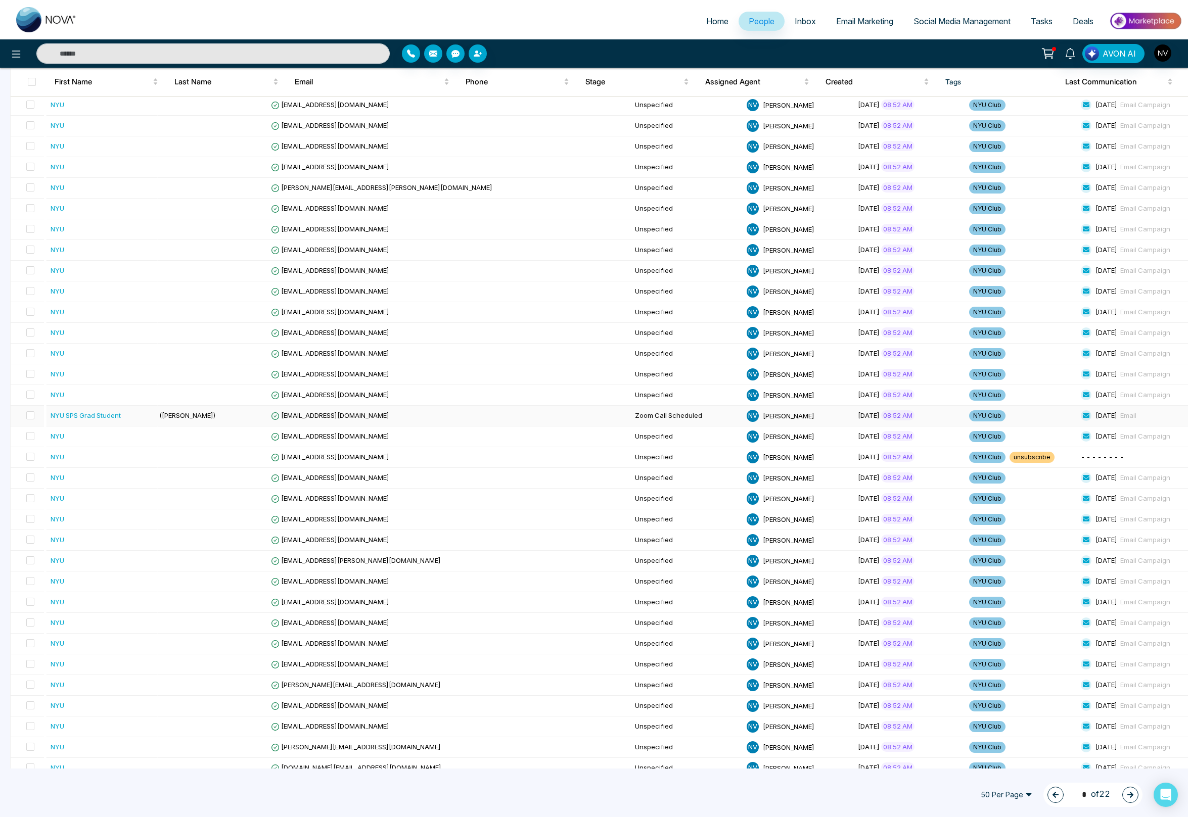
click at [135, 416] on div "NYU SPS Grad Student" at bounding box center [102, 416] width 103 height 10
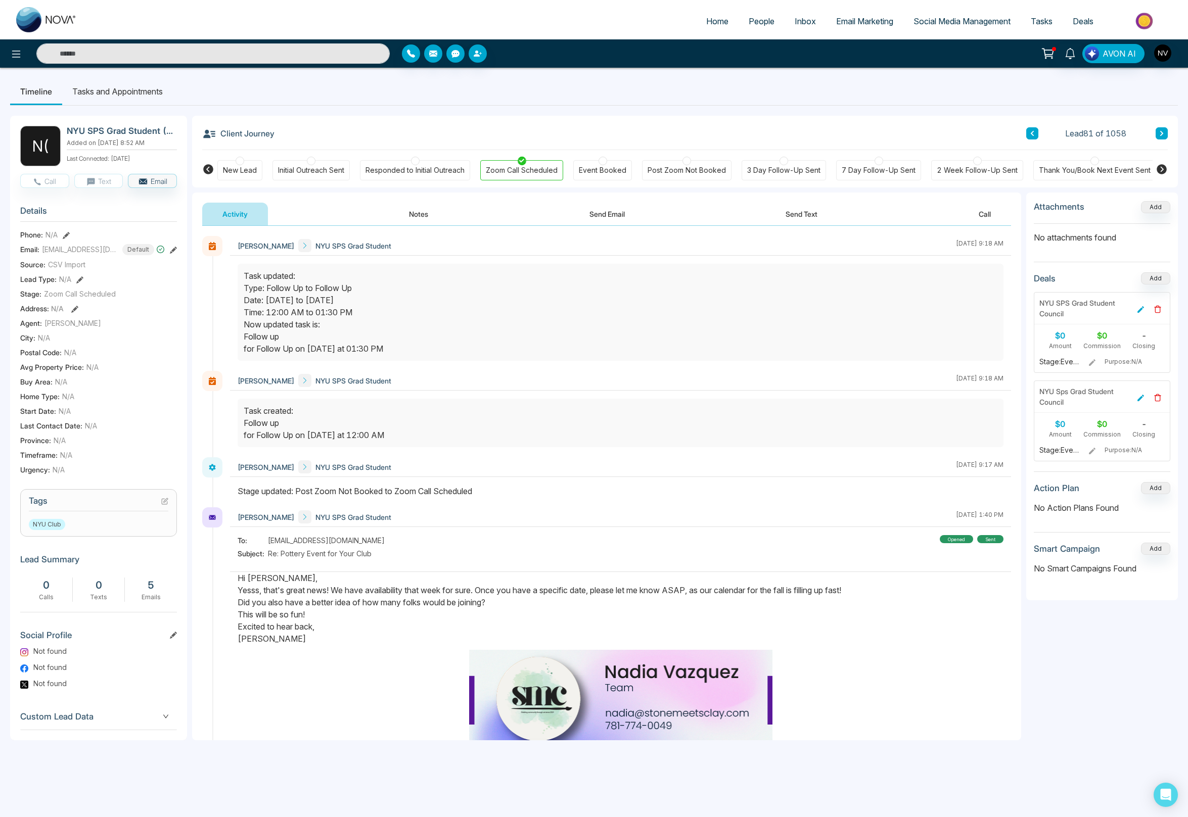
click at [689, 171] on div "Post Zoom Not Booked" at bounding box center [687, 170] width 78 height 10
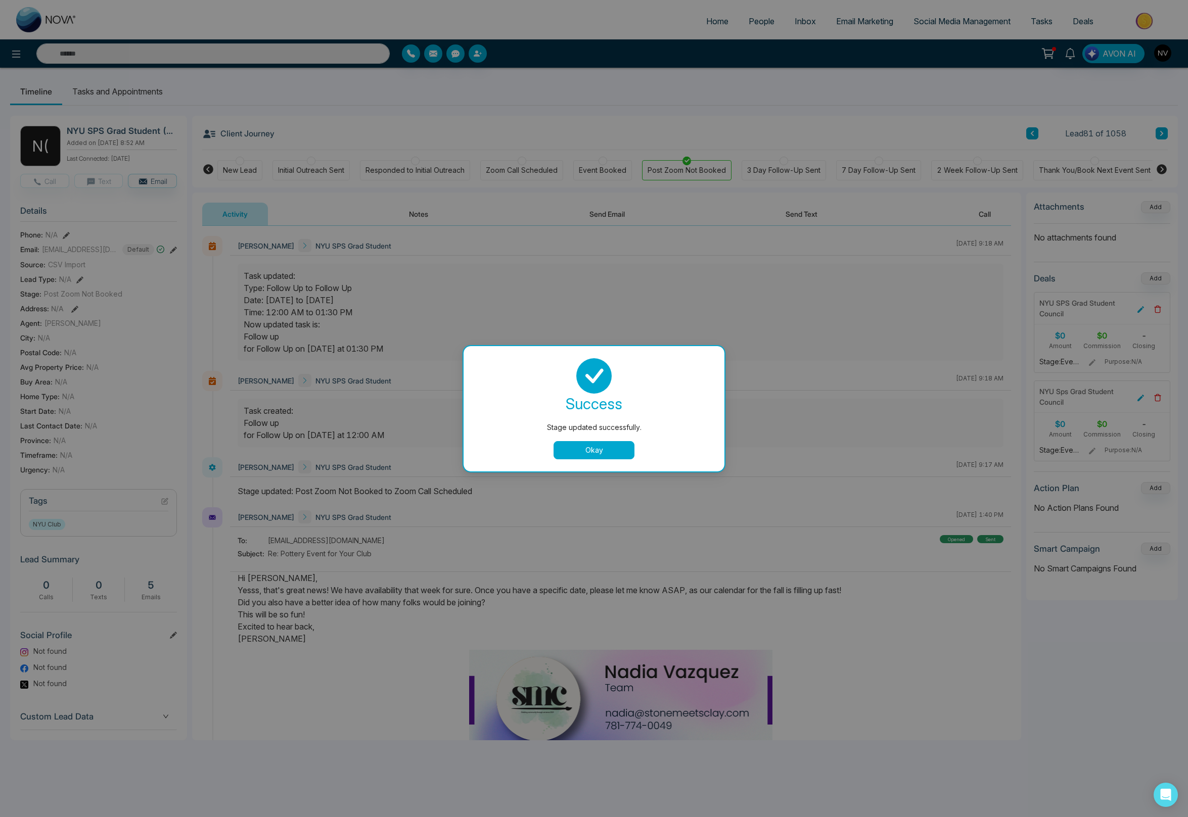
click at [599, 437] on div "success Stage updated successfully. Okay" at bounding box center [594, 408] width 237 height 101
click at [591, 445] on button "Okay" at bounding box center [594, 450] width 81 height 18
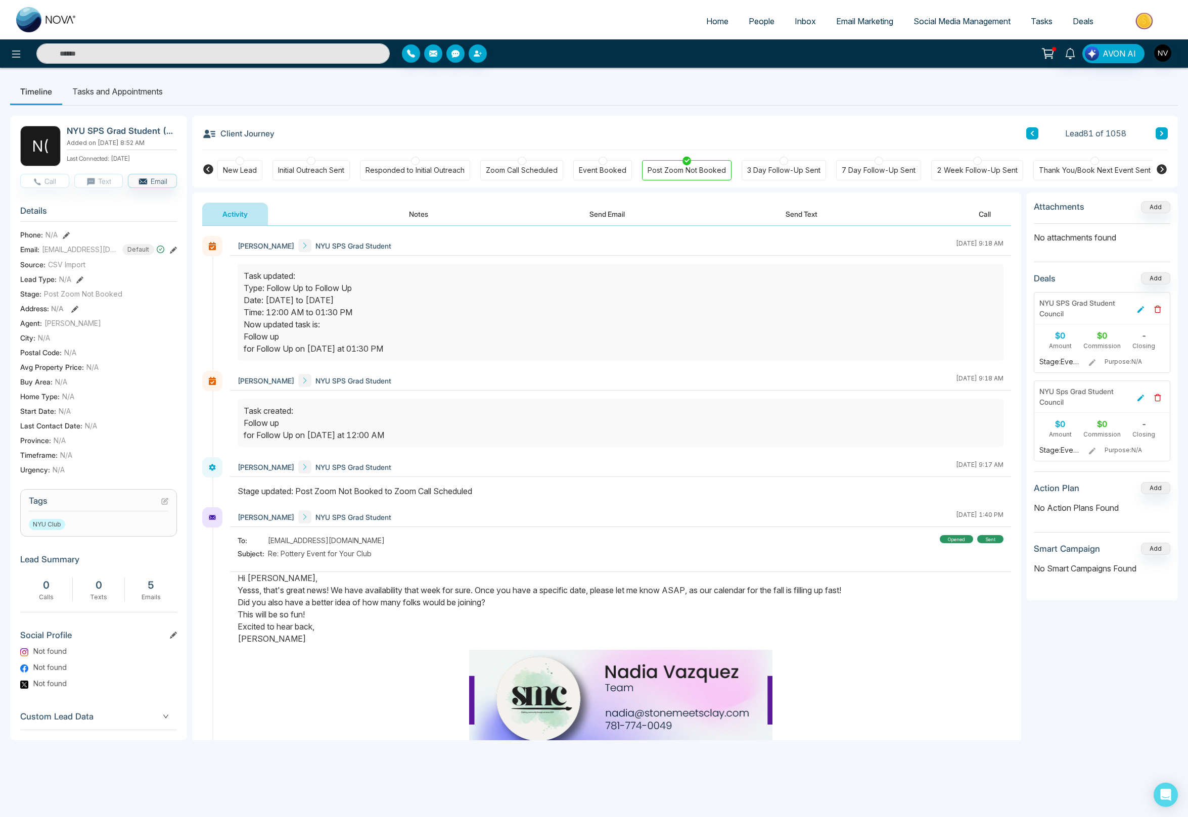
click at [165, 498] on icon at bounding box center [164, 501] width 7 height 7
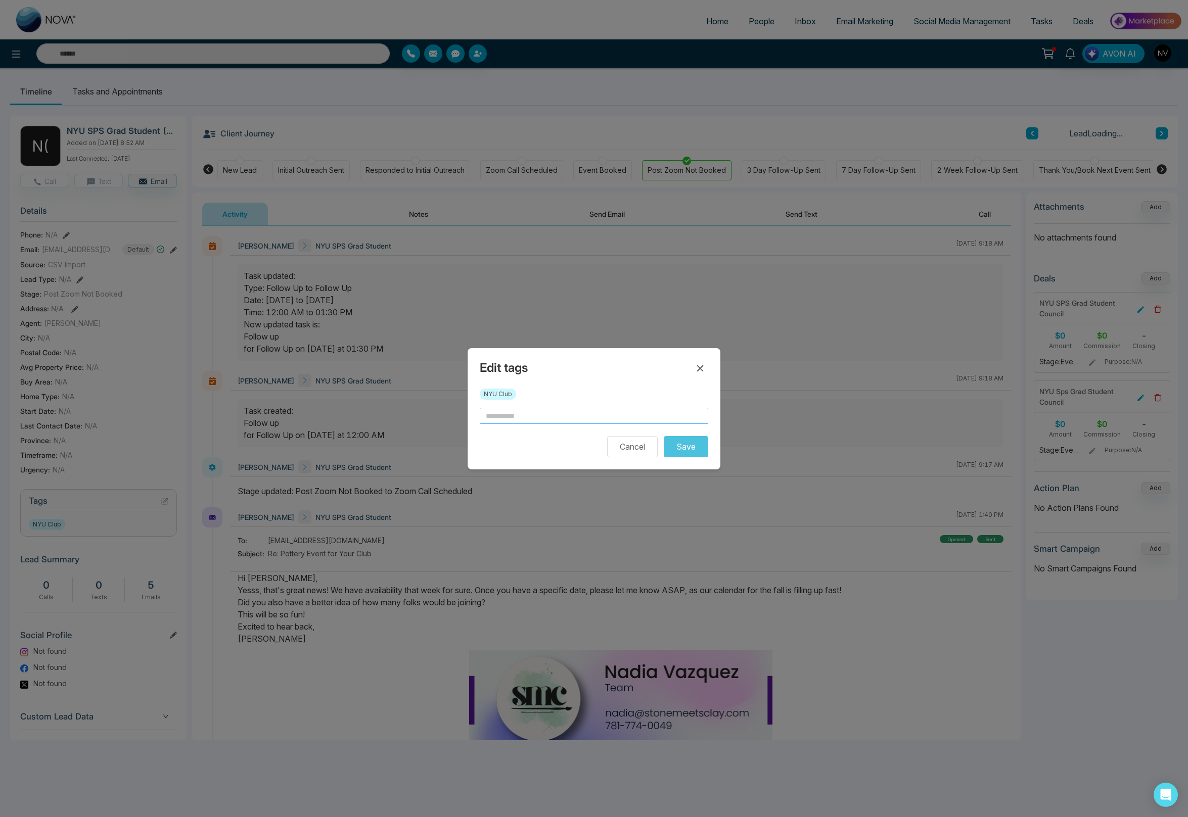
click at [511, 417] on input "text" at bounding box center [594, 416] width 229 height 16
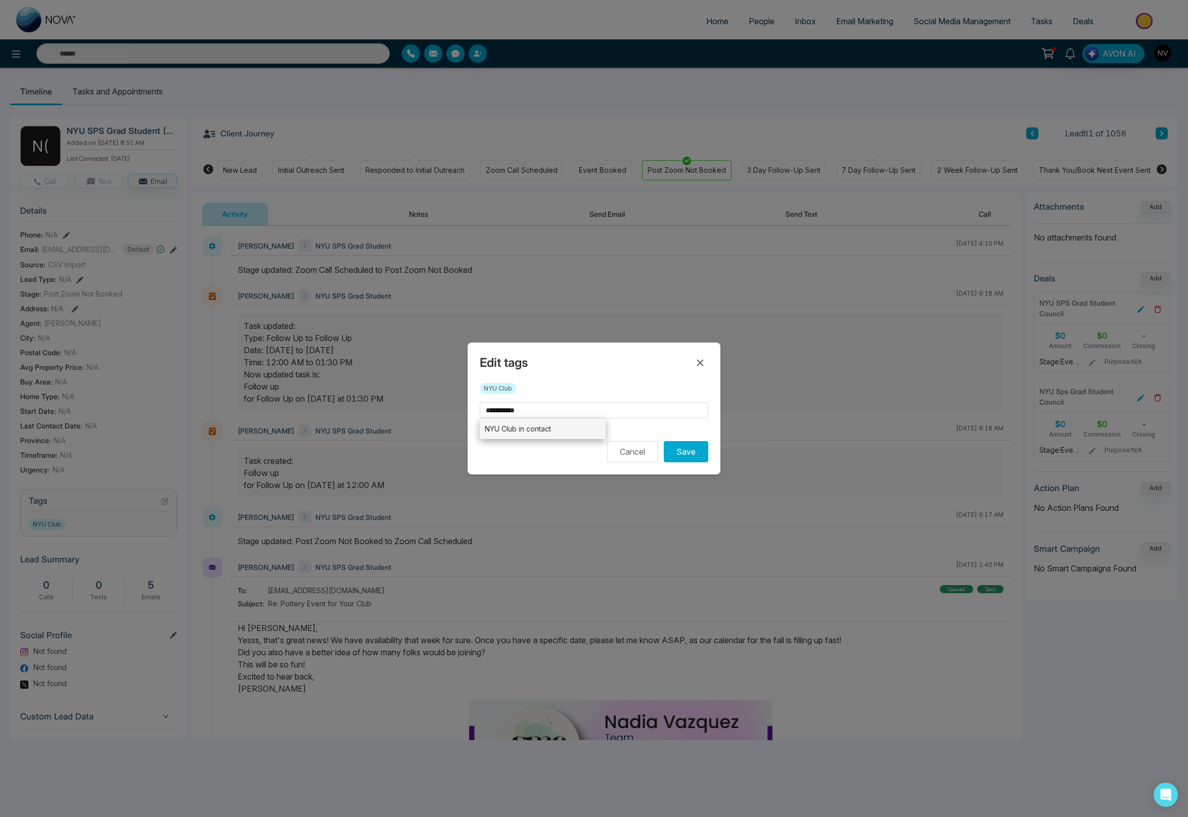
click at [540, 434] on li "NYU Club in contact" at bounding box center [543, 429] width 126 height 21
type input "**********"
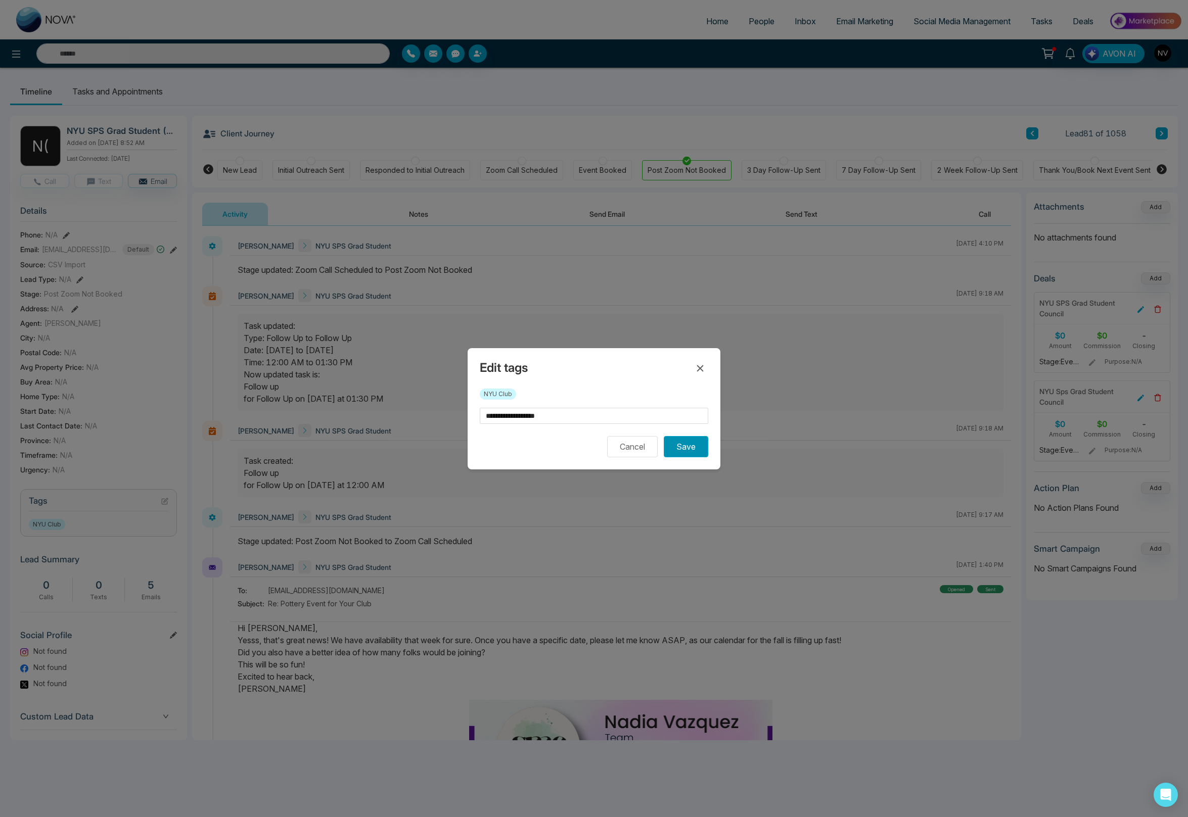
click at [672, 445] on button "Save" at bounding box center [686, 446] width 44 height 21
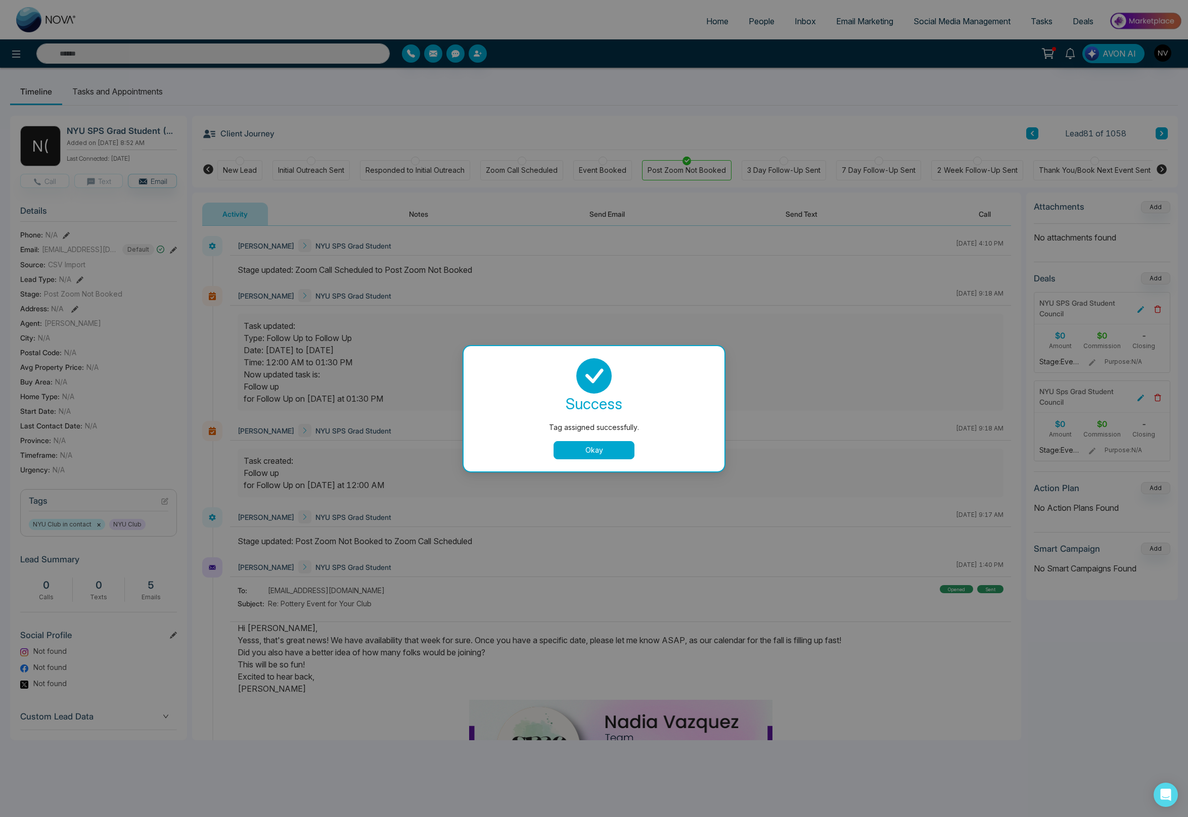
click at [615, 445] on button "Okay" at bounding box center [594, 450] width 81 height 18
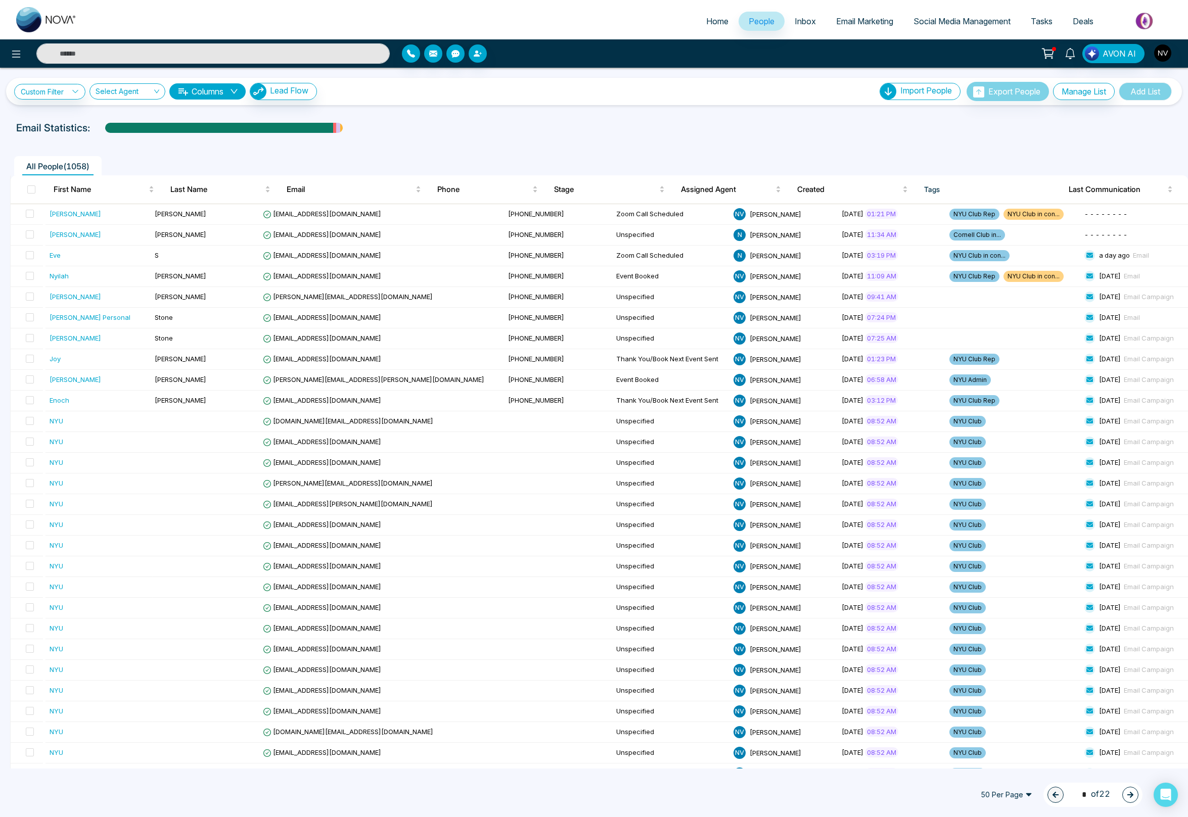
click at [812, 191] on th "Tags" at bounding box center [988, 189] width 145 height 28
click at [812, 190] on th "Tags" at bounding box center [988, 189] width 145 height 28
click at [573, 185] on span "Stage" at bounding box center [605, 190] width 103 height 12
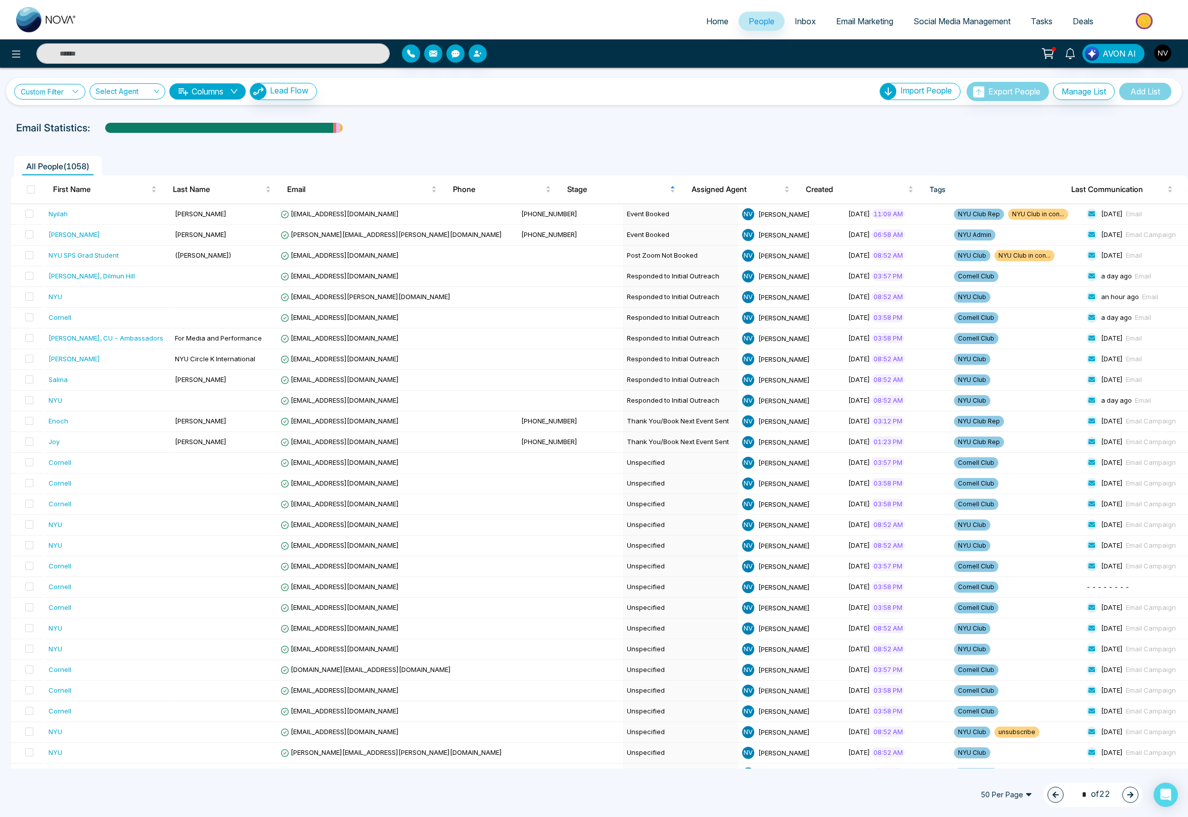
click at [61, 92] on link "Custom Filter" at bounding box center [49, 92] width 71 height 16
click at [62, 110] on input "search" at bounding box center [70, 115] width 82 height 15
click at [53, 233] on div "Tags" at bounding box center [73, 235] width 89 height 11
click at [81, 135] on input "search" at bounding box center [70, 138] width 82 height 15
click at [67, 160] on div "include" at bounding box center [73, 161] width 89 height 11
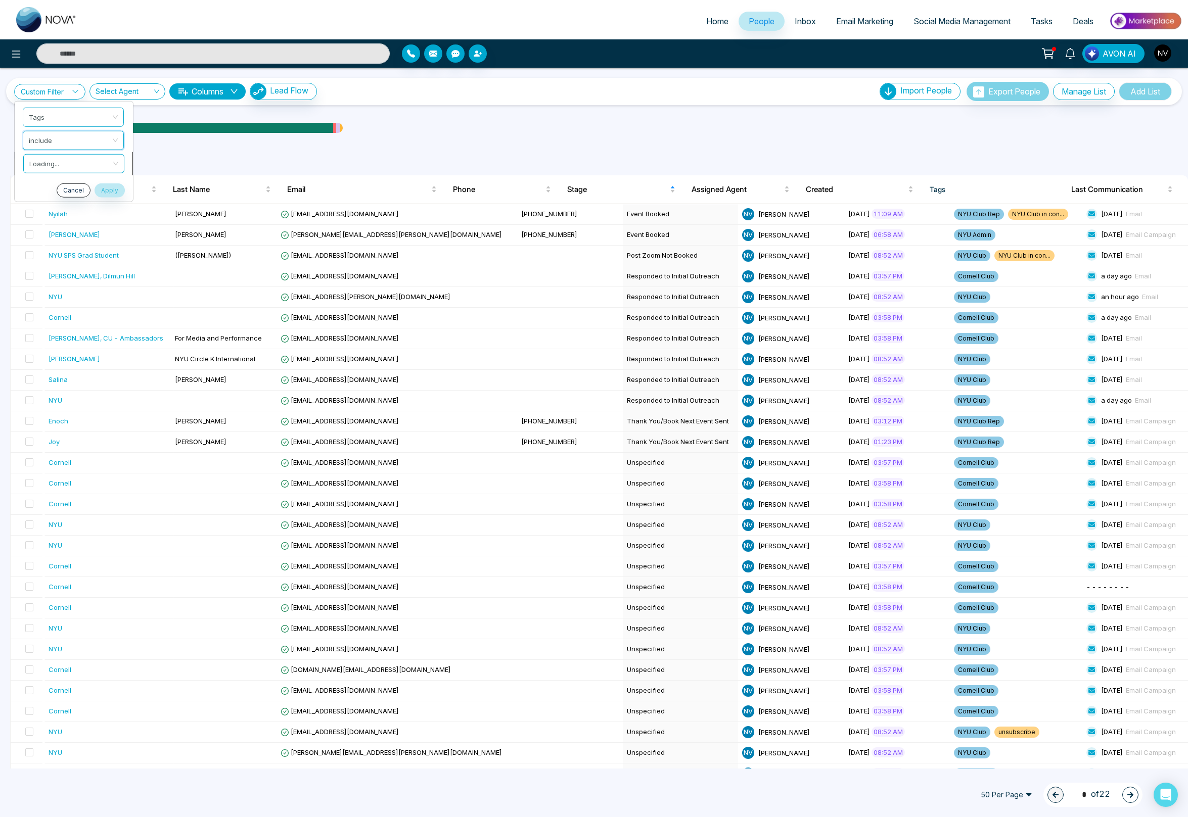
click at [64, 161] on input "search" at bounding box center [70, 161] width 82 height 15
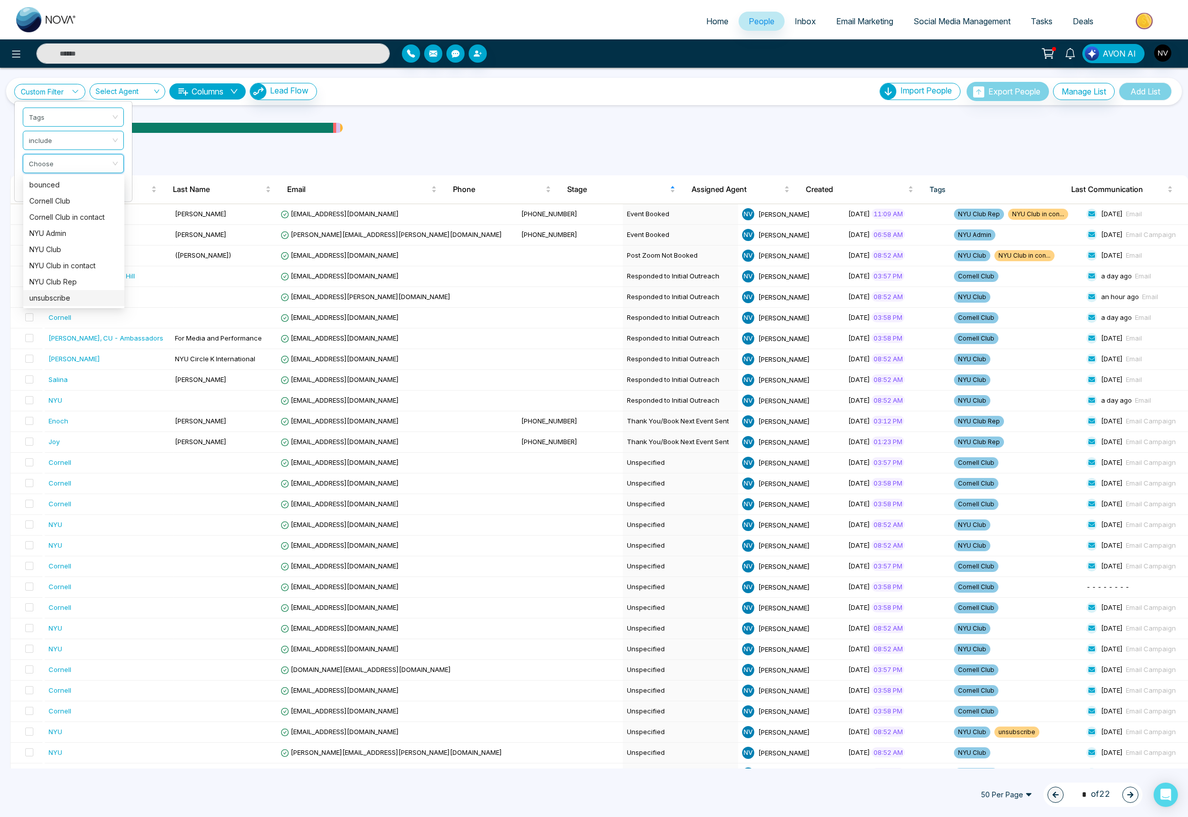
click at [49, 299] on div "unsubscribe" at bounding box center [73, 298] width 89 height 11
click at [101, 190] on button "Apply" at bounding box center [109, 190] width 30 height 14
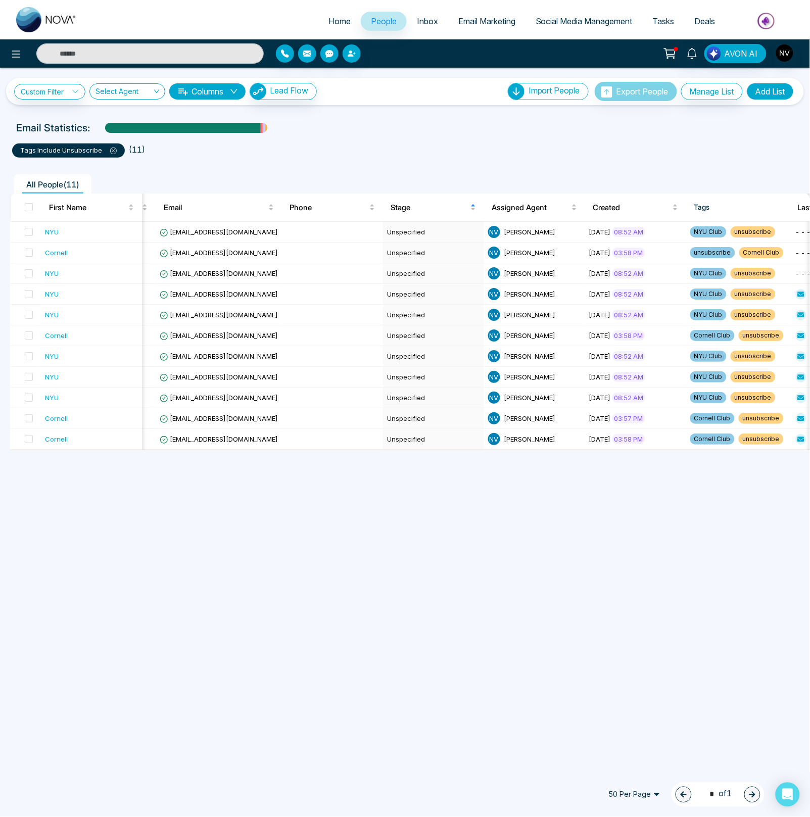
scroll to position [0, 84]
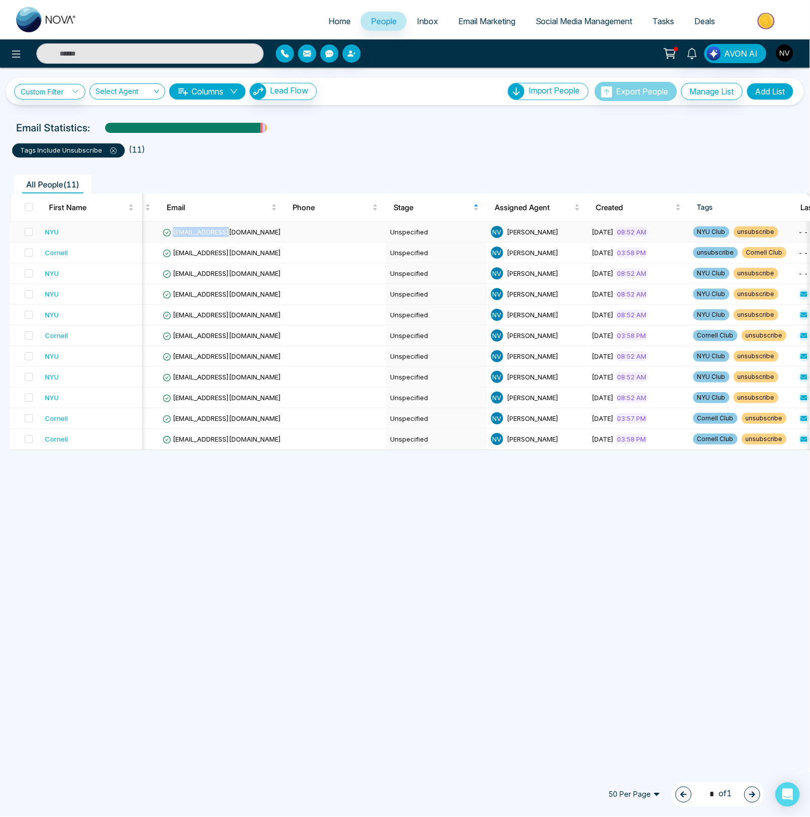
drag, startPoint x: 233, startPoint y: 232, endPoint x: 174, endPoint y: 232, distance: 58.1
click at [174, 232] on td "sps.imc@nyu.edu" at bounding box center [222, 232] width 126 height 21
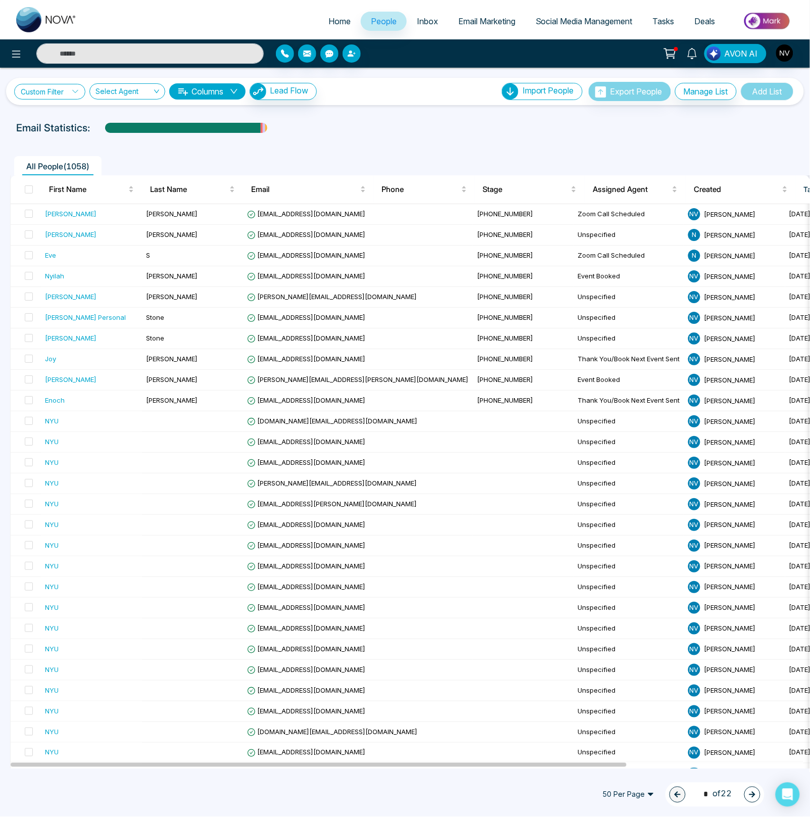
click at [64, 91] on link "Custom Filter" at bounding box center [49, 92] width 71 height 16
click at [66, 113] on input "search" at bounding box center [70, 115] width 82 height 15
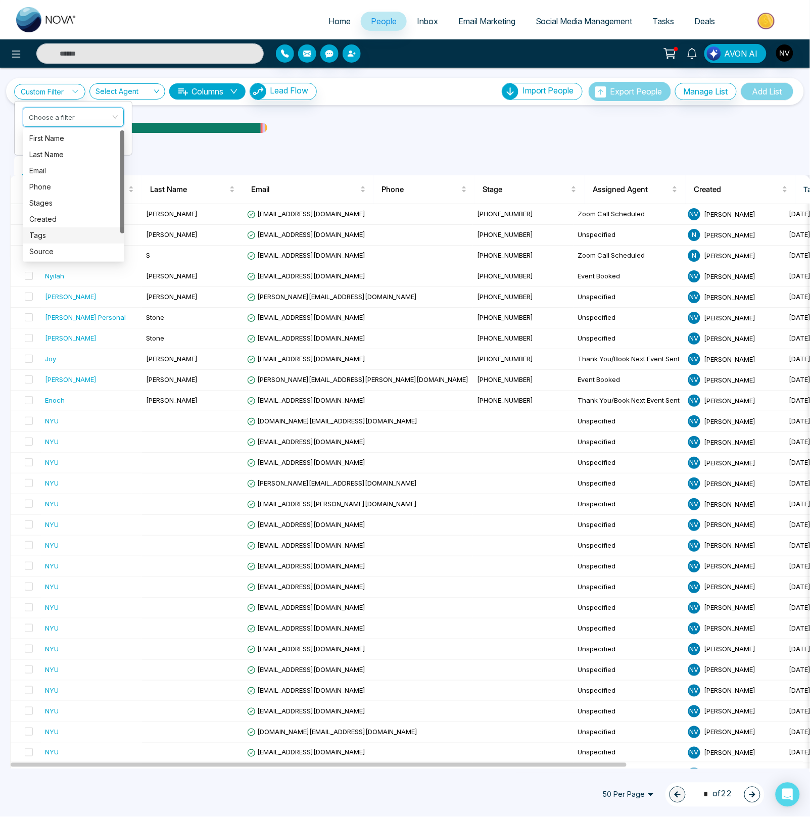
click at [51, 235] on div "Tags" at bounding box center [73, 235] width 89 height 11
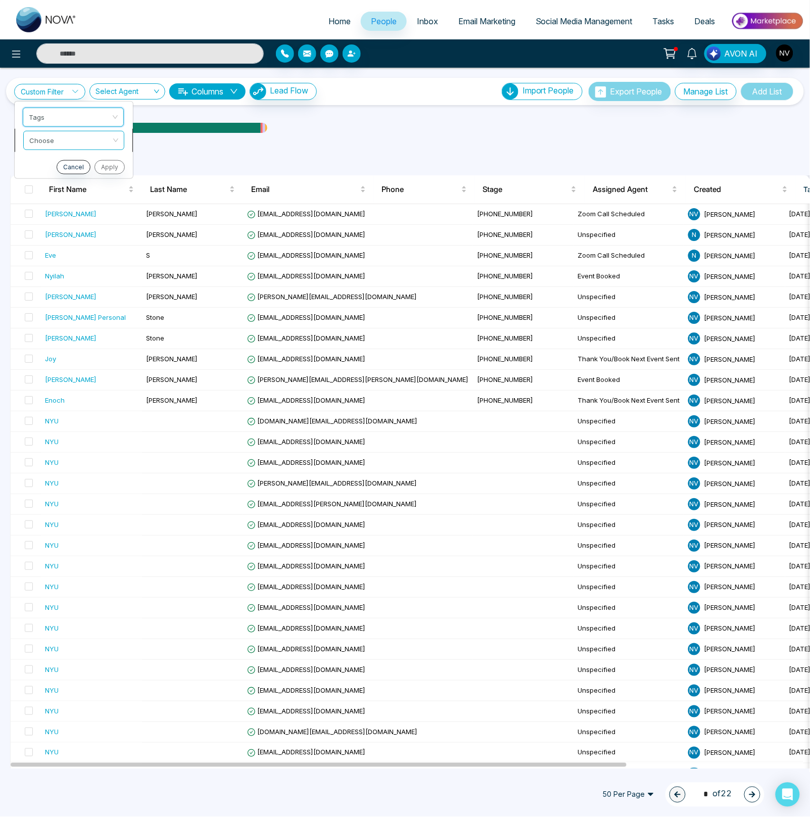
click at [58, 135] on input "search" at bounding box center [70, 138] width 82 height 15
click at [56, 162] on div "include" at bounding box center [73, 161] width 89 height 11
click at [53, 158] on input "search" at bounding box center [70, 161] width 82 height 15
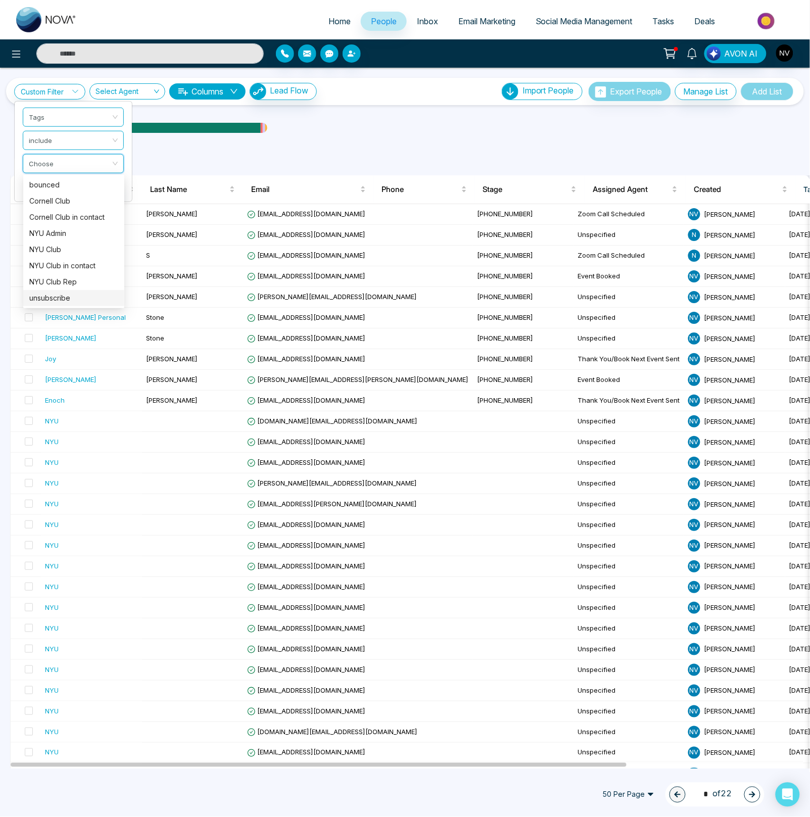
click at [52, 298] on div "unsubscribe" at bounding box center [73, 298] width 89 height 11
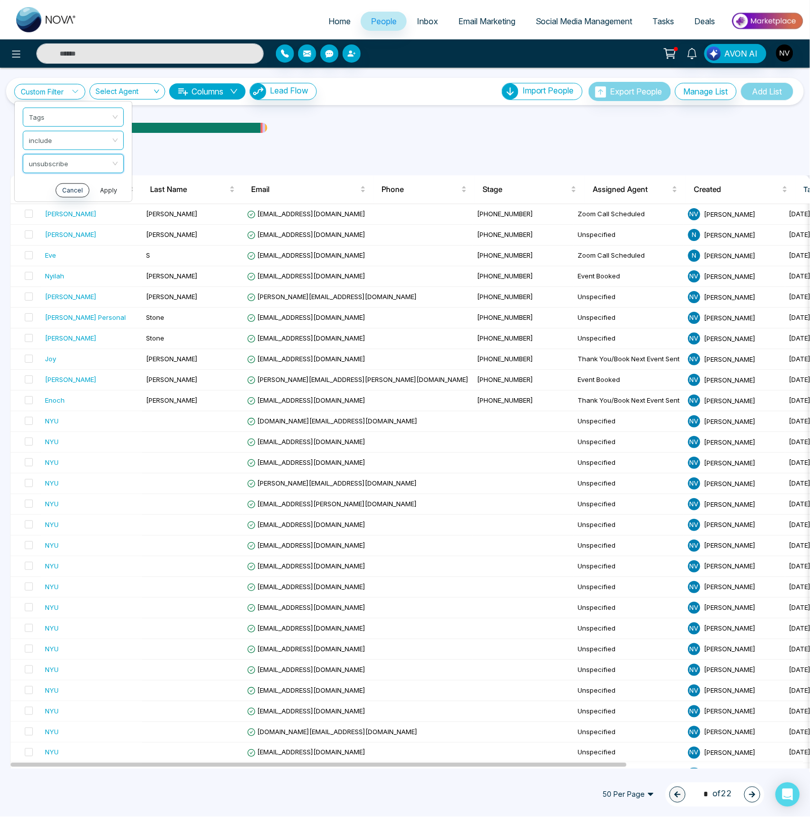
click at [105, 190] on button "Apply" at bounding box center [109, 190] width 30 height 14
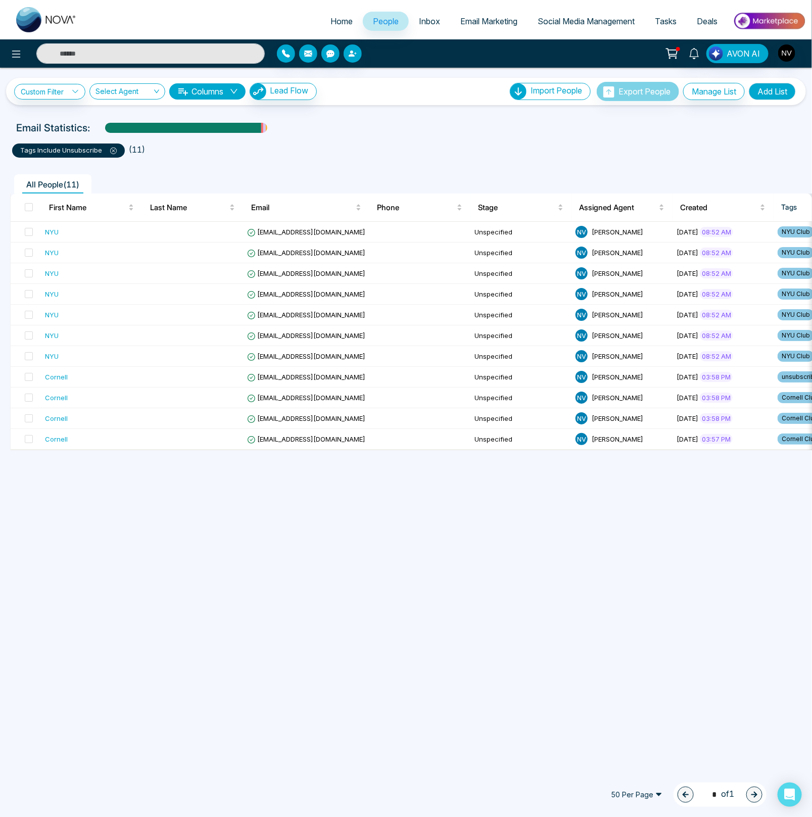
click at [729, 504] on div "Custom Filter Choose a filter Cancel Apply Select Agent Columns Lead Flow Impor…" at bounding box center [406, 418] width 812 height 701
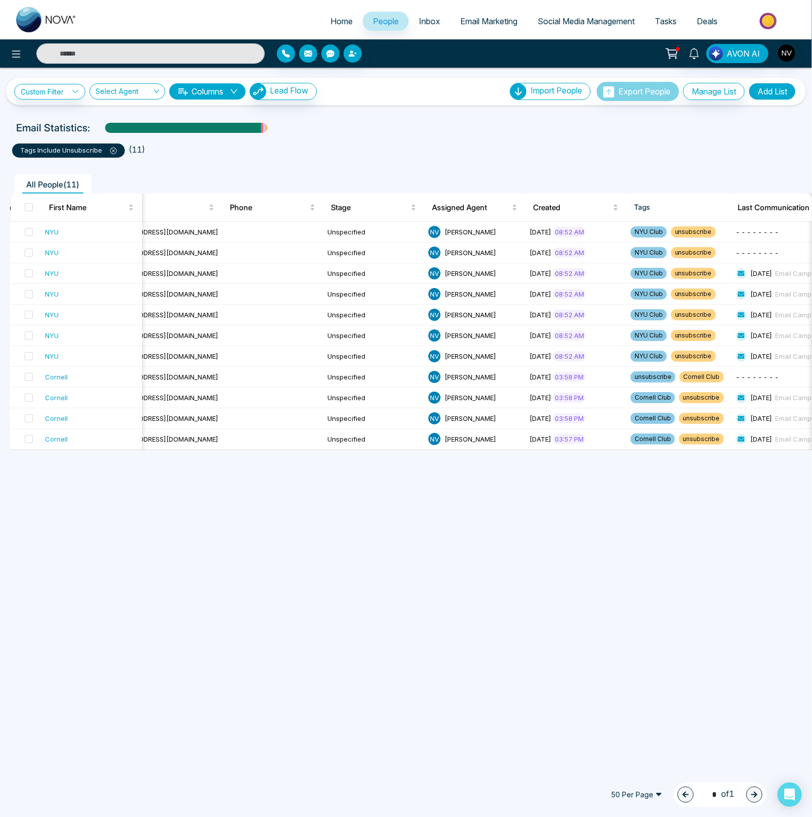
scroll to position [0, 175]
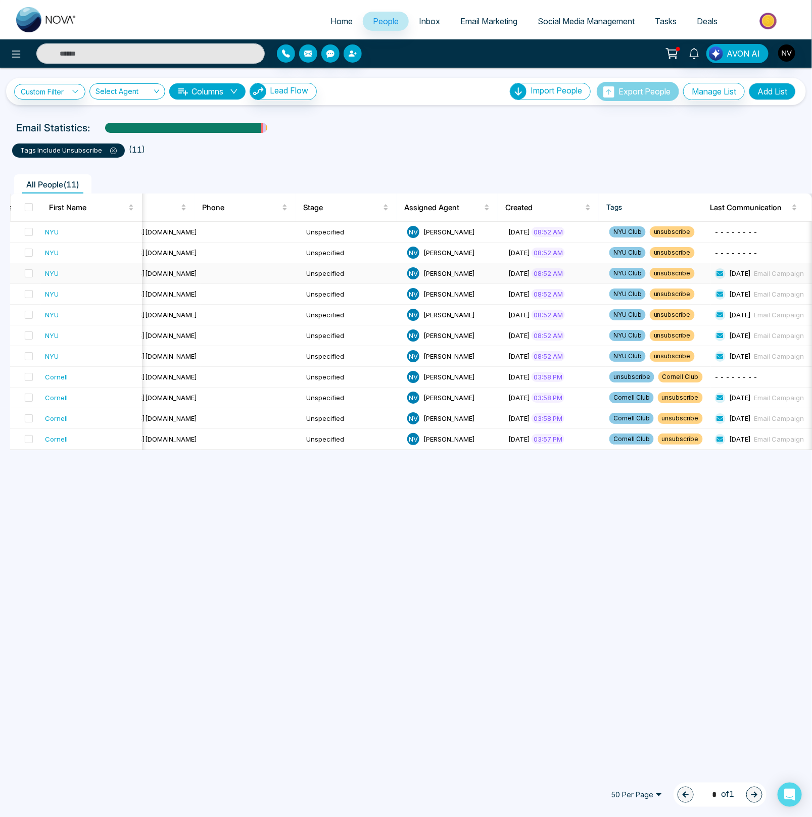
click at [746, 273] on span "6 days ago" at bounding box center [741, 273] width 22 height 8
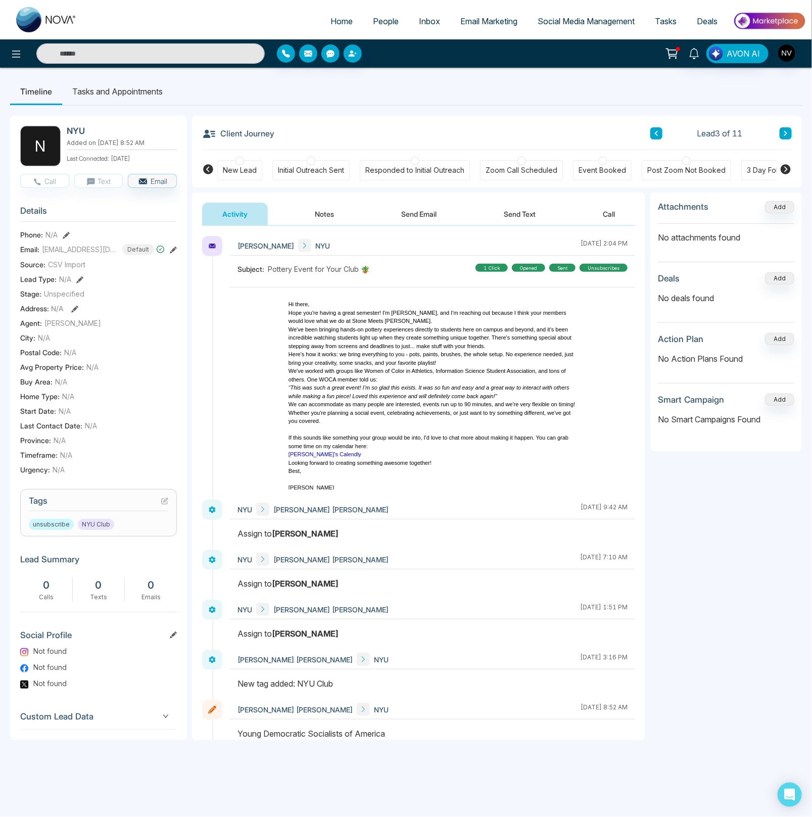
click at [789, 169] on icon at bounding box center [786, 169] width 10 height 10
click at [473, 135] on div "Client Journey Lead 3 of 11" at bounding box center [497, 133] width 590 height 34
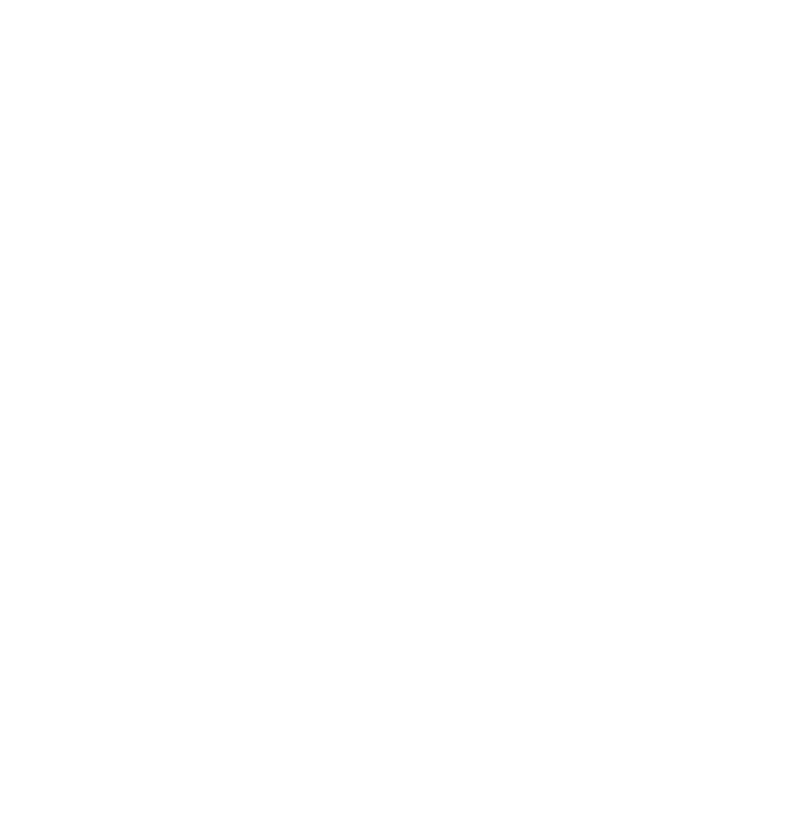
select select "*"
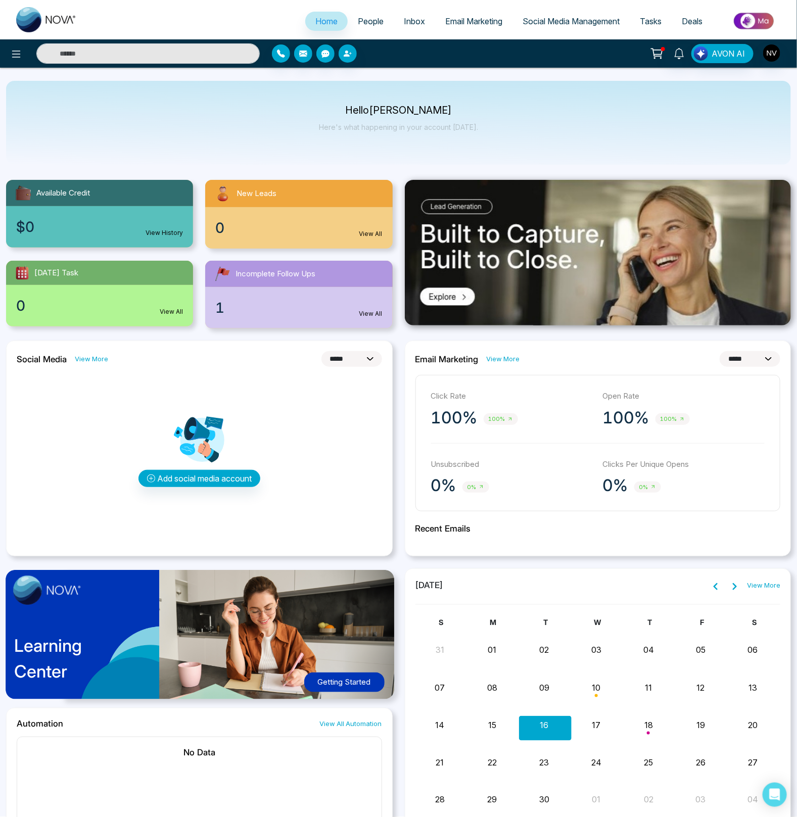
click at [689, 24] on span "Deals" at bounding box center [692, 21] width 21 height 10
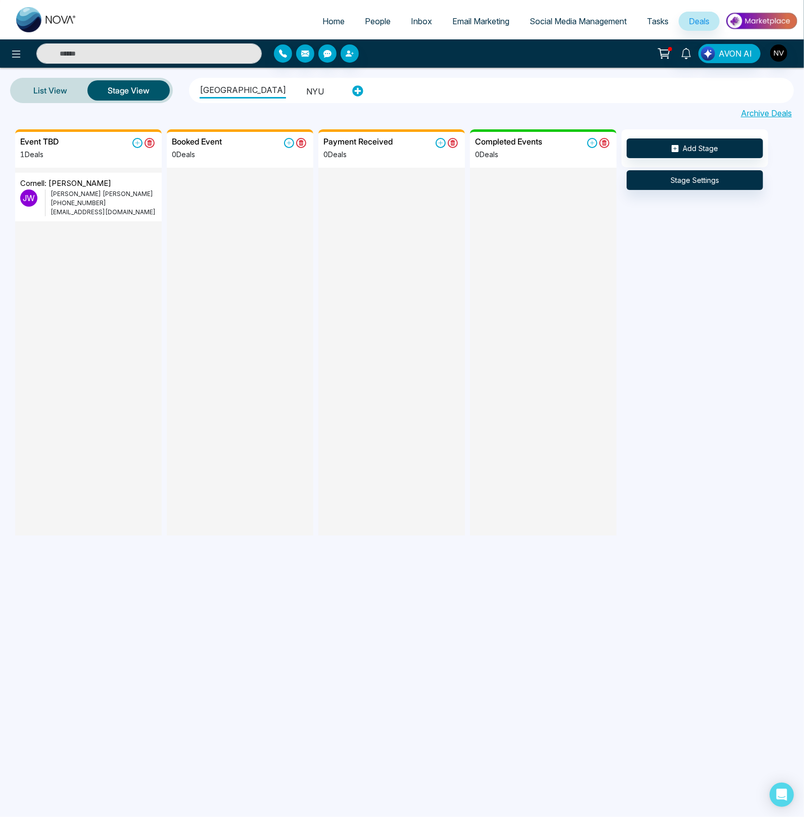
click at [306, 95] on li "NYU" at bounding box center [315, 89] width 18 height 17
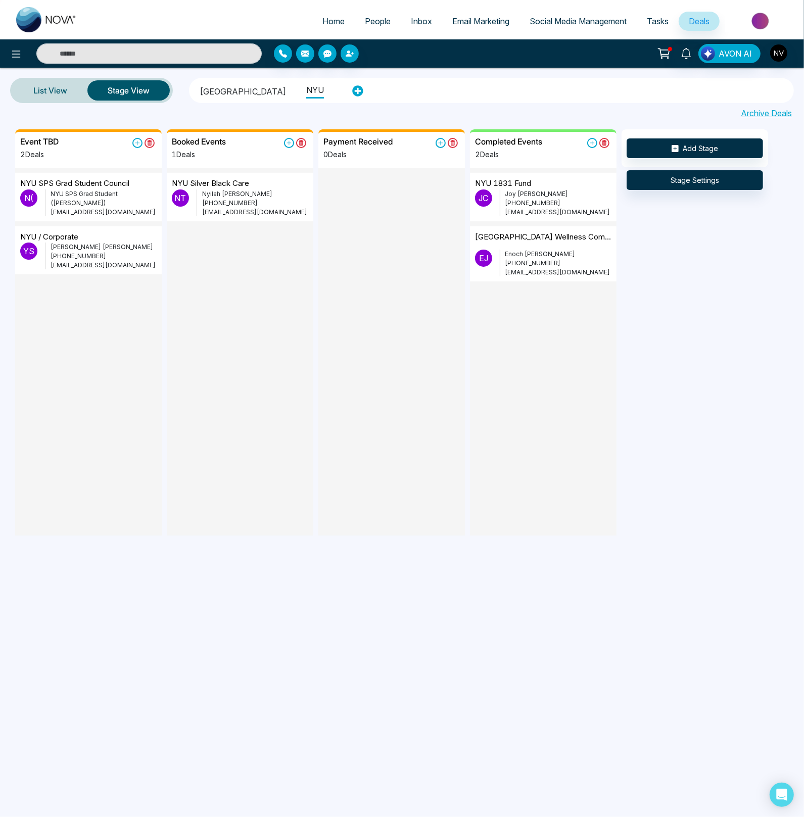
click at [204, 92] on li "[GEOGRAPHIC_DATA]" at bounding box center [243, 89] width 86 height 17
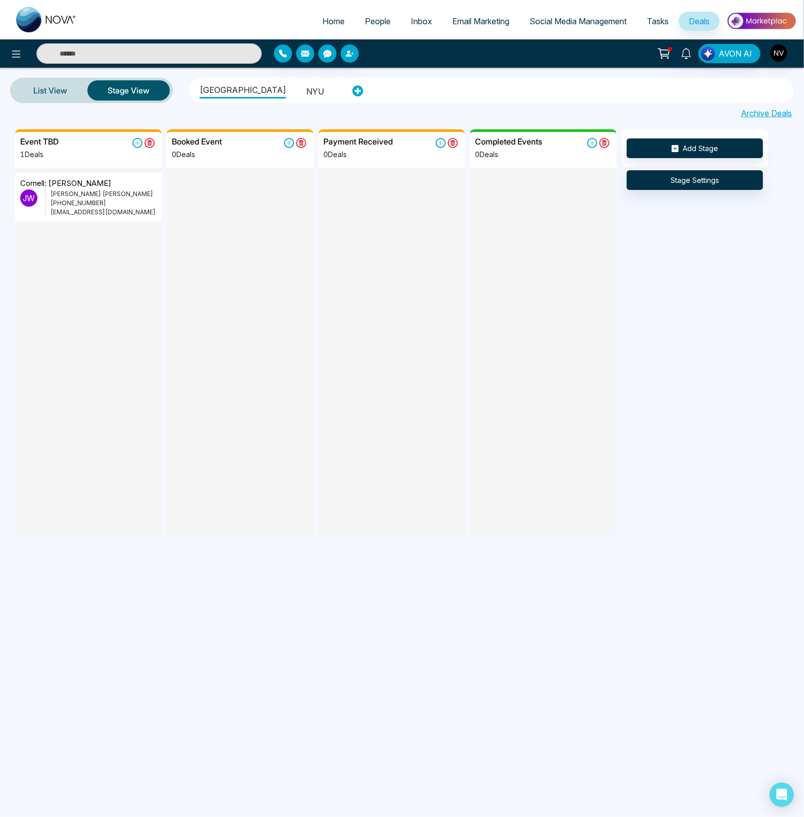
click at [226, 569] on div "Booked Event 0 Deals" at bounding box center [243, 353] width 152 height 449
click at [306, 95] on li "NYU" at bounding box center [315, 89] width 18 height 17
